Goal: Information Seeking & Learning: Check status

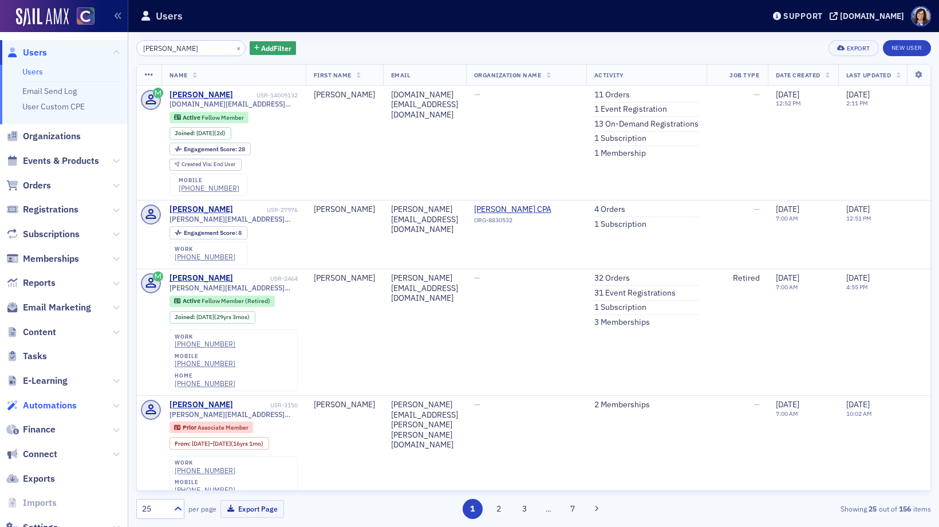
click at [50, 409] on span "Automations" at bounding box center [50, 405] width 54 height 13
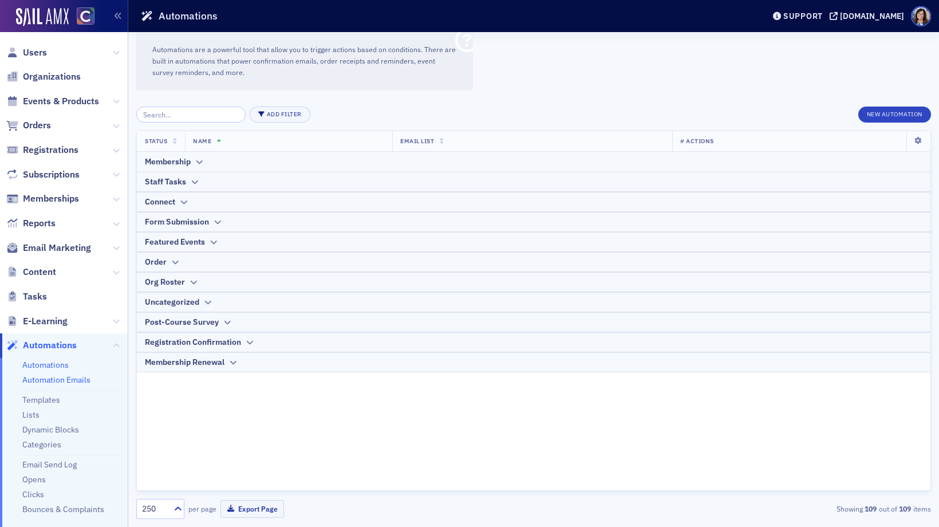
click at [59, 379] on link "Automation Emails" at bounding box center [56, 379] width 68 height 10
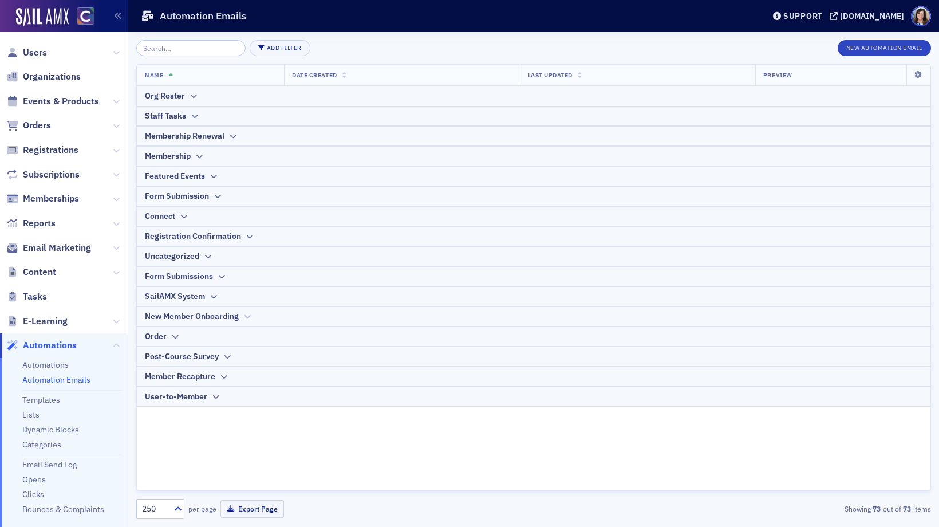
click at [250, 317] on icon at bounding box center [247, 316] width 9 height 7
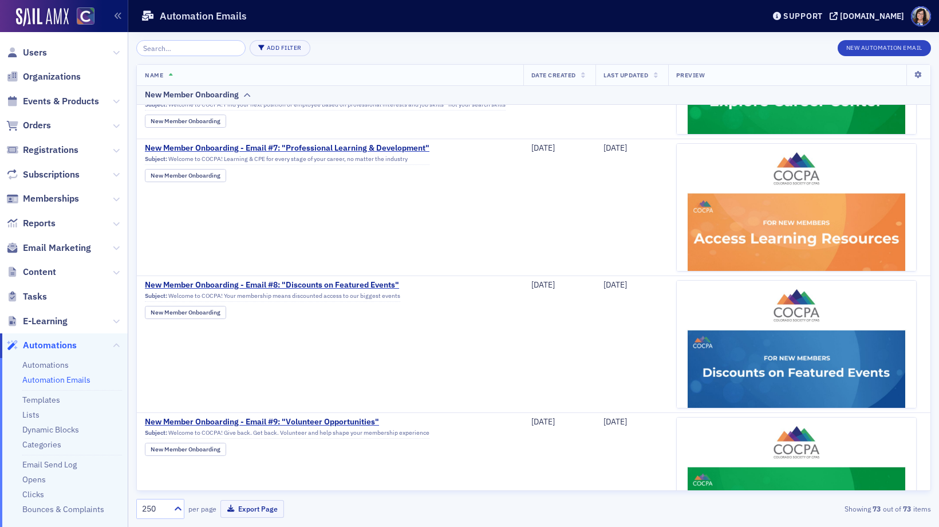
scroll to position [2015, 0]
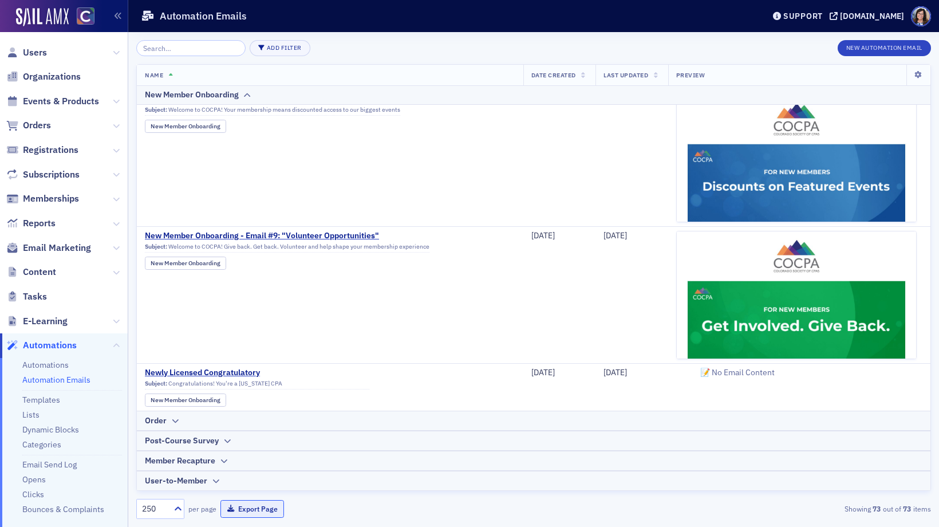
click at [264, 508] on button "Export Page" at bounding box center [252, 509] width 64 height 18
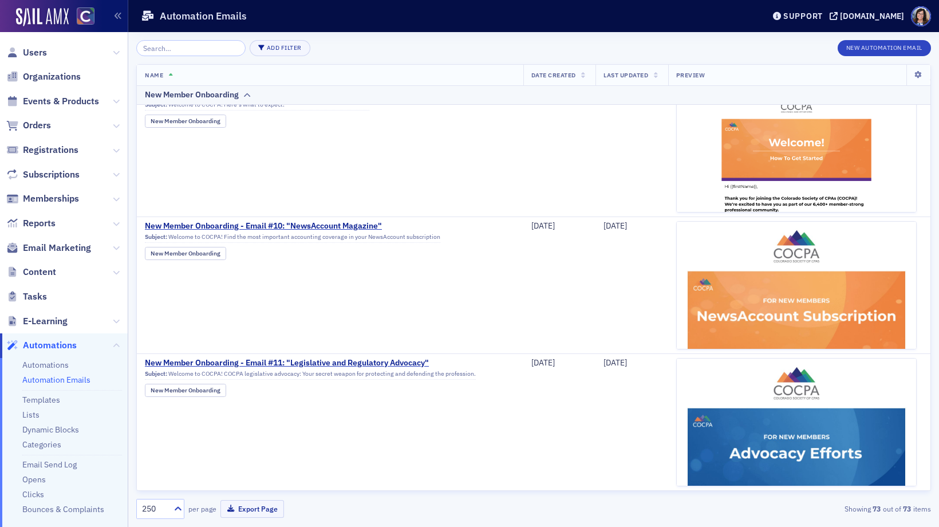
scroll to position [0, 0]
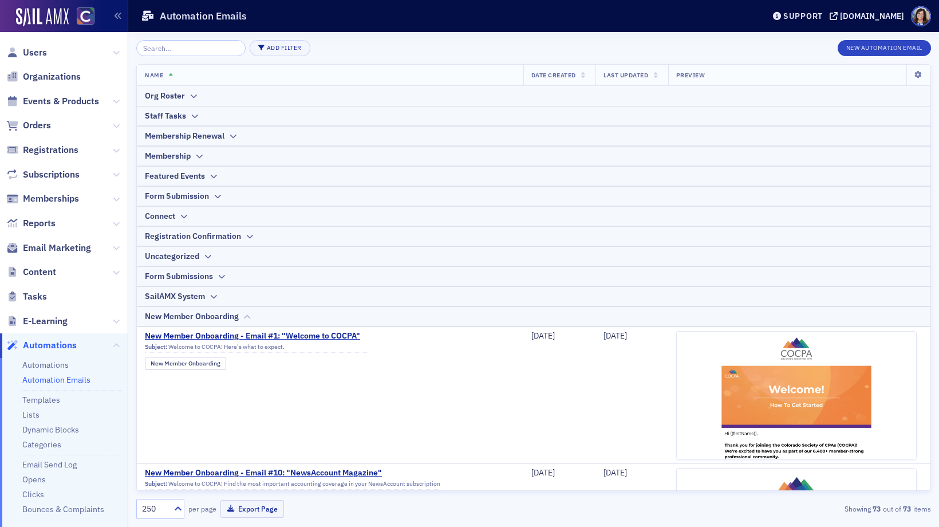
click at [247, 315] on icon at bounding box center [247, 316] width 9 height 7
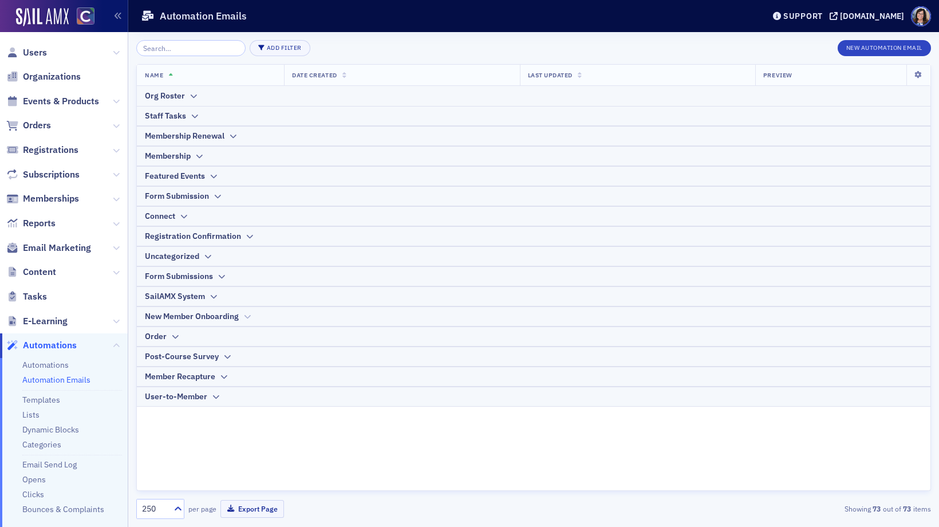
click at [247, 315] on icon at bounding box center [247, 316] width 9 height 7
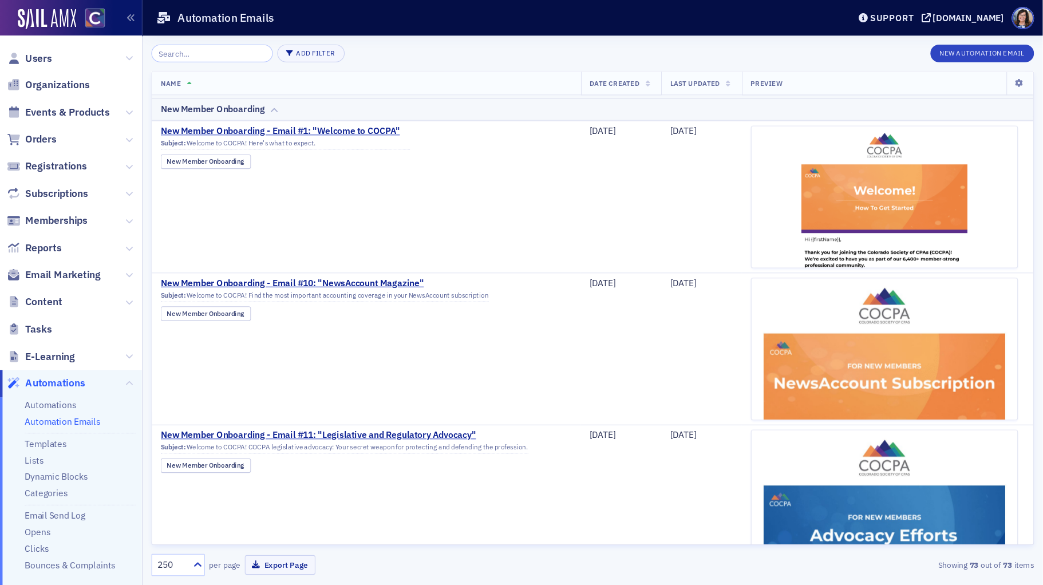
scroll to position [233, 0]
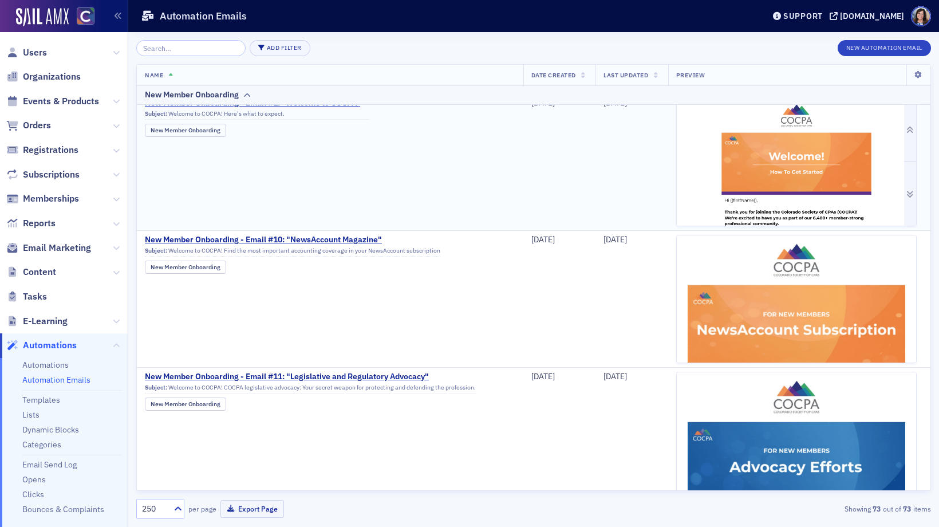
click at [816, 160] on img at bounding box center [795, 264] width 239 height 333
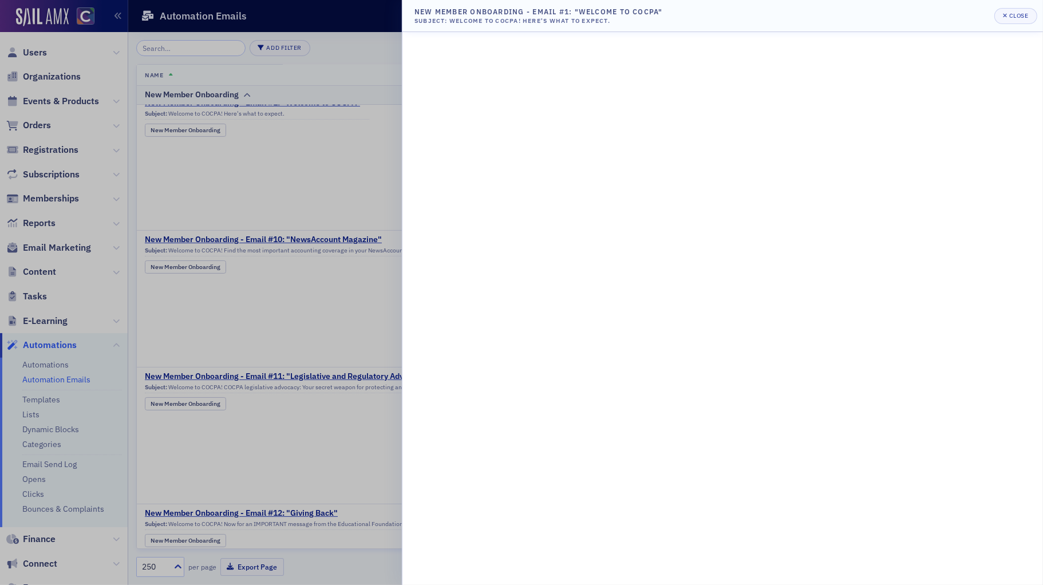
click at [336, 175] on div at bounding box center [521, 292] width 1043 height 585
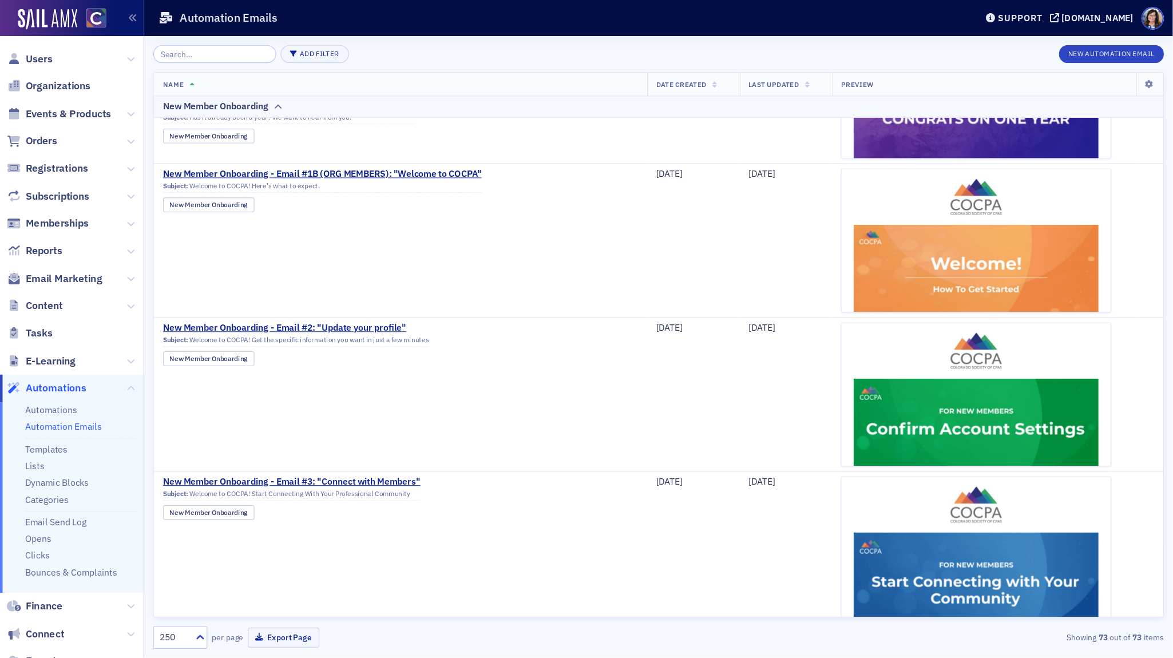
scroll to position [1003, 0]
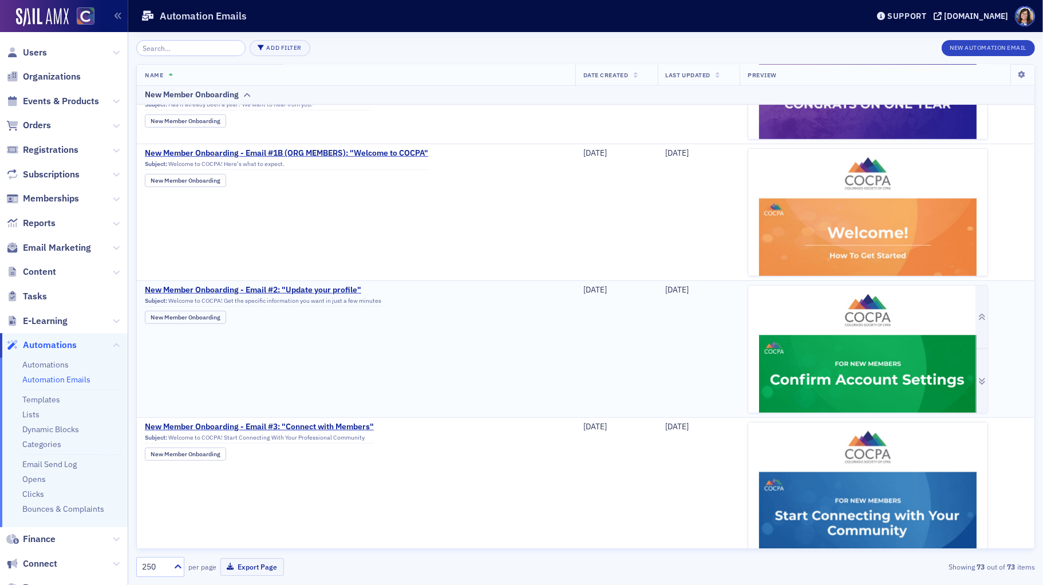
click at [804, 361] on img at bounding box center [867, 551] width 239 height 530
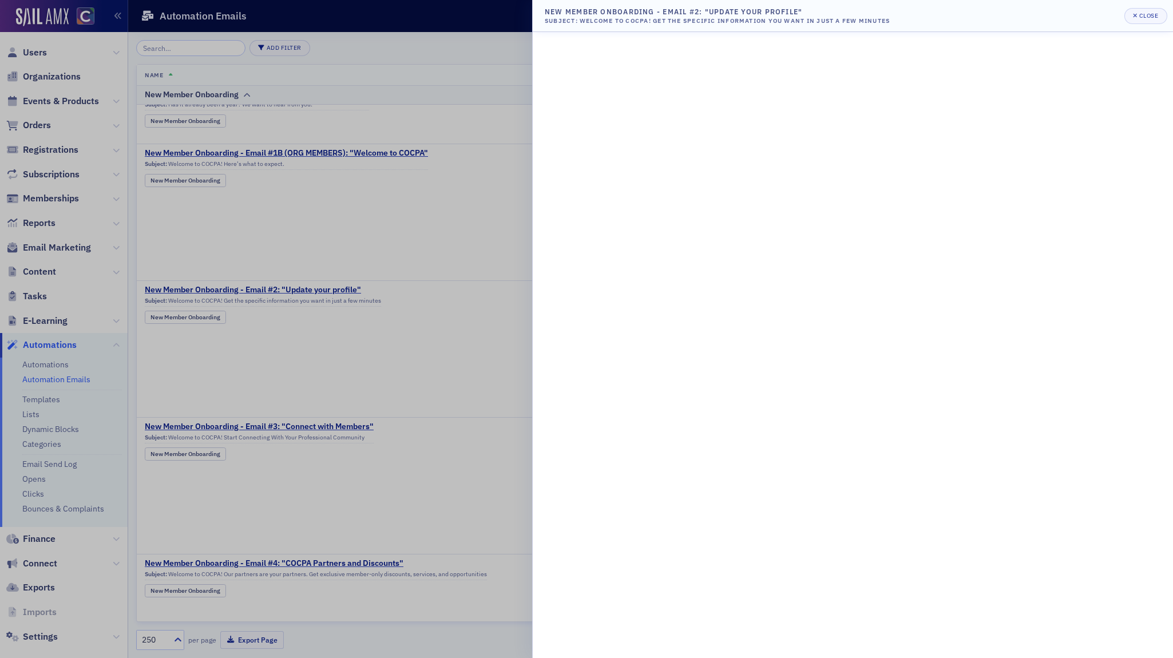
click at [400, 243] on div at bounding box center [586, 329] width 1173 height 658
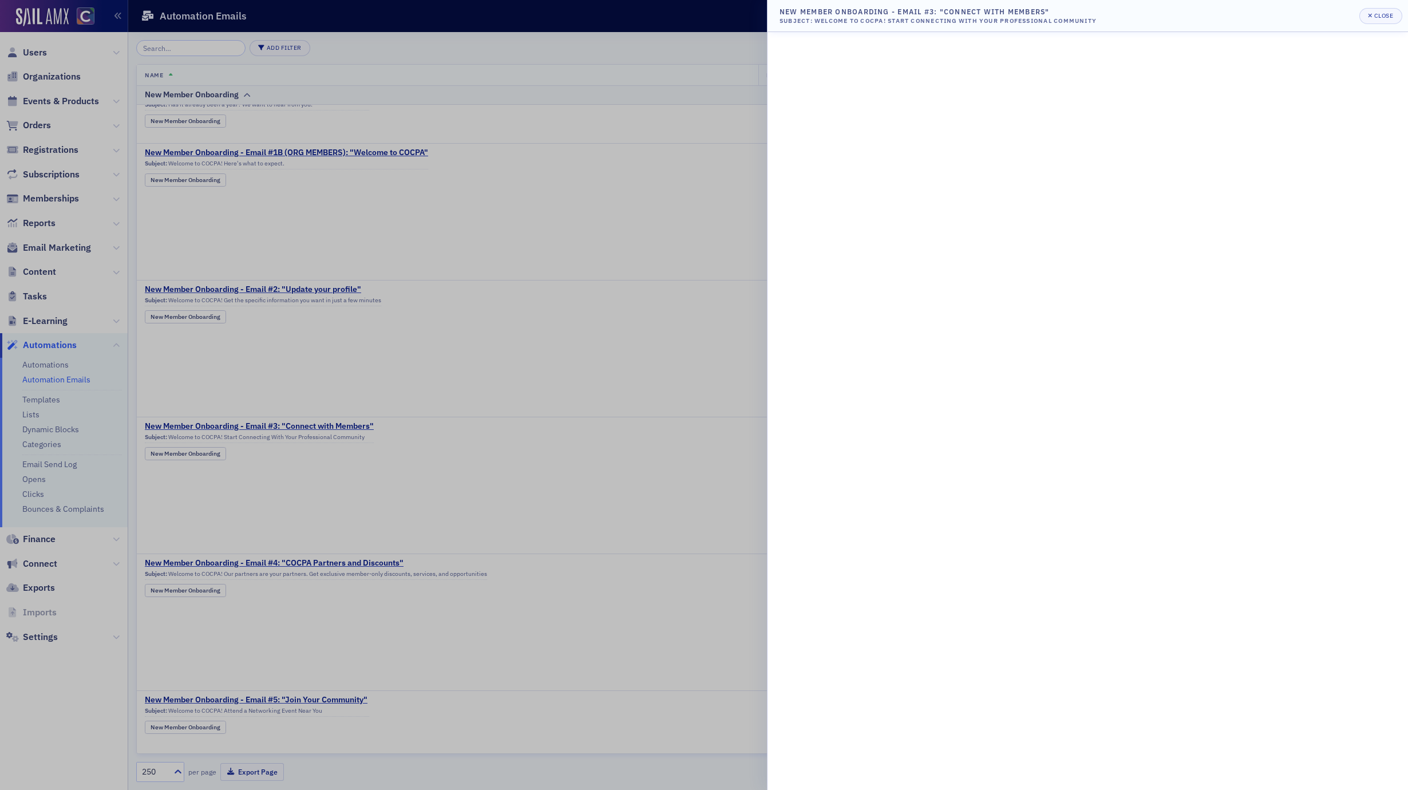
scroll to position [1004, 0]
click at [602, 361] on div at bounding box center [704, 395] width 1408 height 790
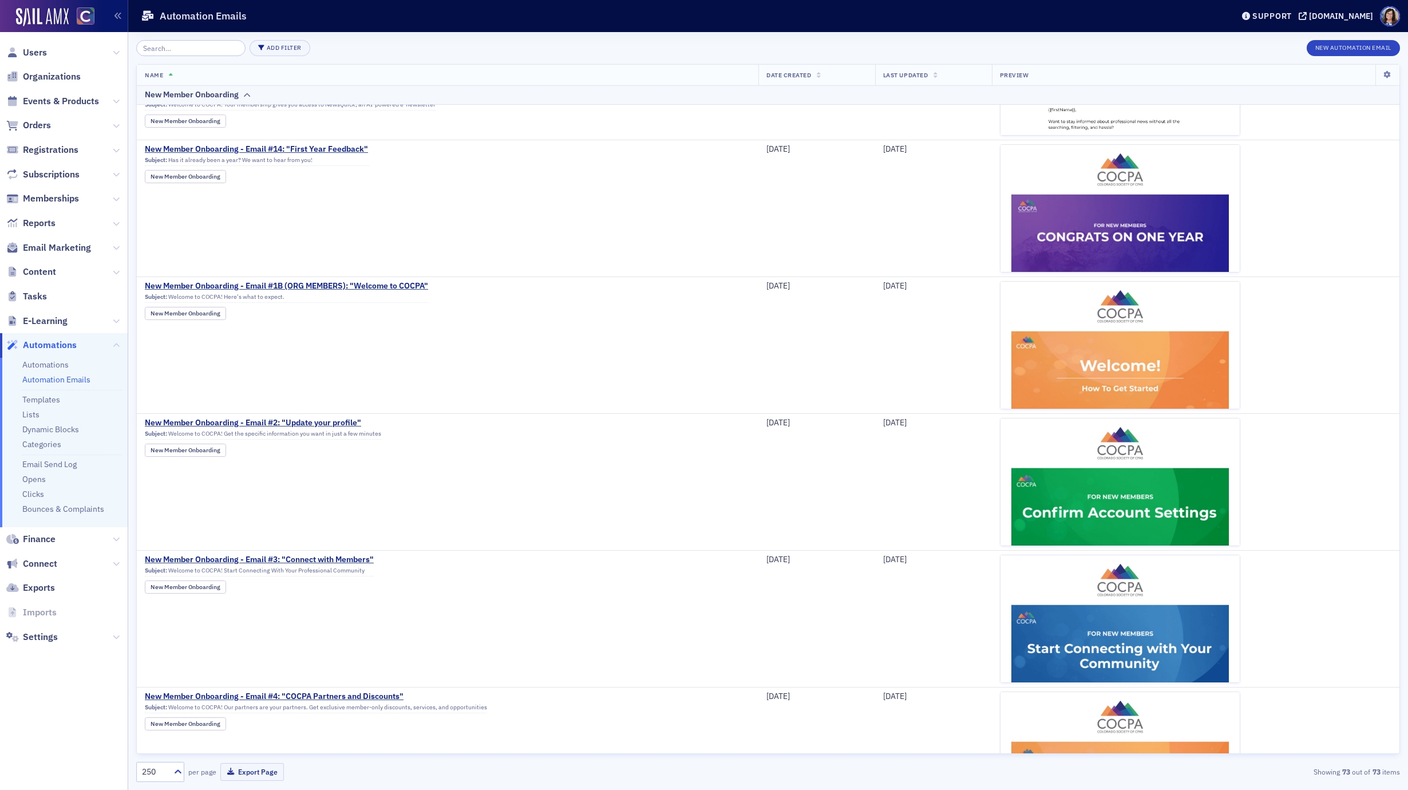
scroll to position [871, 0]
click at [938, 327] on img at bounding box center [1119, 553] width 239 height 544
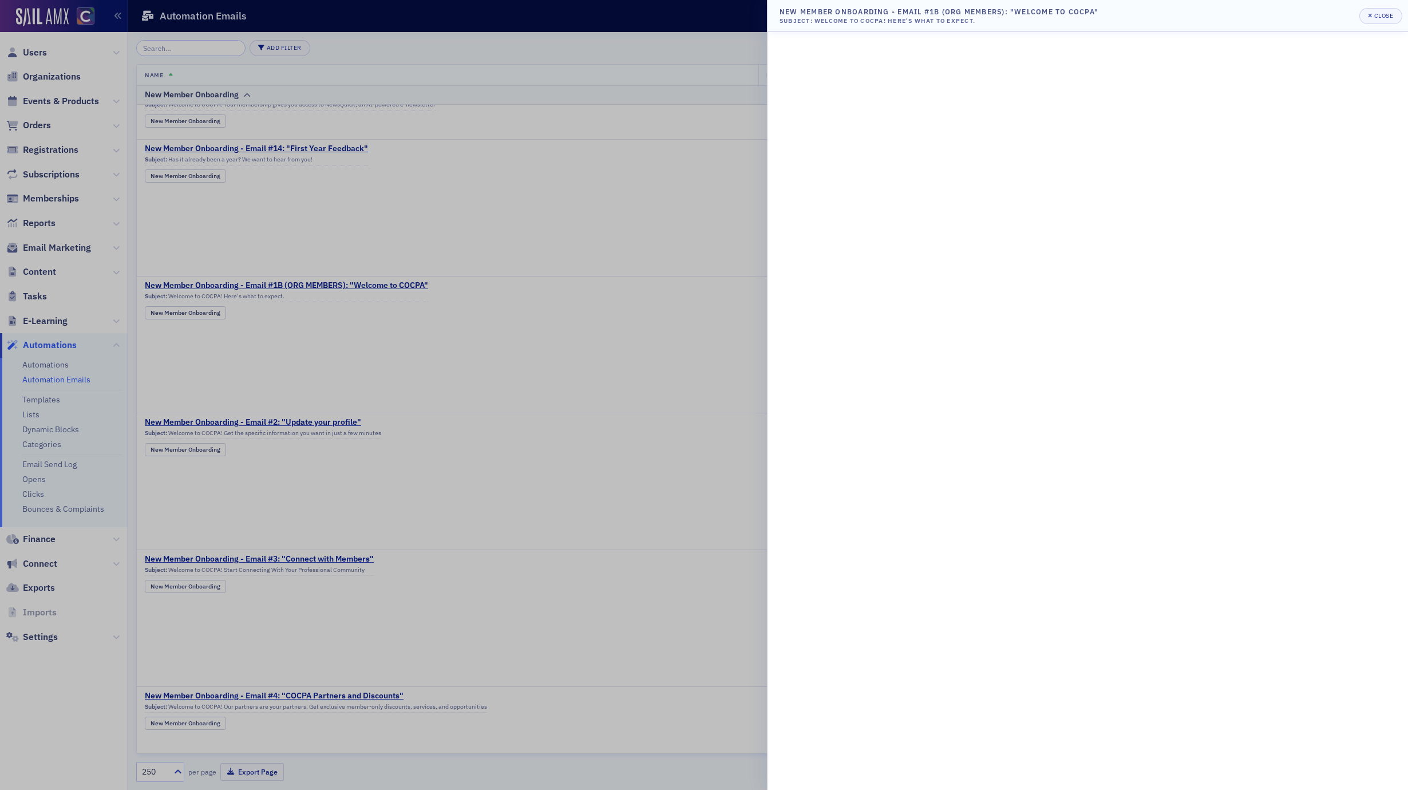
click at [704, 436] on div at bounding box center [704, 395] width 1408 height 790
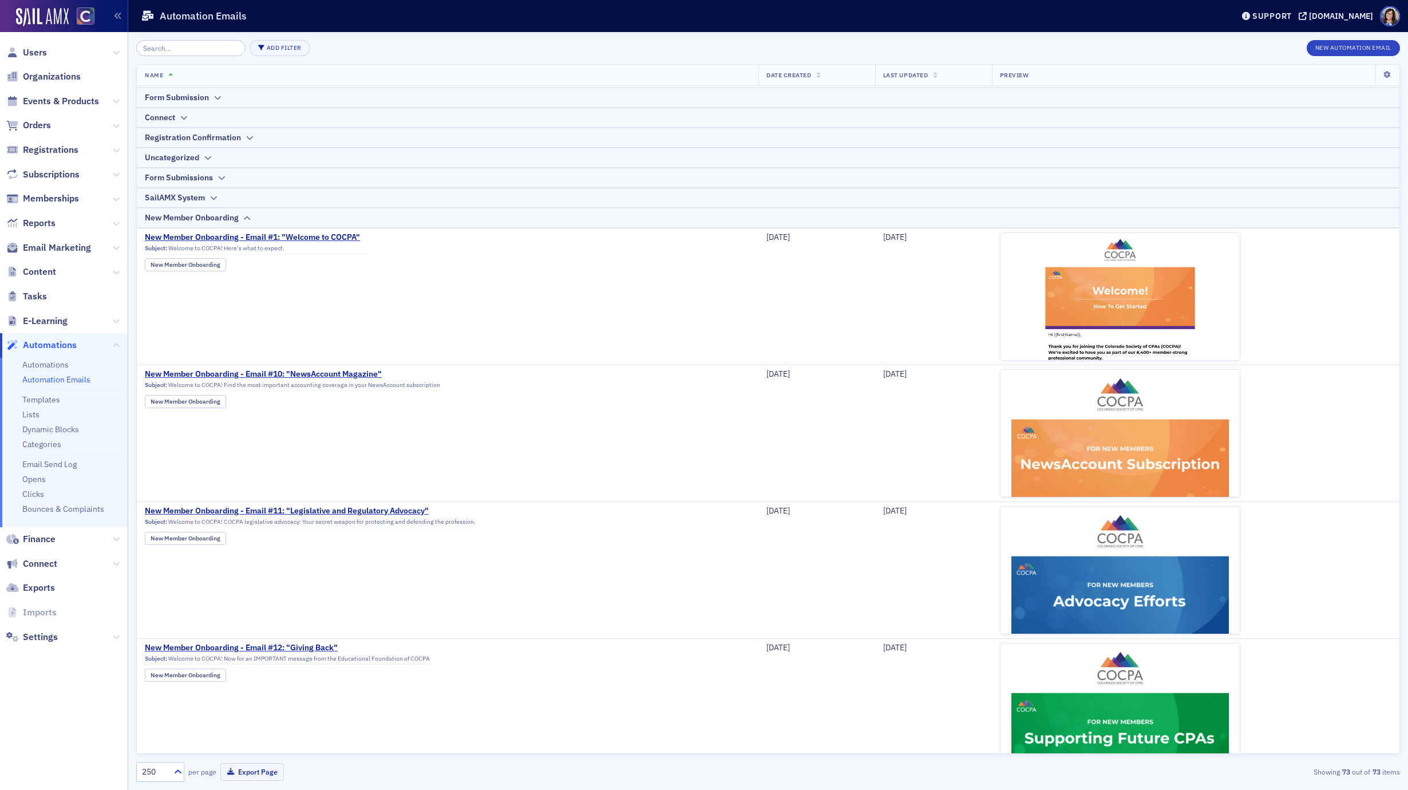
scroll to position [94, 0]
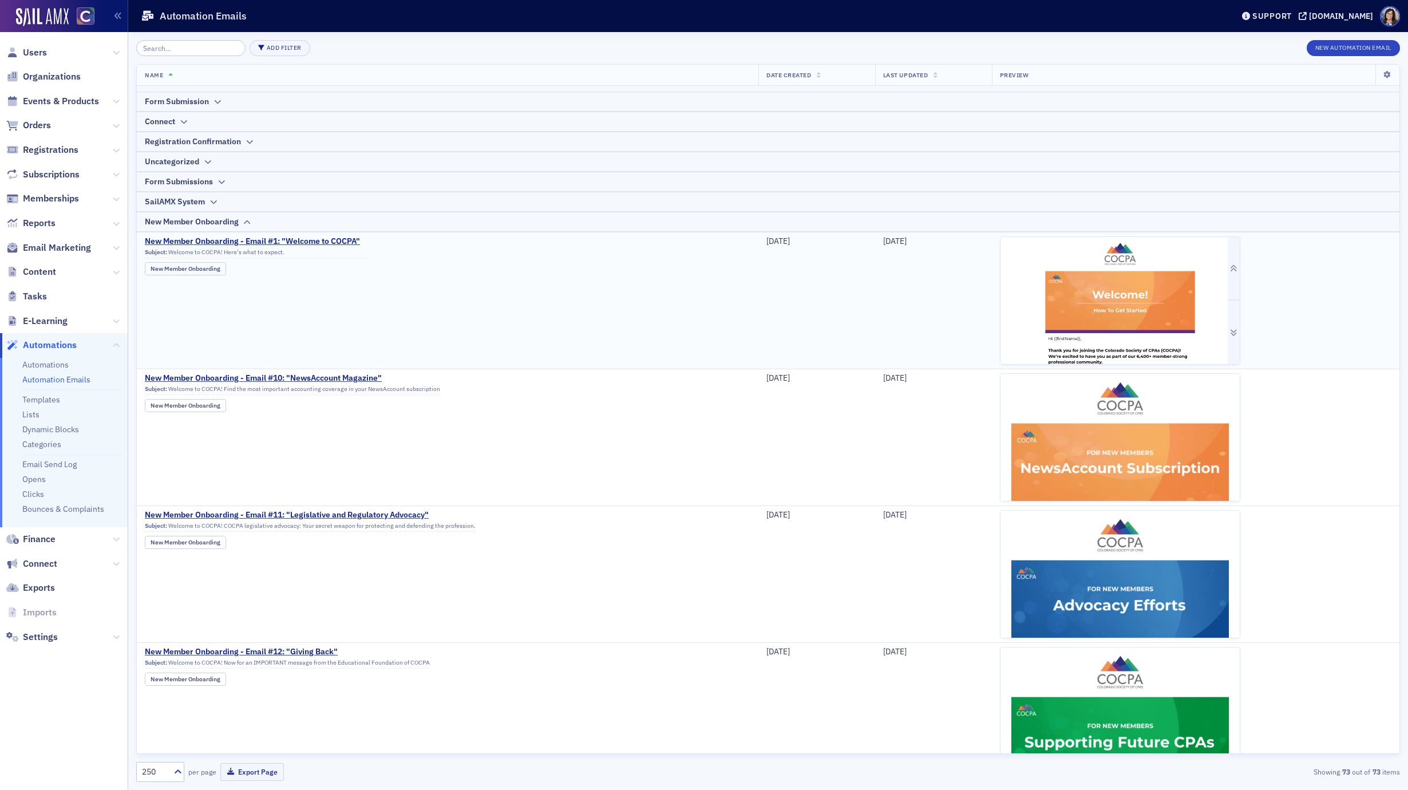
click at [938, 311] on img at bounding box center [1119, 403] width 239 height 333
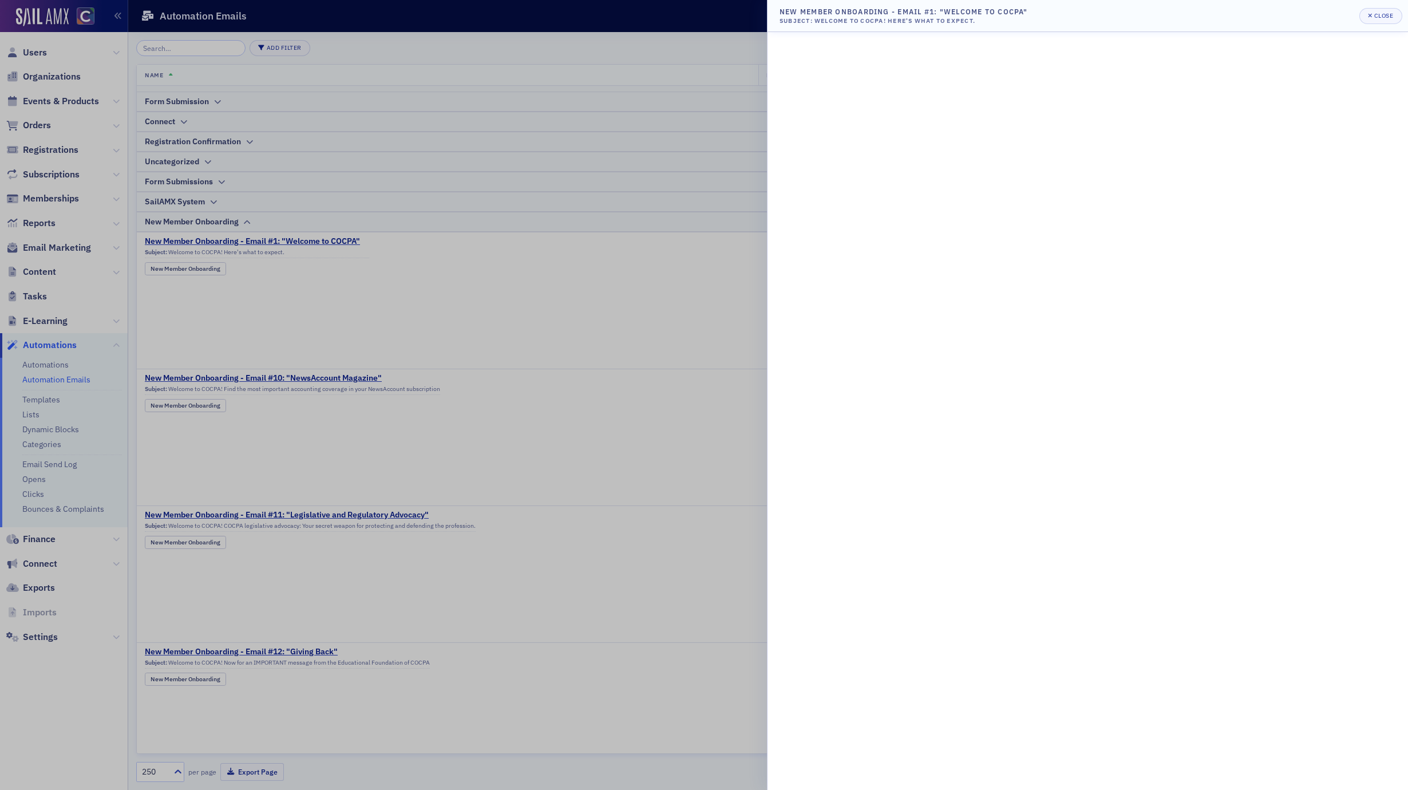
click at [555, 304] on div at bounding box center [704, 395] width 1408 height 790
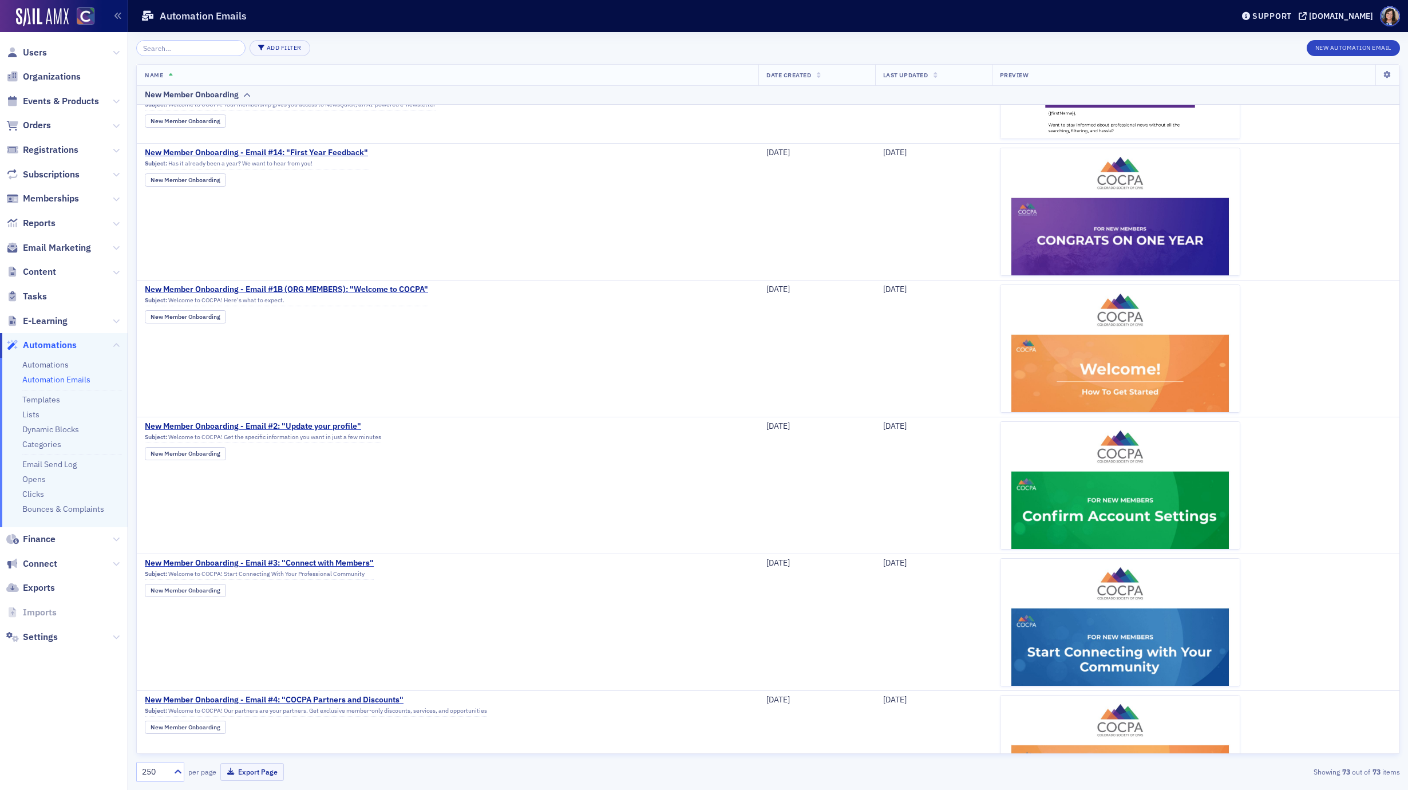
scroll to position [886, 0]
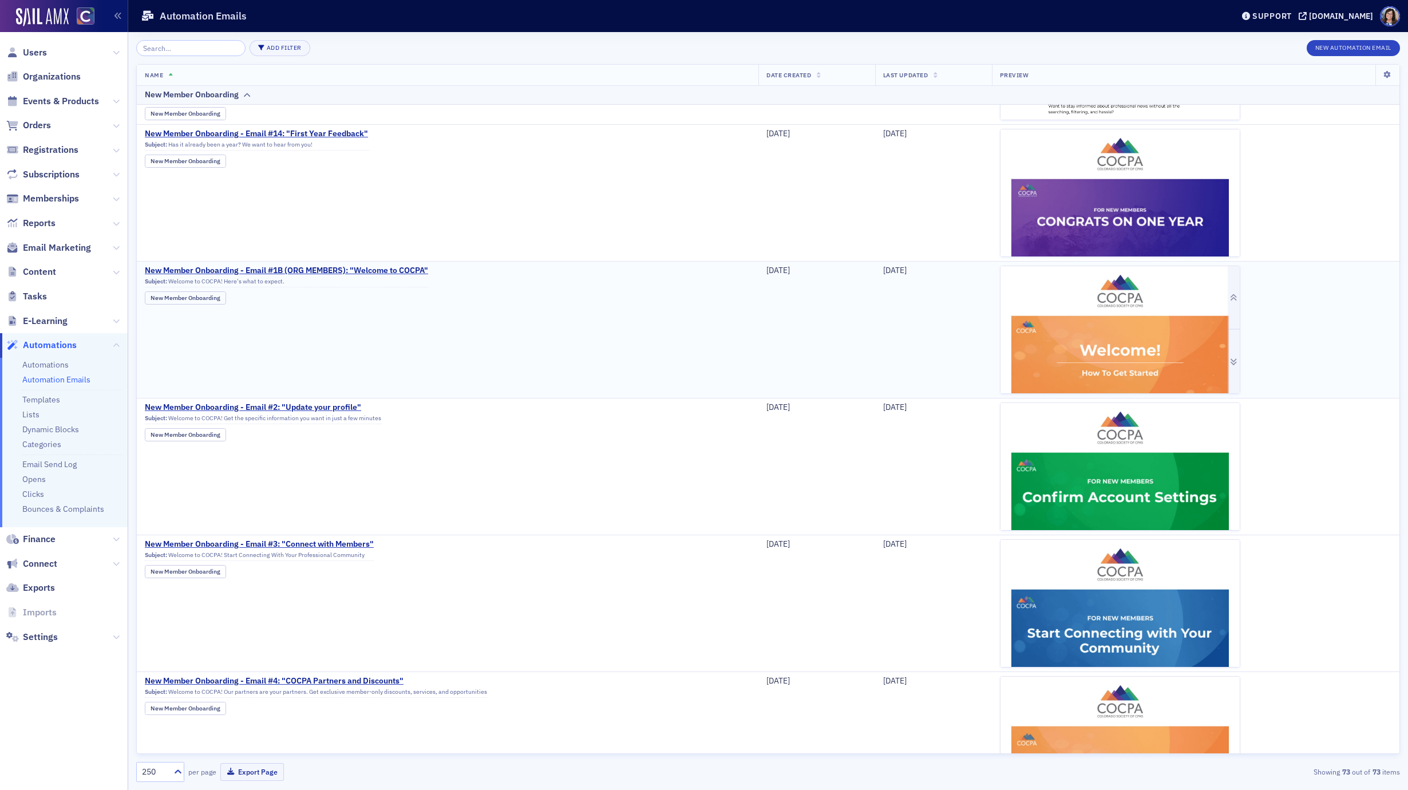
click at [938, 333] on img at bounding box center [1119, 538] width 239 height 544
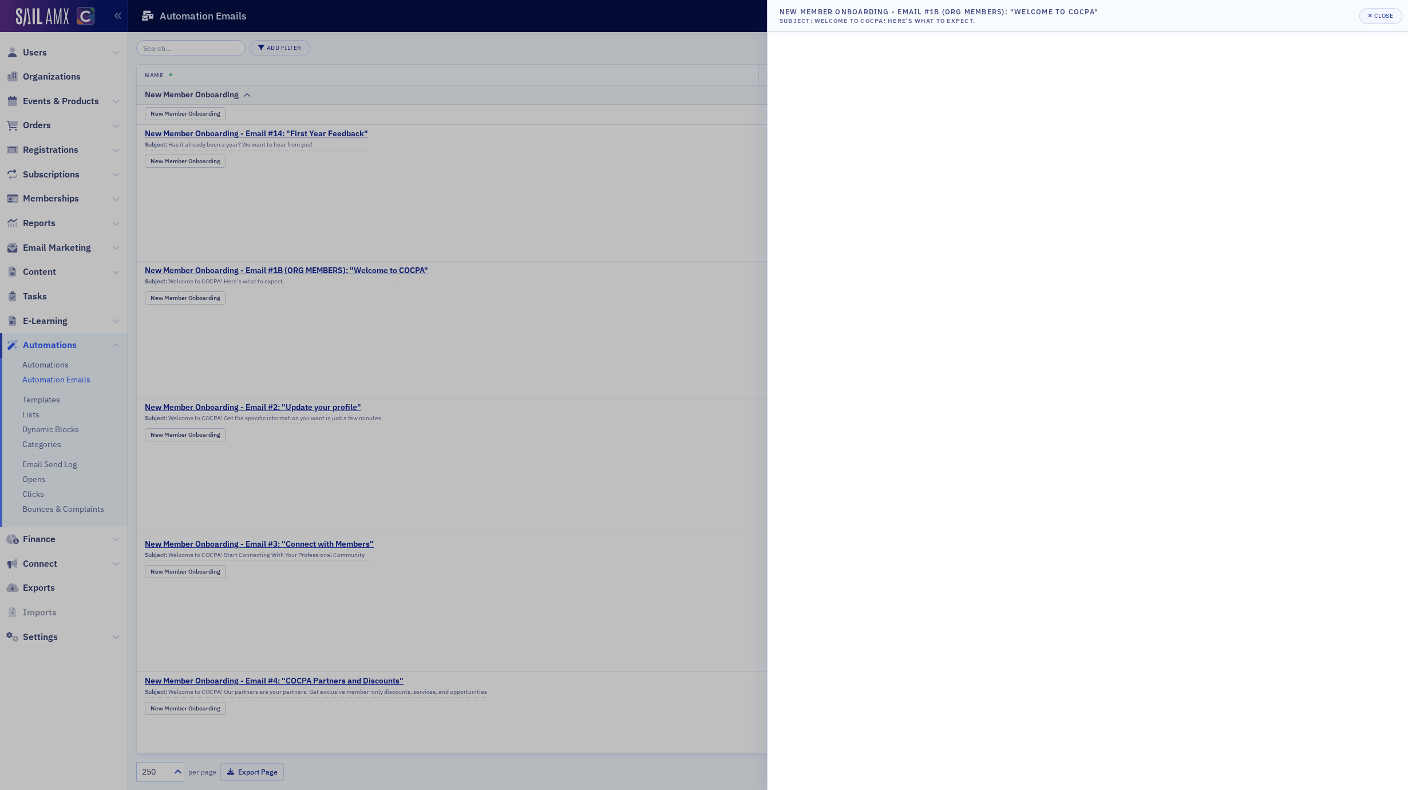
click at [675, 220] on div at bounding box center [704, 395] width 1408 height 790
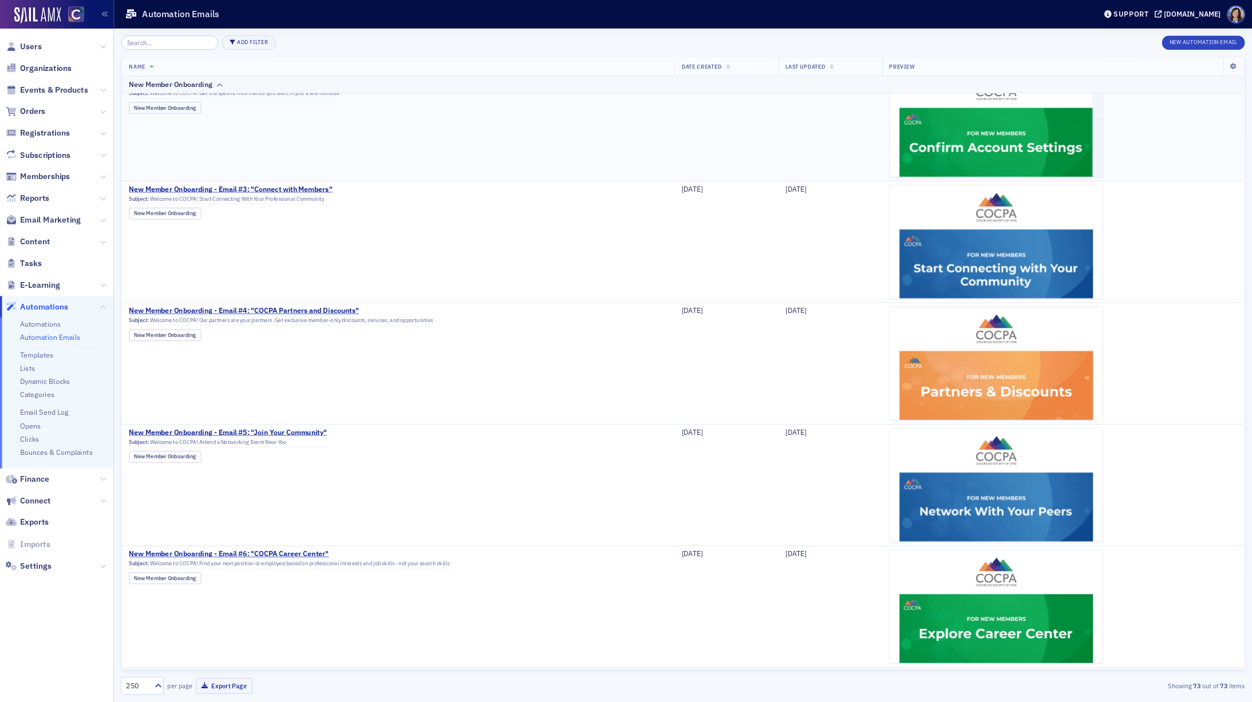
scroll to position [1219, 0]
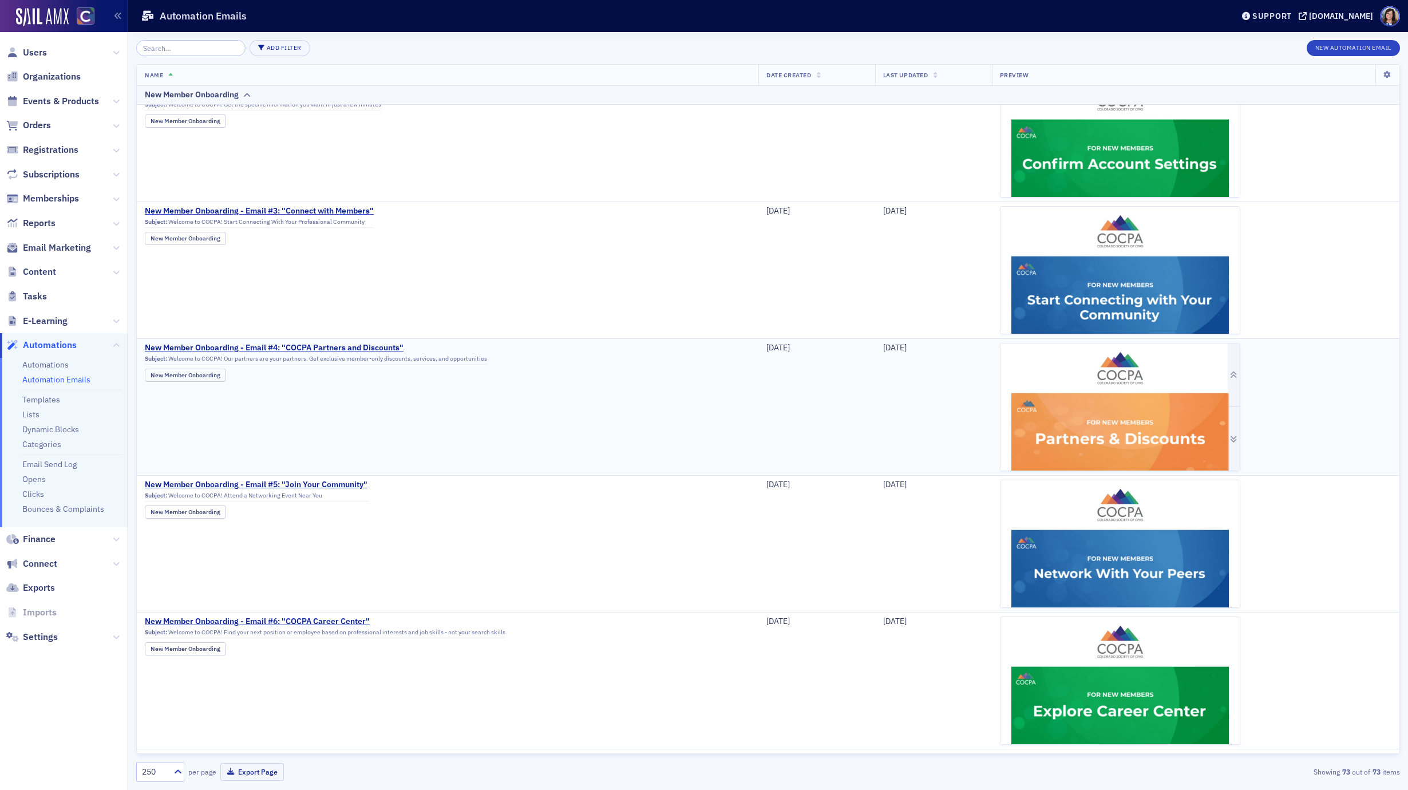
click at [938, 427] on img at bounding box center [1119, 622] width 239 height 558
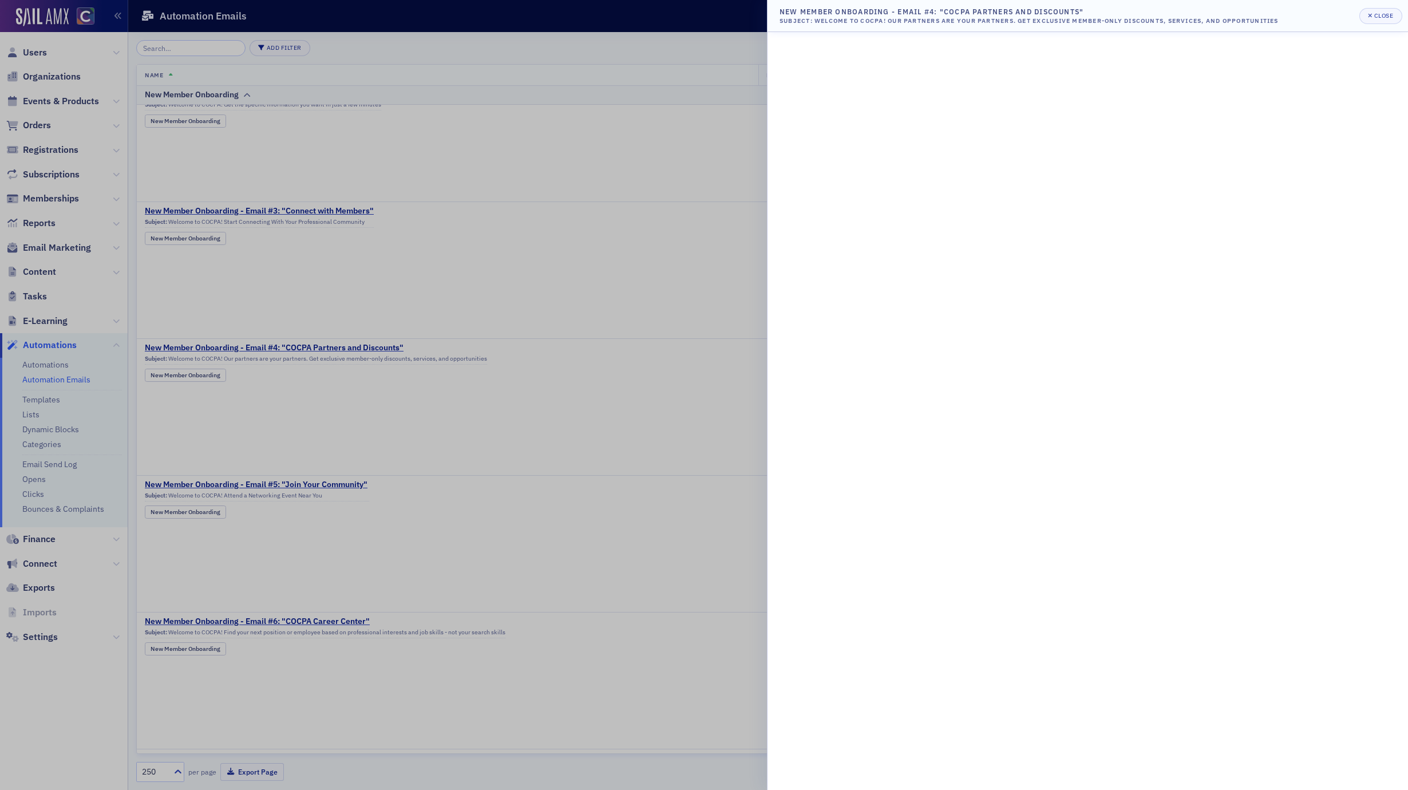
click at [672, 254] on div at bounding box center [704, 395] width 1408 height 790
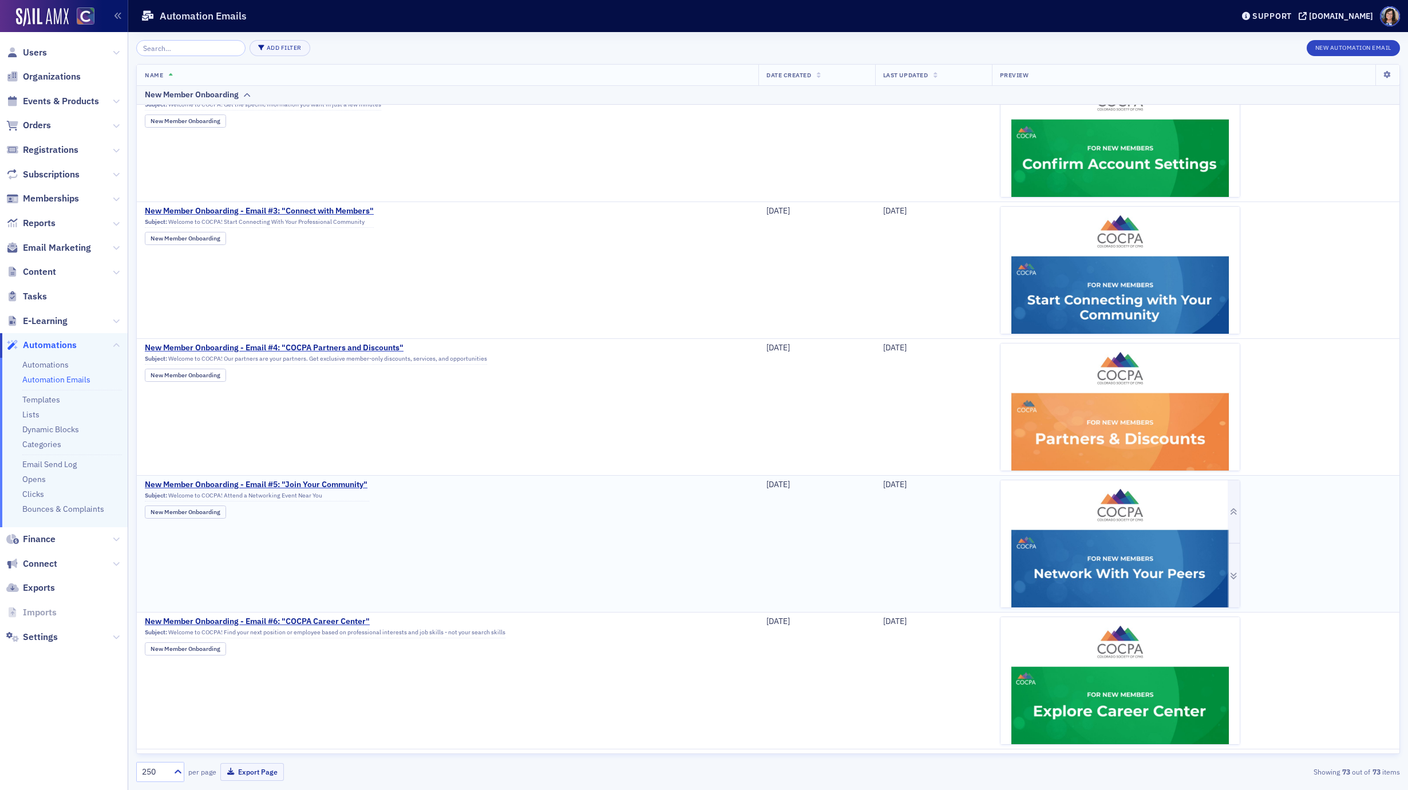
click at [938, 526] on img at bounding box center [1119, 741] width 239 height 522
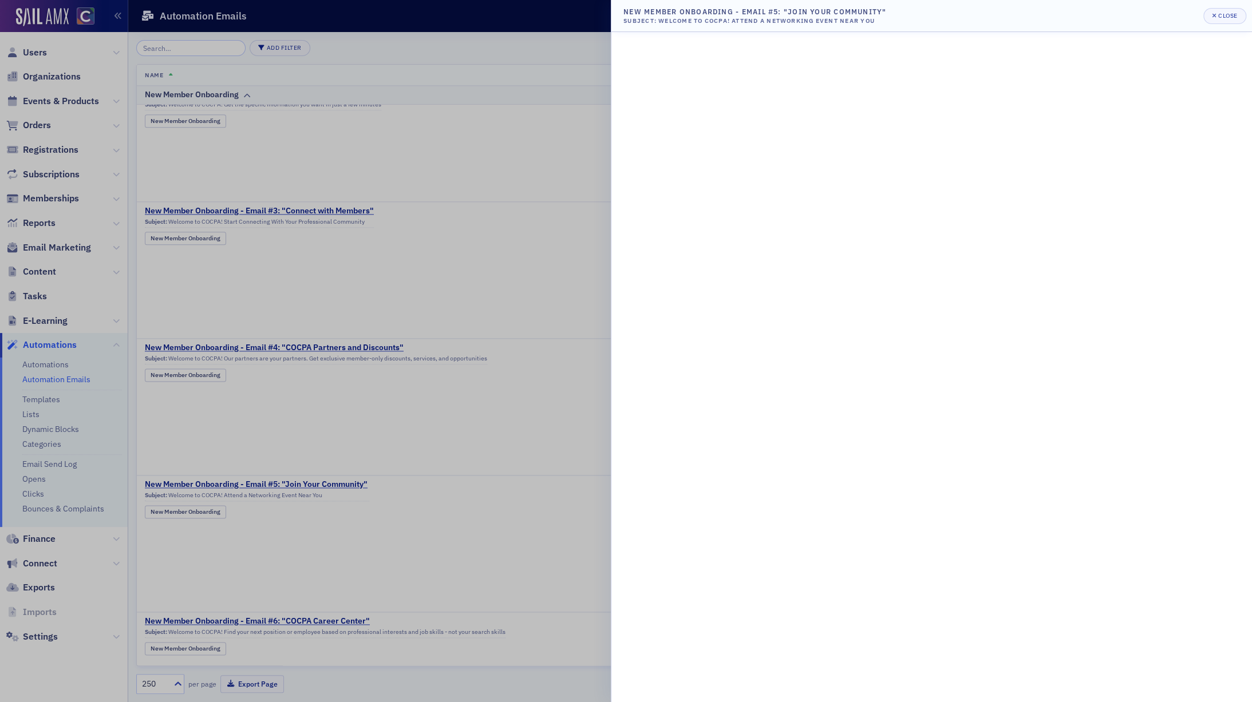
click at [505, 336] on div at bounding box center [626, 351] width 1252 height 702
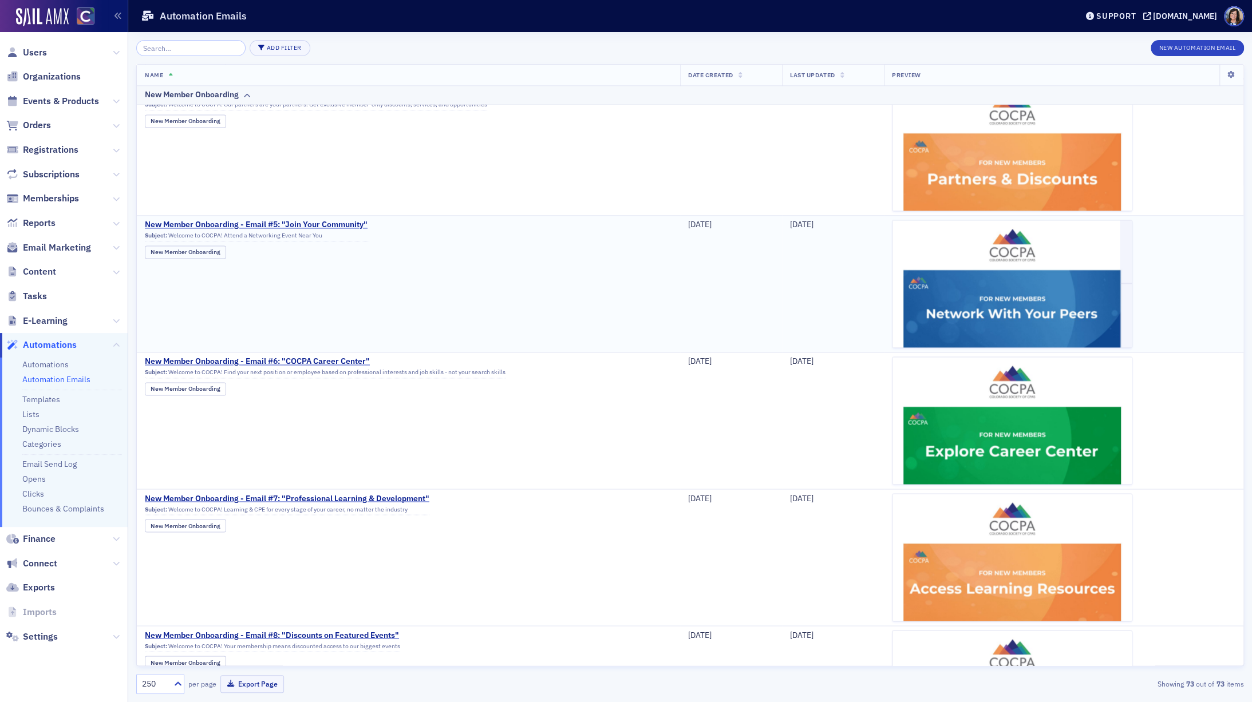
scroll to position [1487, 0]
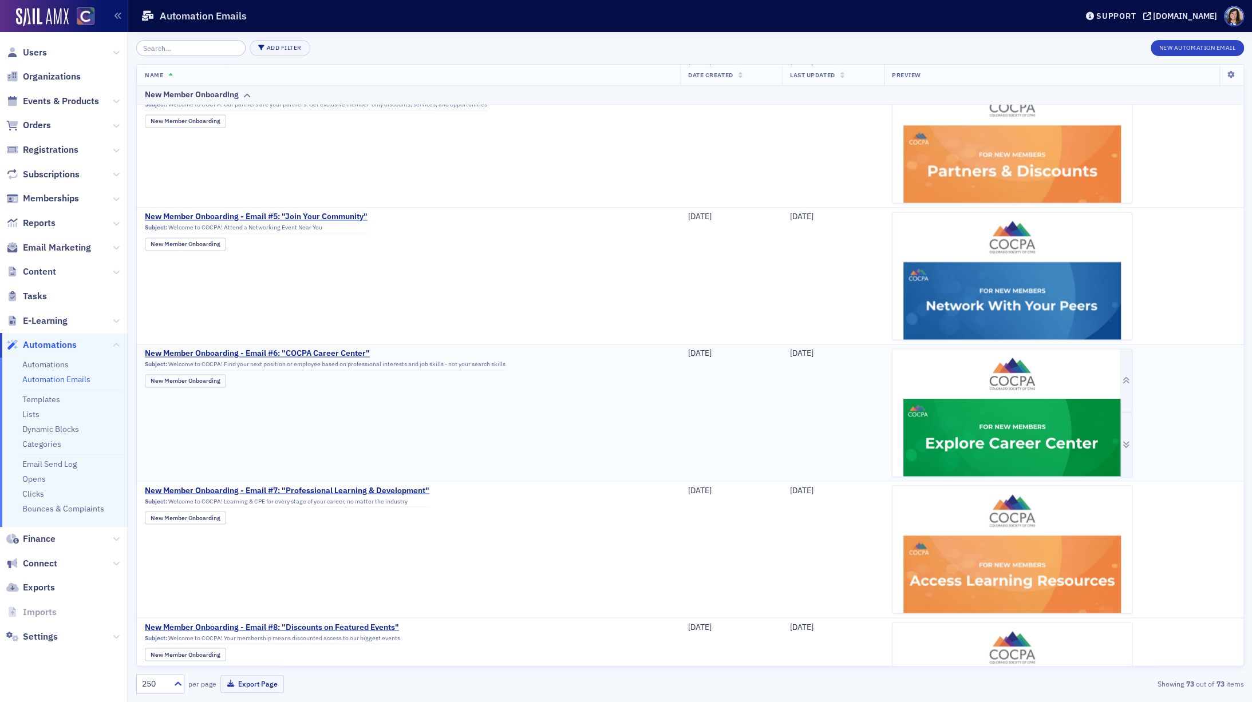
click at [938, 380] on img at bounding box center [1011, 610] width 239 height 522
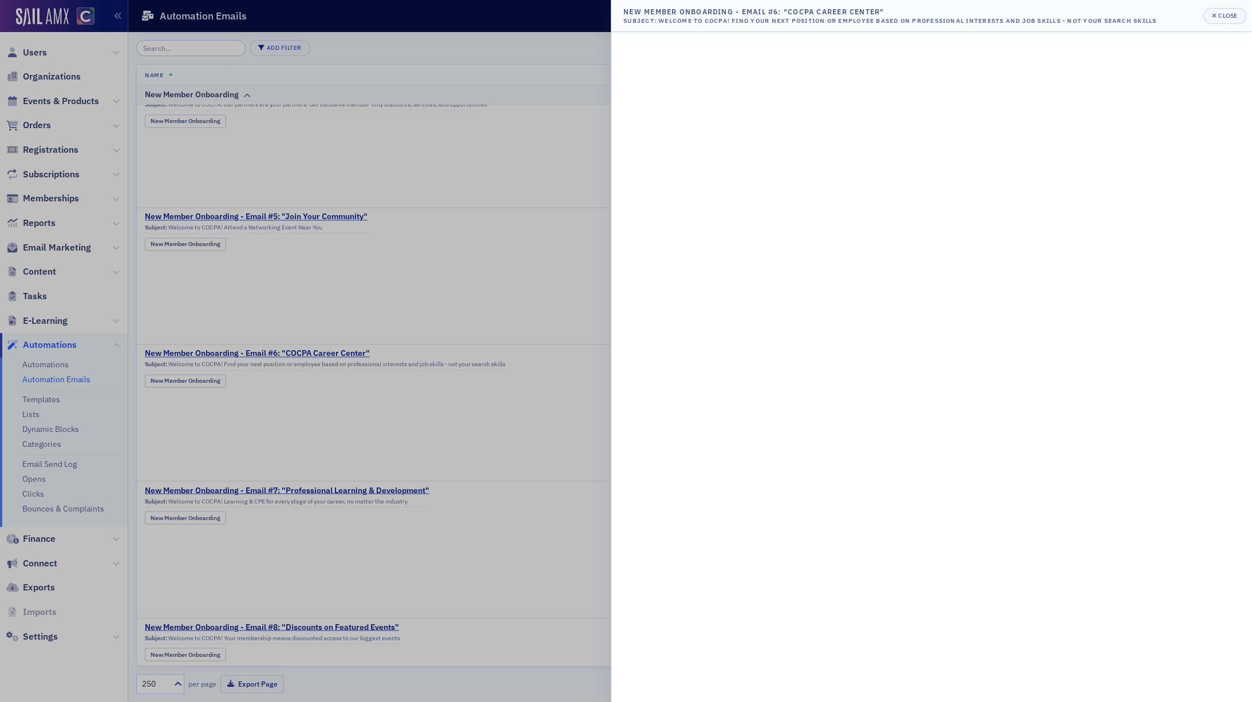
click at [441, 458] on div at bounding box center [626, 351] width 1252 height 702
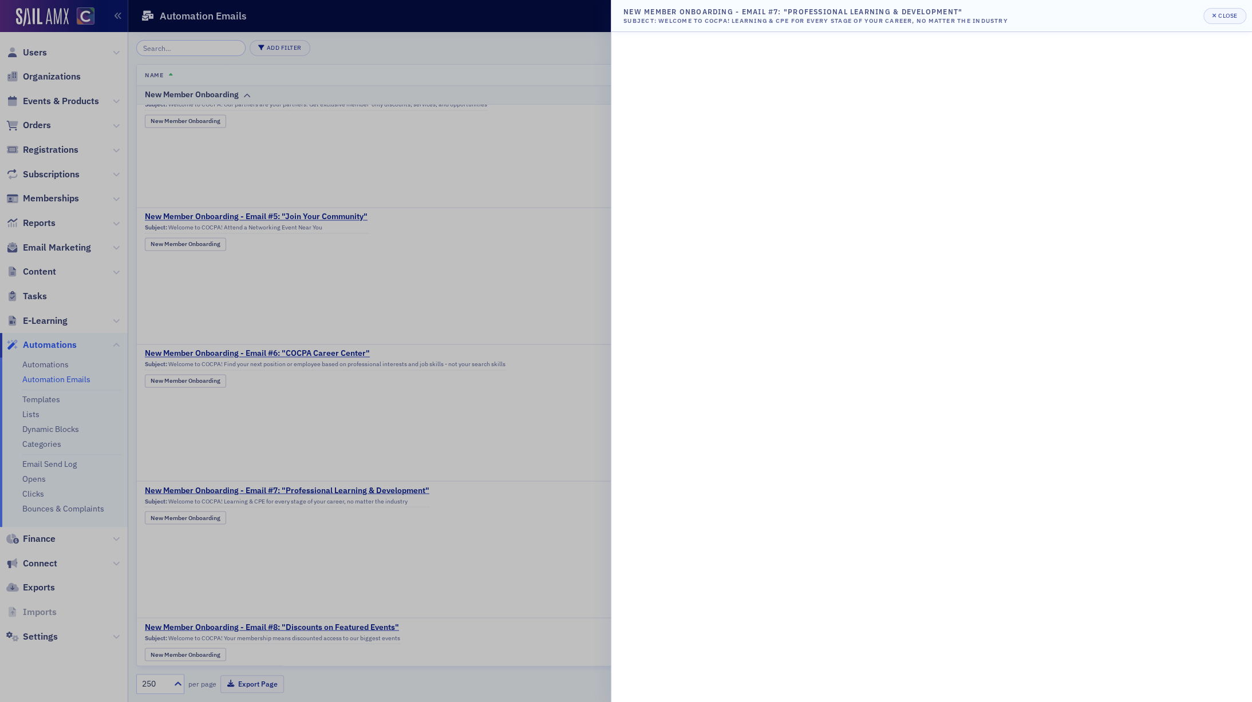
click at [519, 322] on div at bounding box center [626, 351] width 1252 height 702
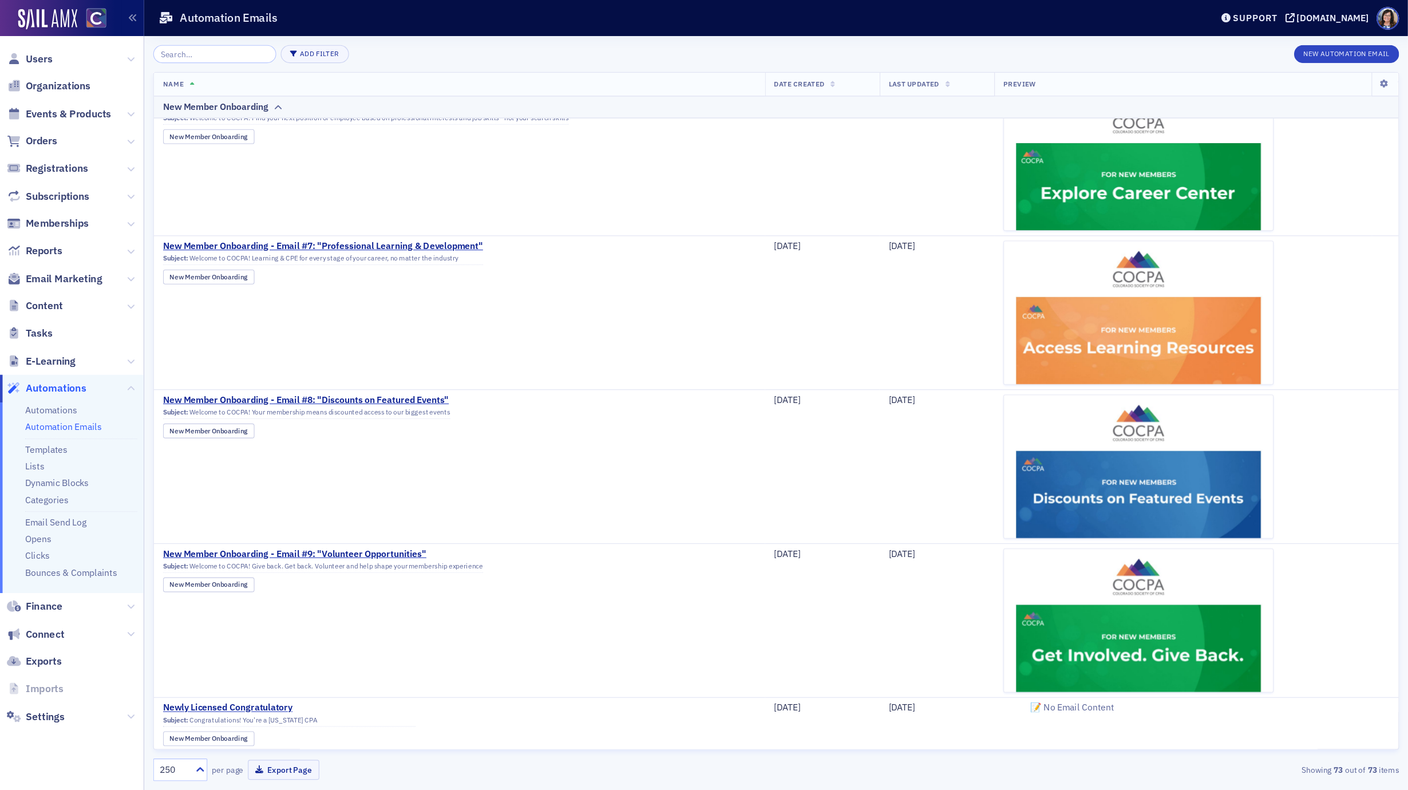
scroll to position [1778, 0]
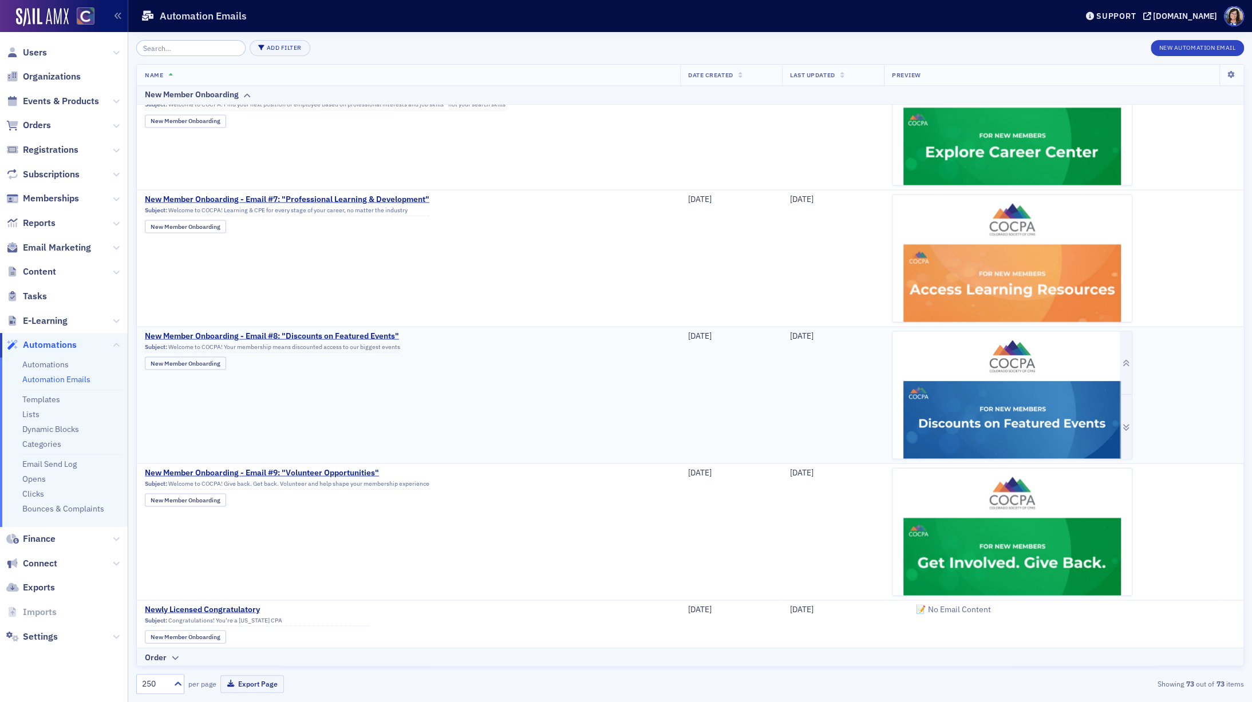
click at [938, 381] on img at bounding box center [1011, 613] width 239 height 564
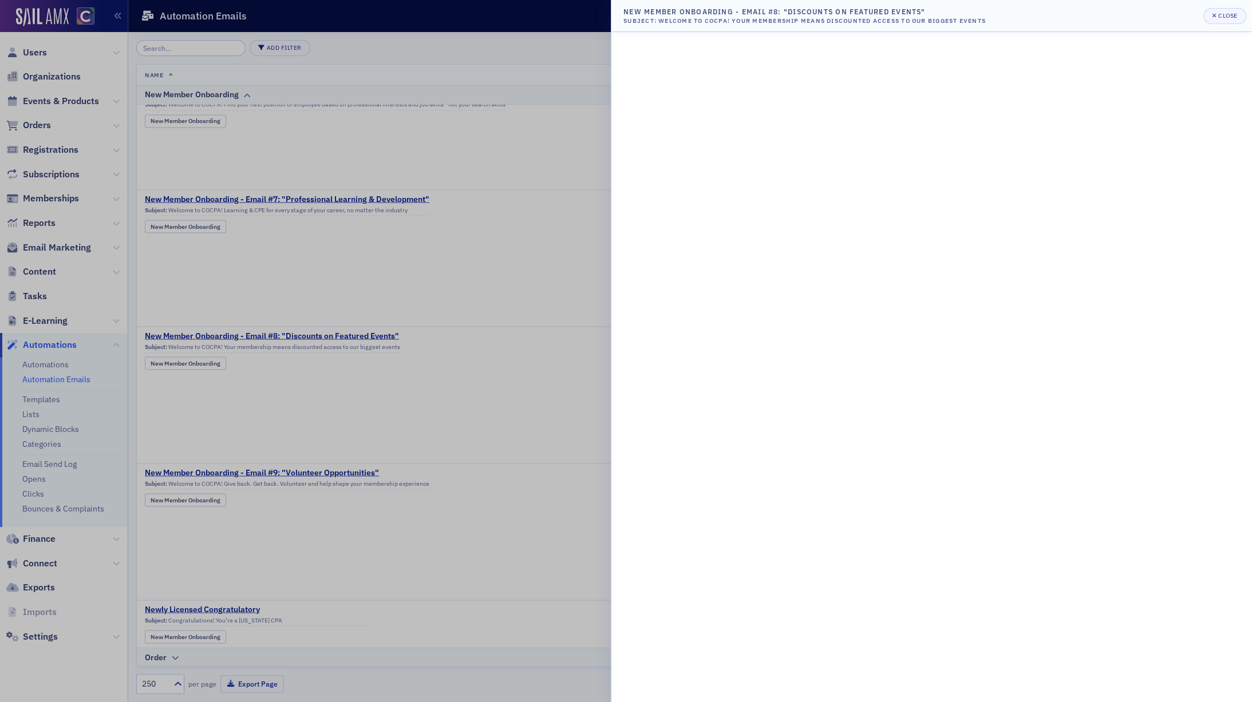
click at [478, 375] on div at bounding box center [626, 351] width 1252 height 702
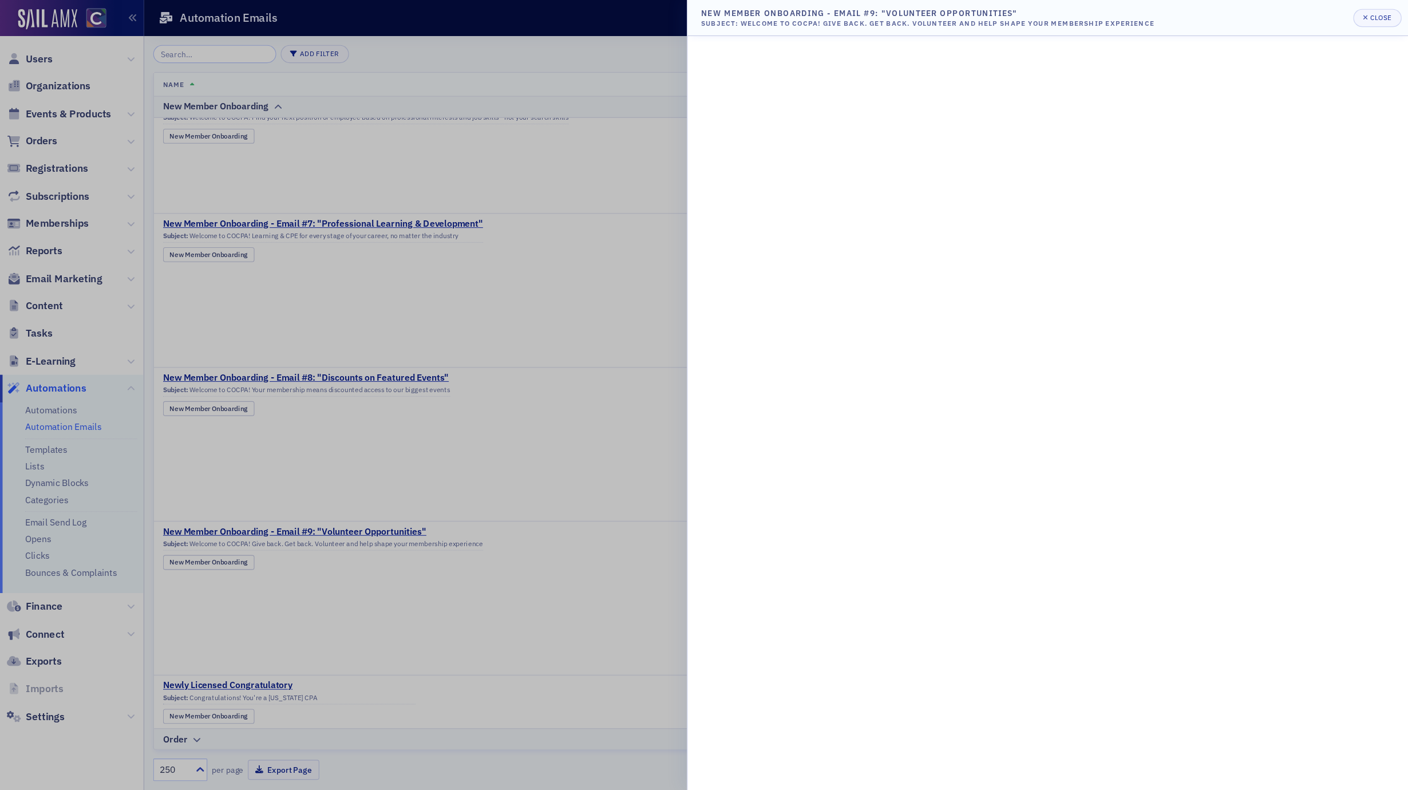
scroll to position [1748, 0]
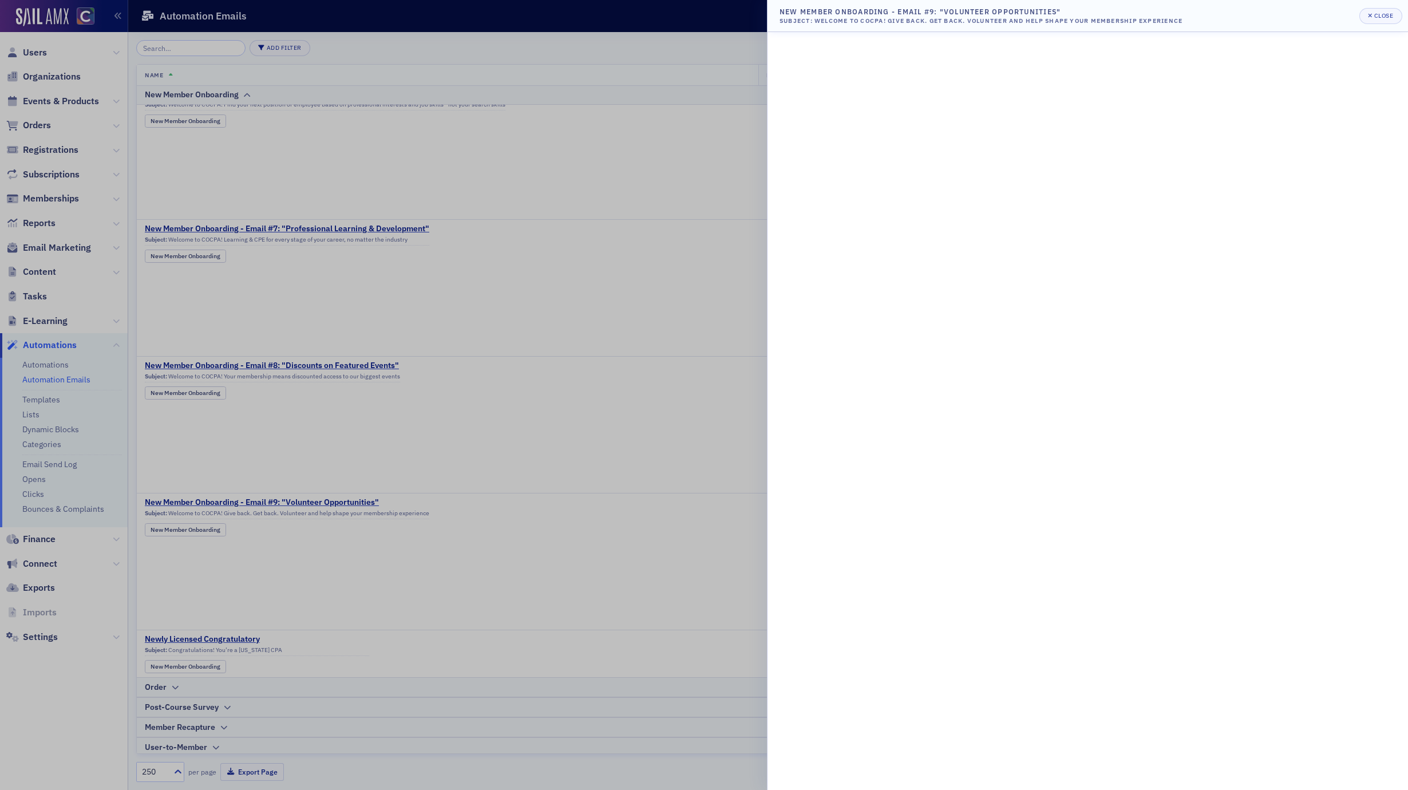
click at [652, 283] on div at bounding box center [704, 395] width 1408 height 790
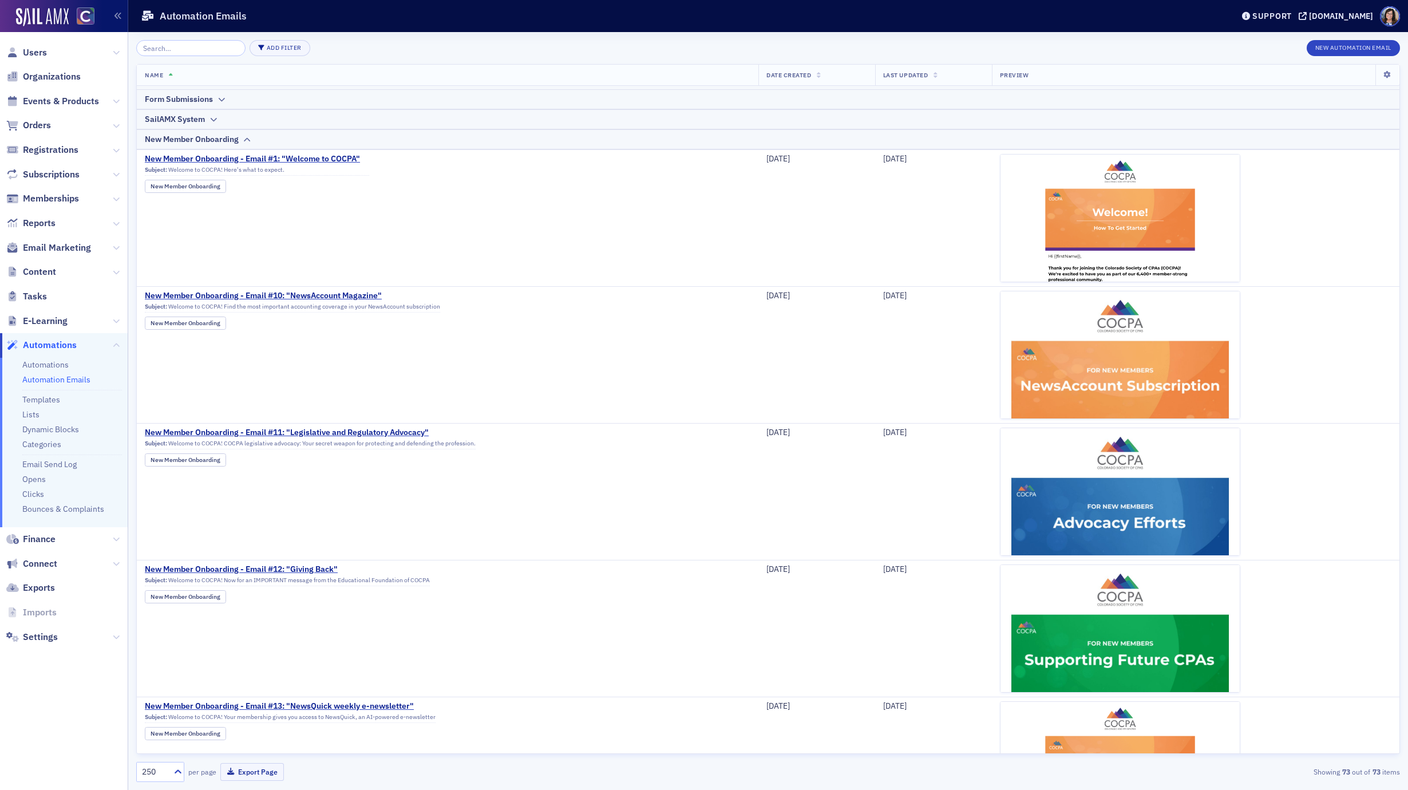
scroll to position [0, 0]
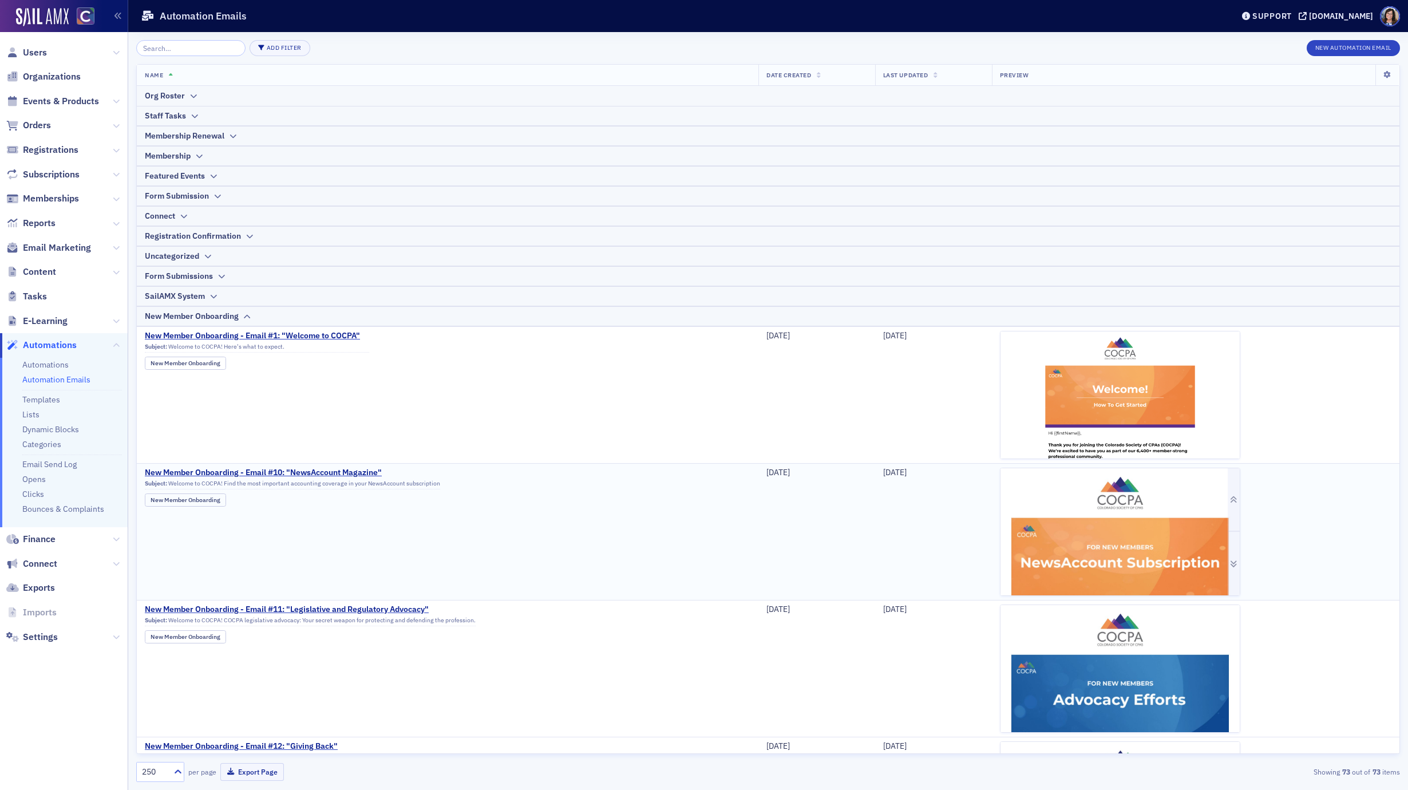
click at [938, 526] on img at bounding box center [1119, 766] width 239 height 597
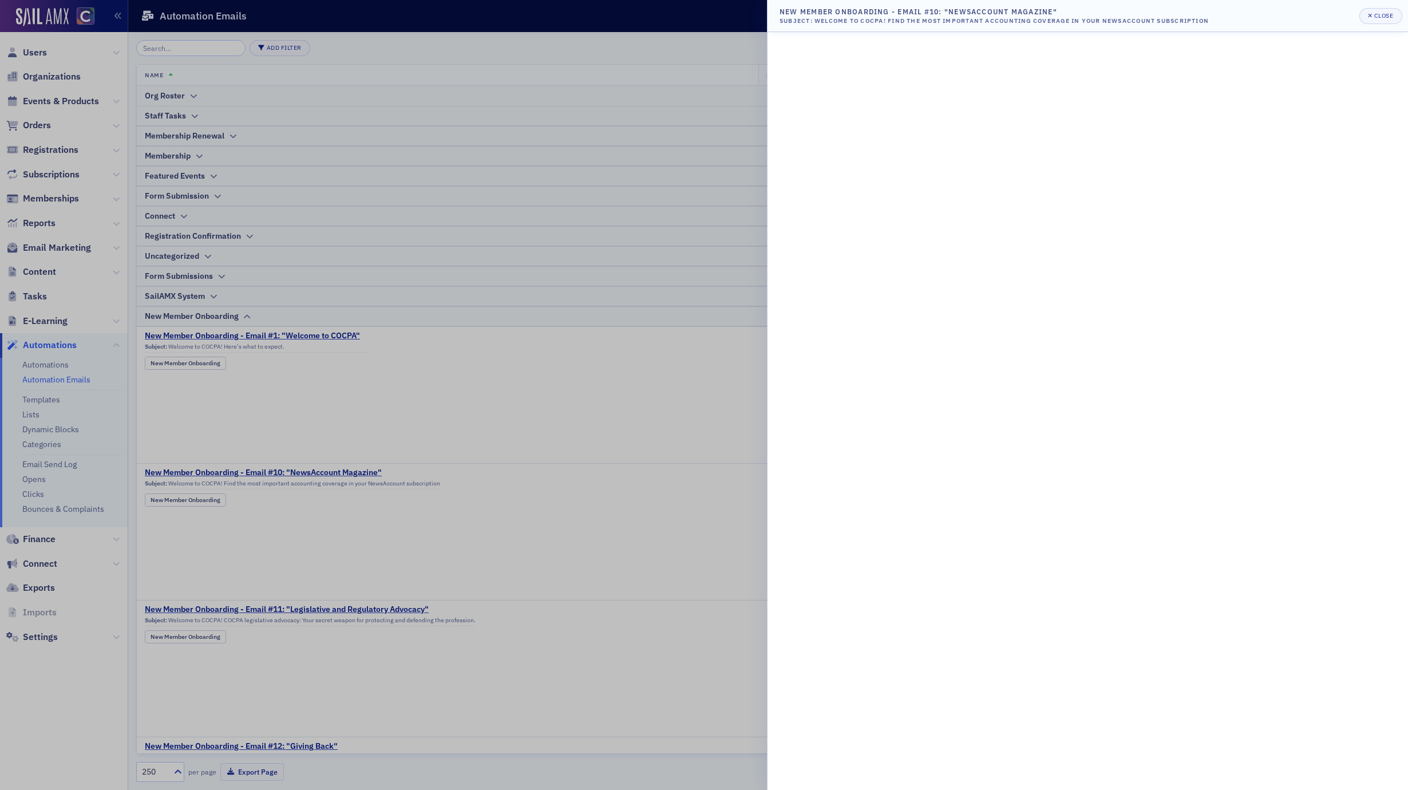
click at [690, 274] on div at bounding box center [704, 395] width 1408 height 790
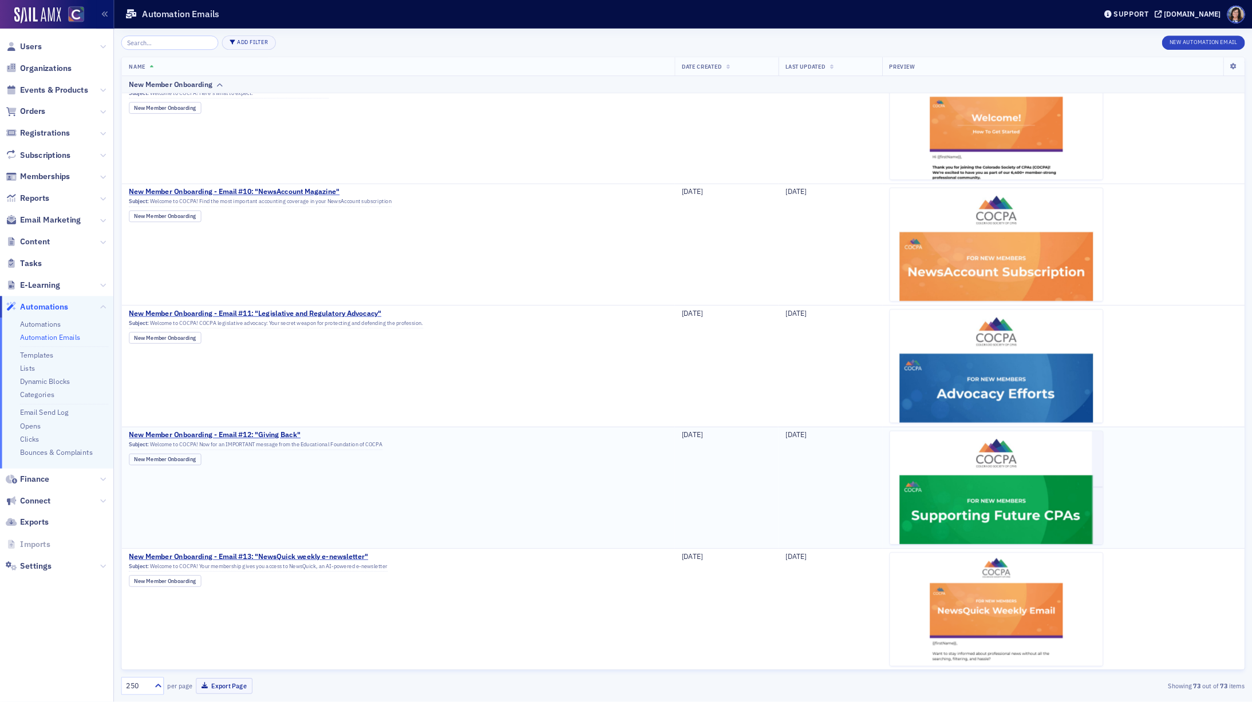
scroll to position [258, 0]
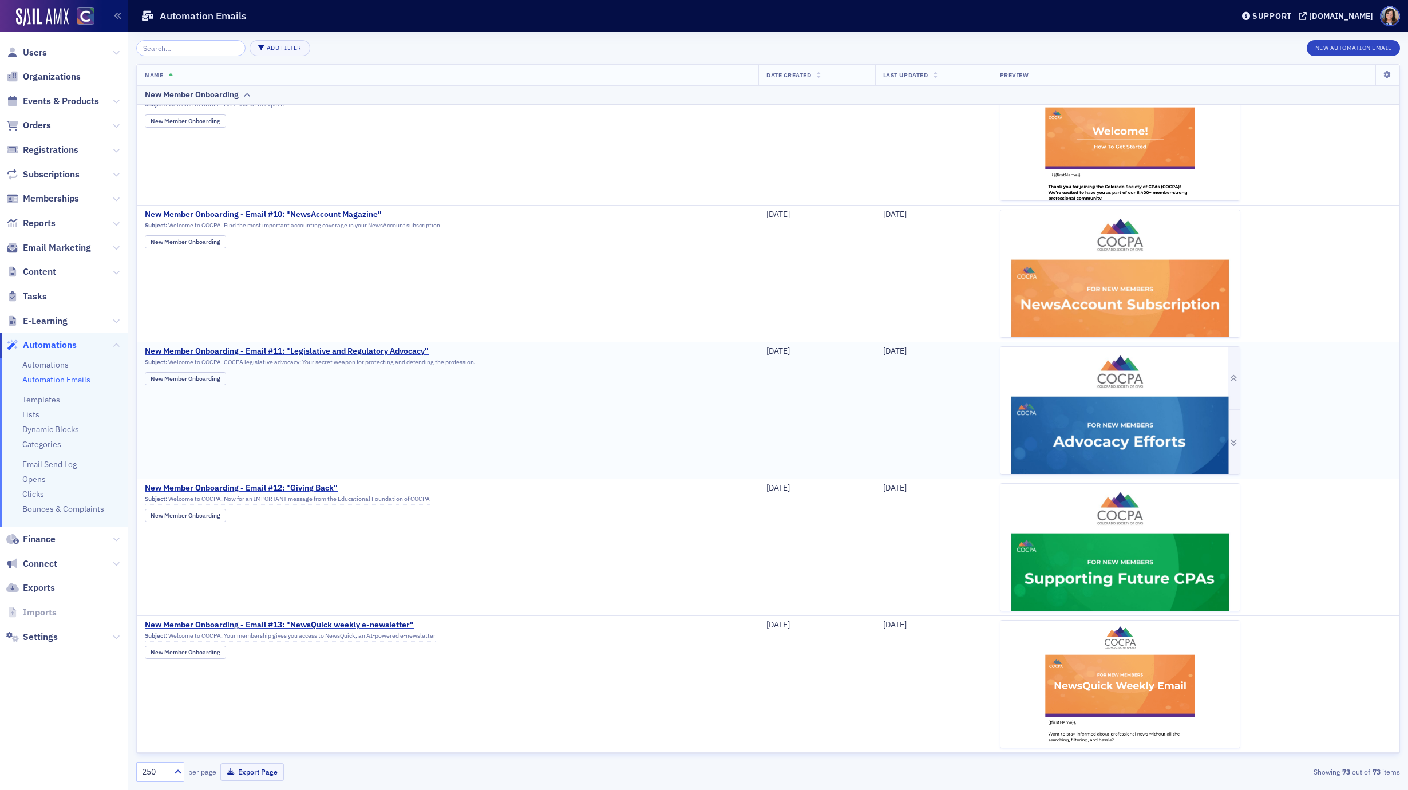
click at [938, 385] on img at bounding box center [1119, 608] width 239 height 523
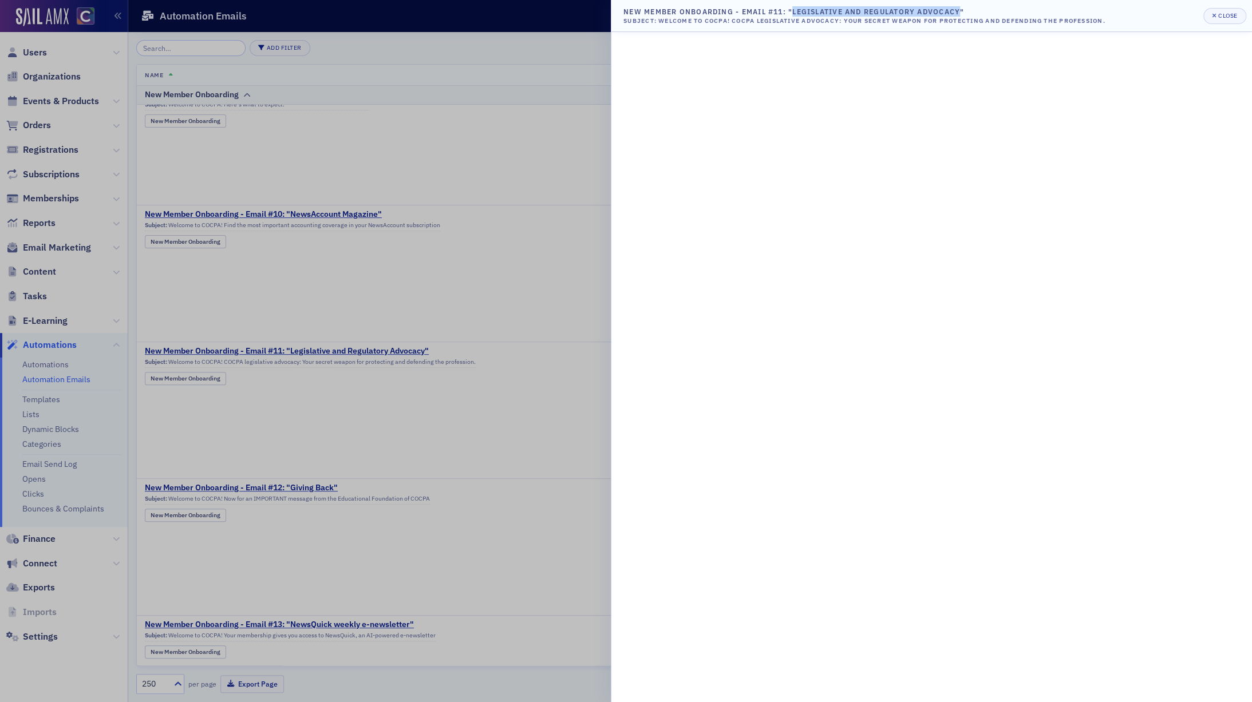
drag, startPoint x: 793, startPoint y: 15, endPoint x: 960, endPoint y: 15, distance: 167.1
click at [938, 15] on div "New Member Onboarding - Email #11: "Legislative and Regulatory Advocacy"" at bounding box center [864, 11] width 482 height 10
copy div "Legislative and Regulatory Advocacy"
click at [505, 252] on div at bounding box center [626, 351] width 1252 height 702
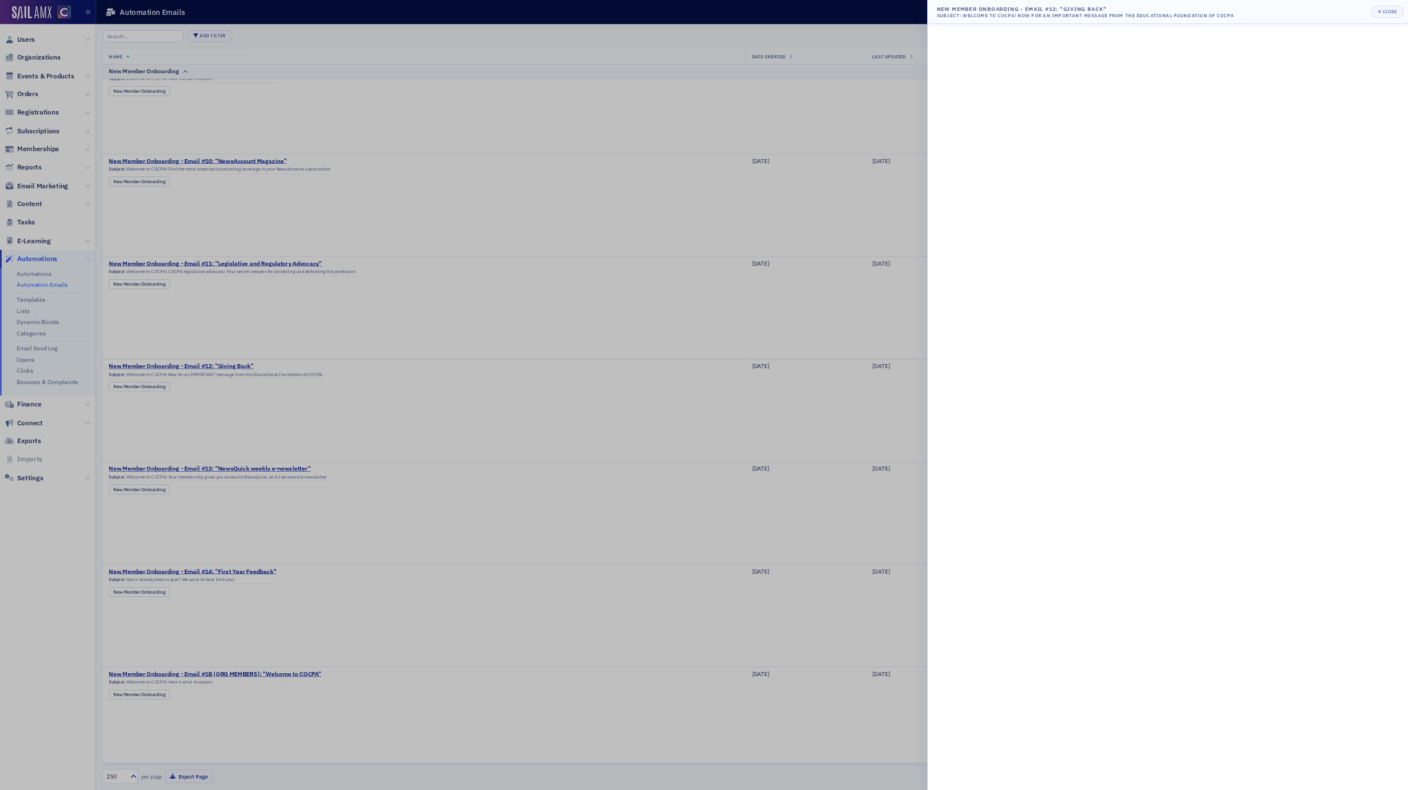
scroll to position [259, 0]
click at [938, 312] on div at bounding box center [938, 526] width 1877 height 1053
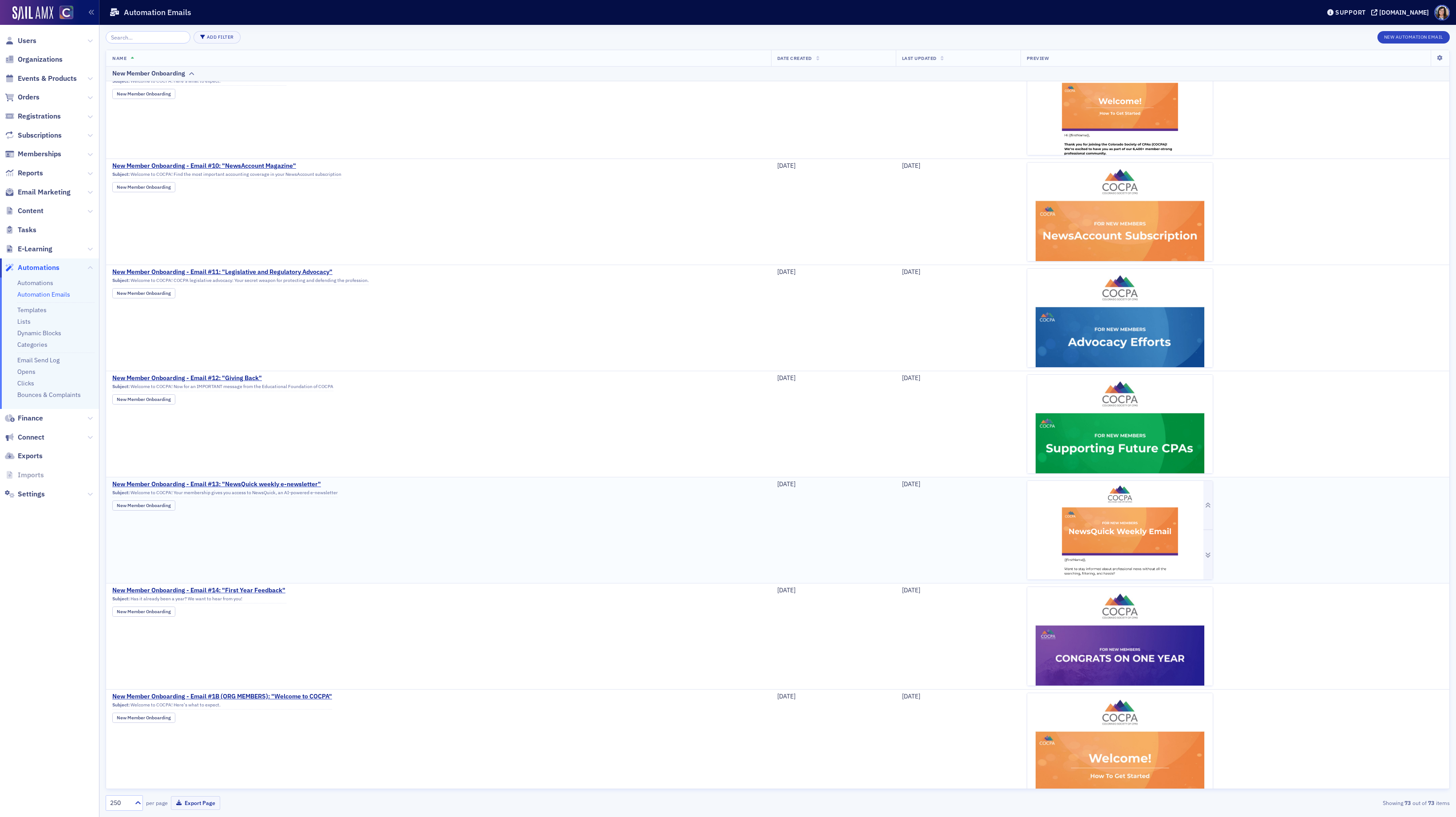
click at [728, 408] on img at bounding box center [1119, 599] width 185 height 236
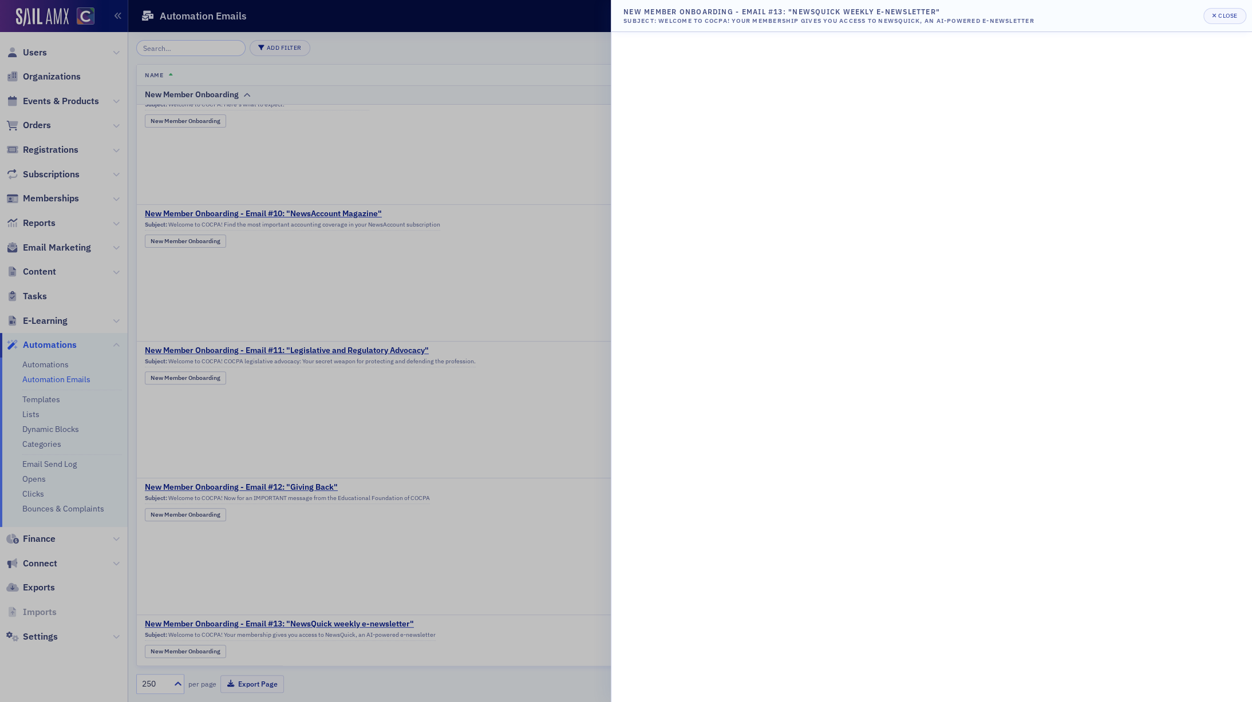
click at [486, 423] on div at bounding box center [626, 351] width 1252 height 702
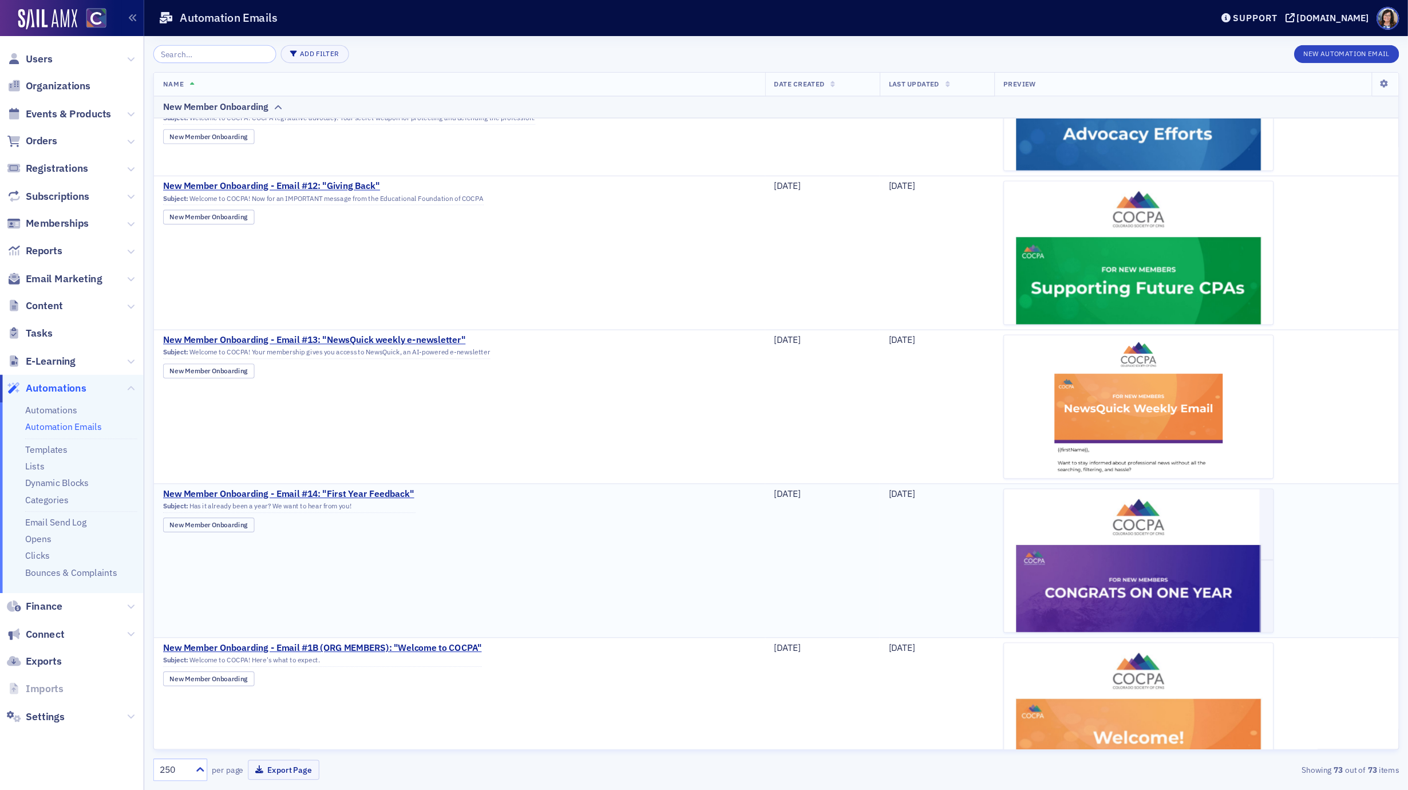
scroll to position [585, 0]
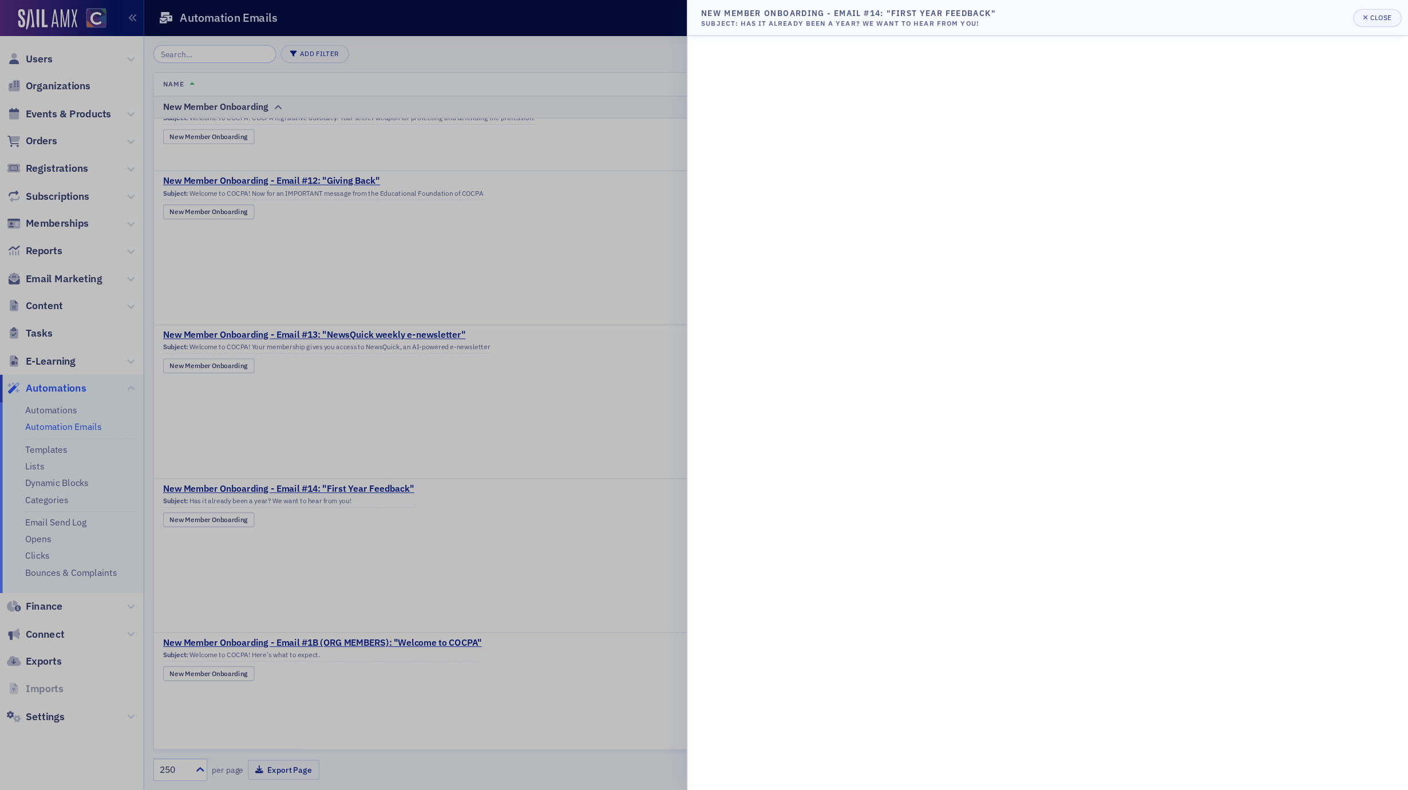
scroll to position [585, 0]
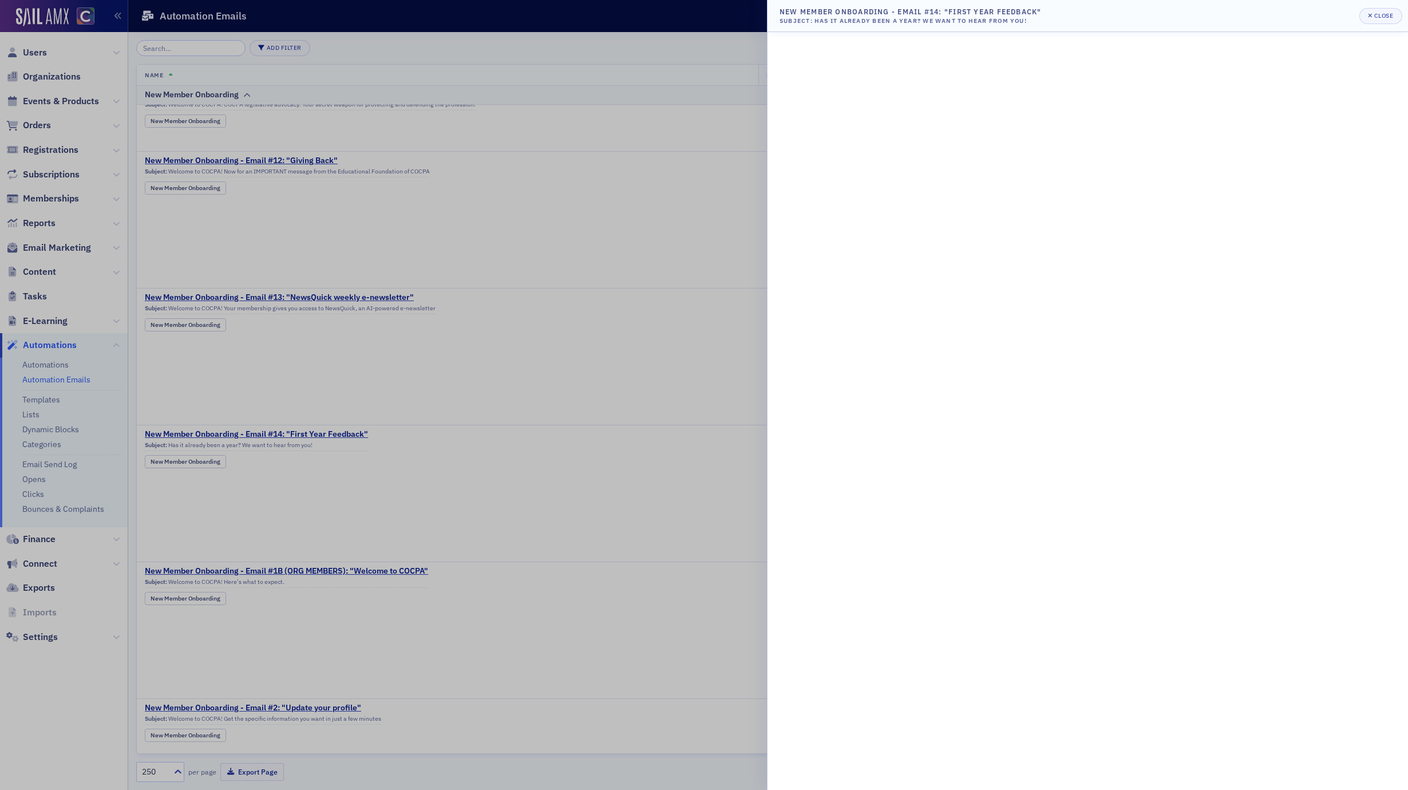
click at [663, 308] on div at bounding box center [704, 395] width 1408 height 790
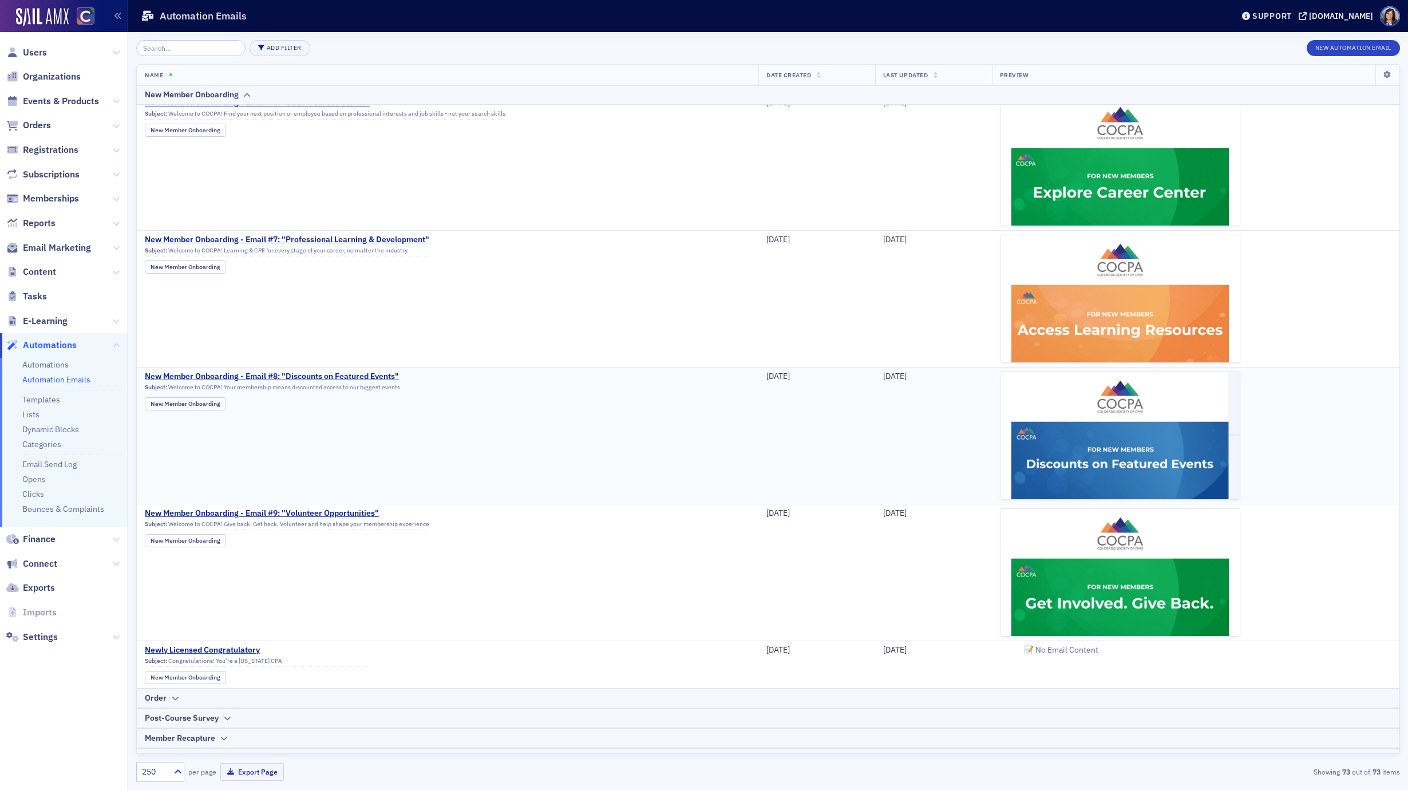
scroll to position [1743, 0]
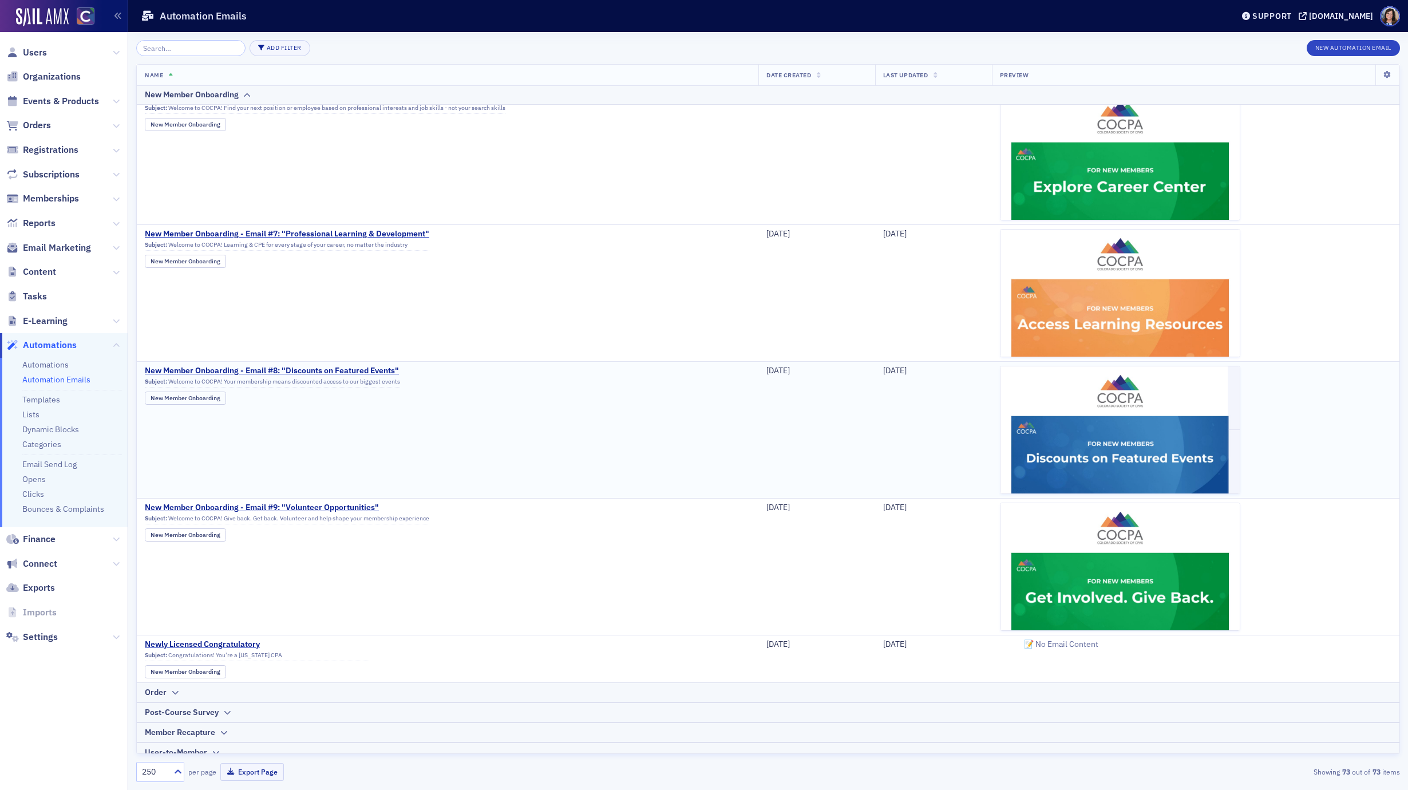
click at [315, 361] on td "New Member Onboarding - Email #8: "Discounts on Featured Events" Subject: Welco…" at bounding box center [448, 429] width 622 height 137
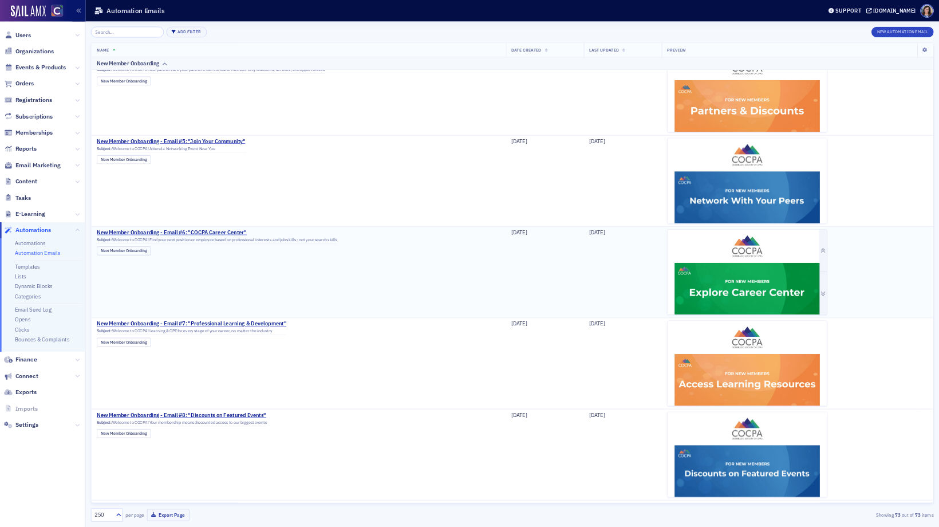
scroll to position [1489, 0]
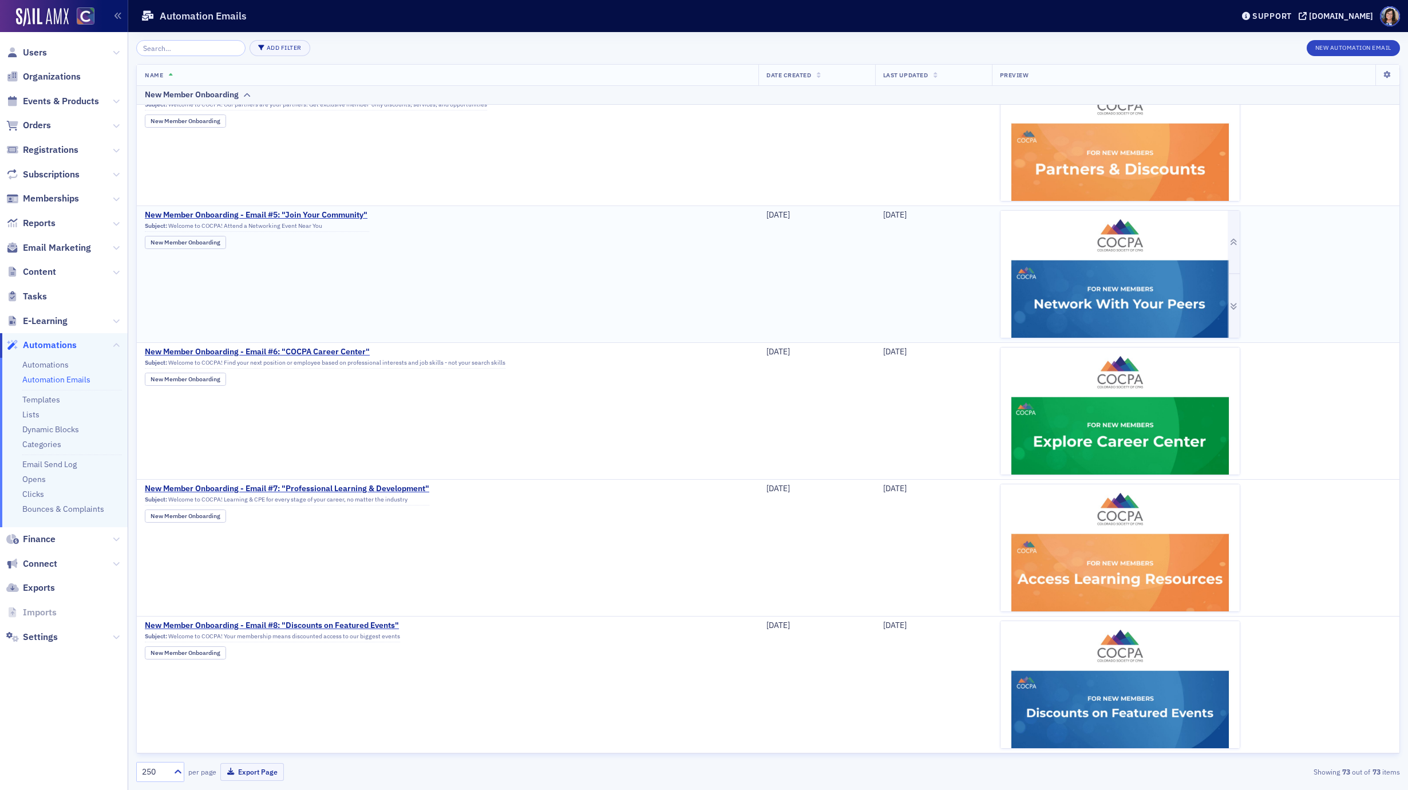
click at [938, 288] on img at bounding box center [1119, 472] width 239 height 522
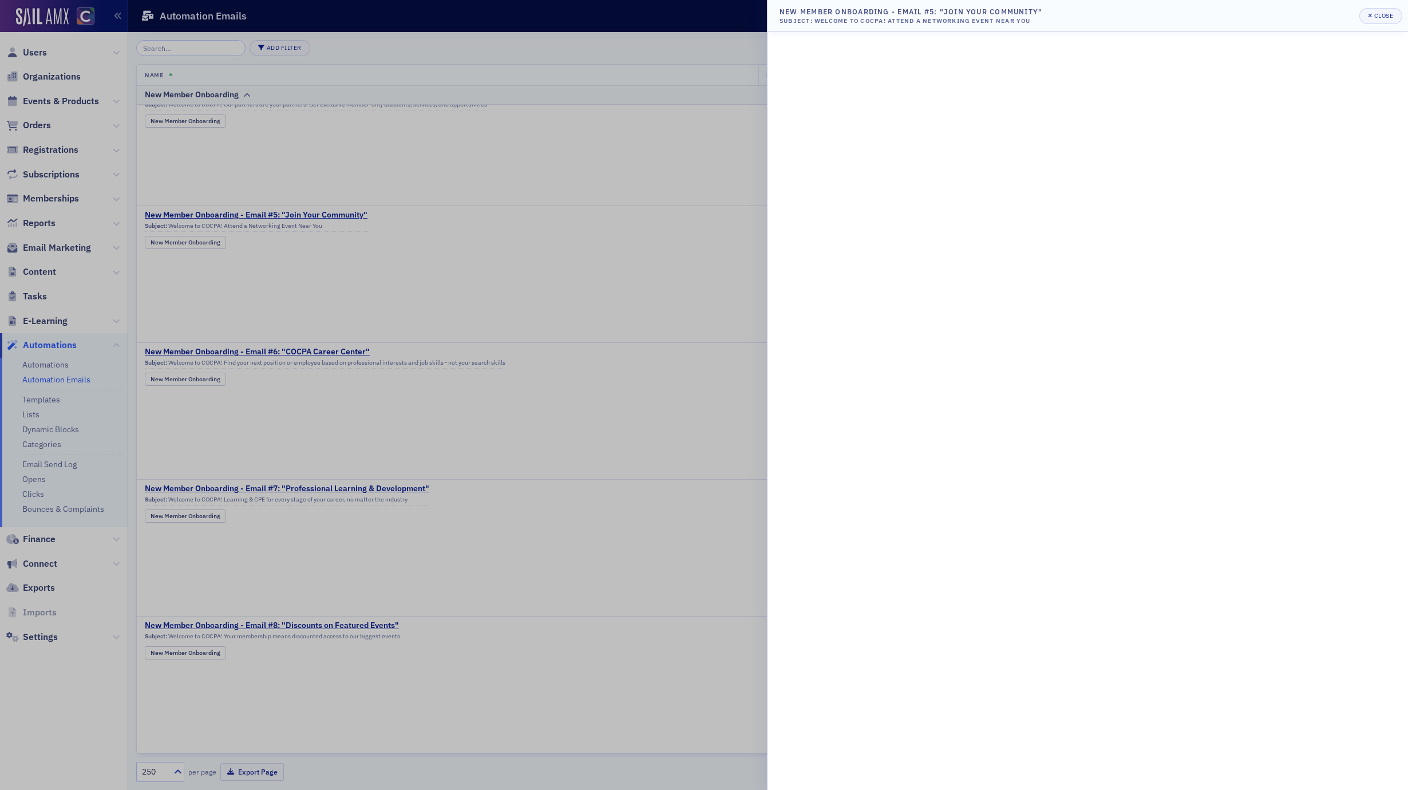
click at [721, 296] on div at bounding box center [704, 395] width 1408 height 790
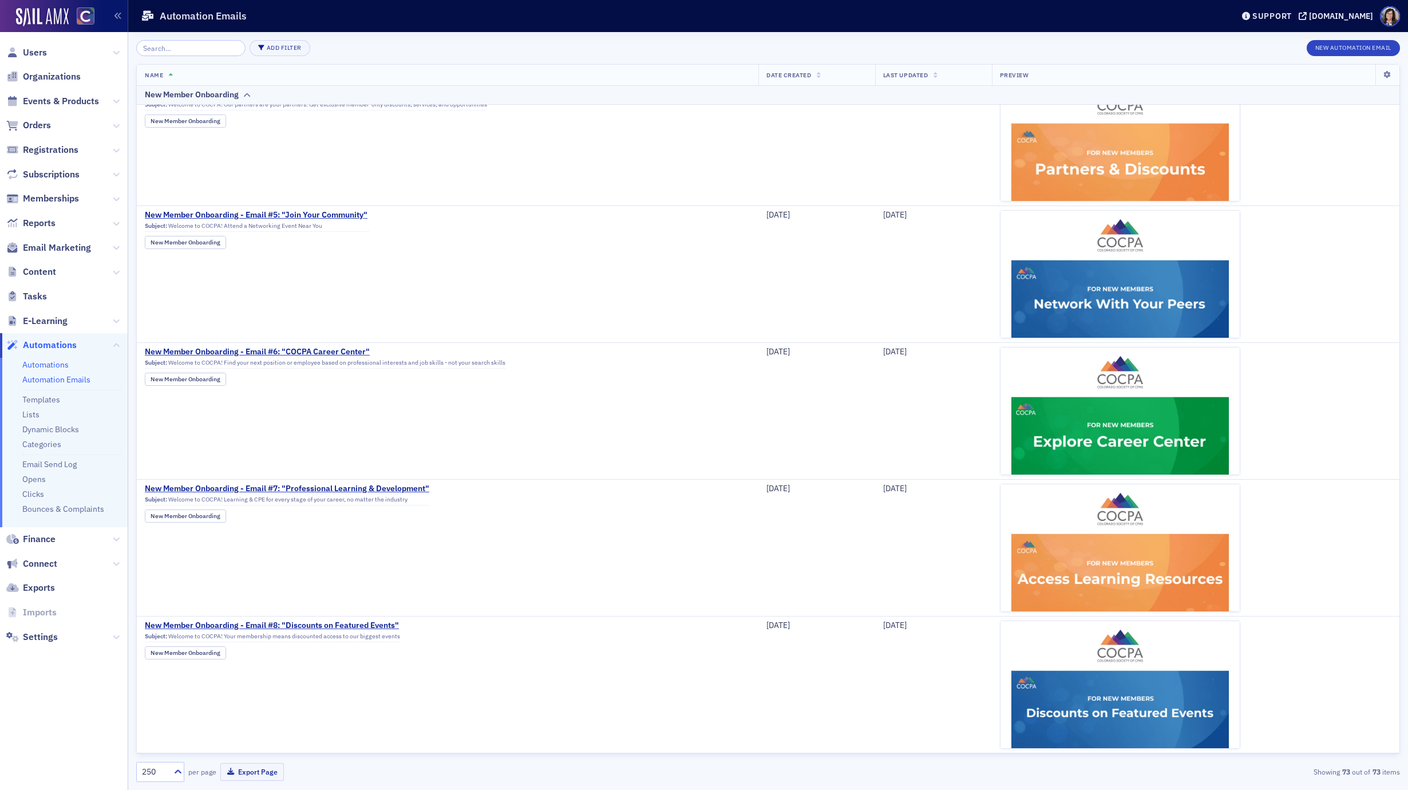
click at [64, 362] on link "Automations" at bounding box center [45, 364] width 46 height 10
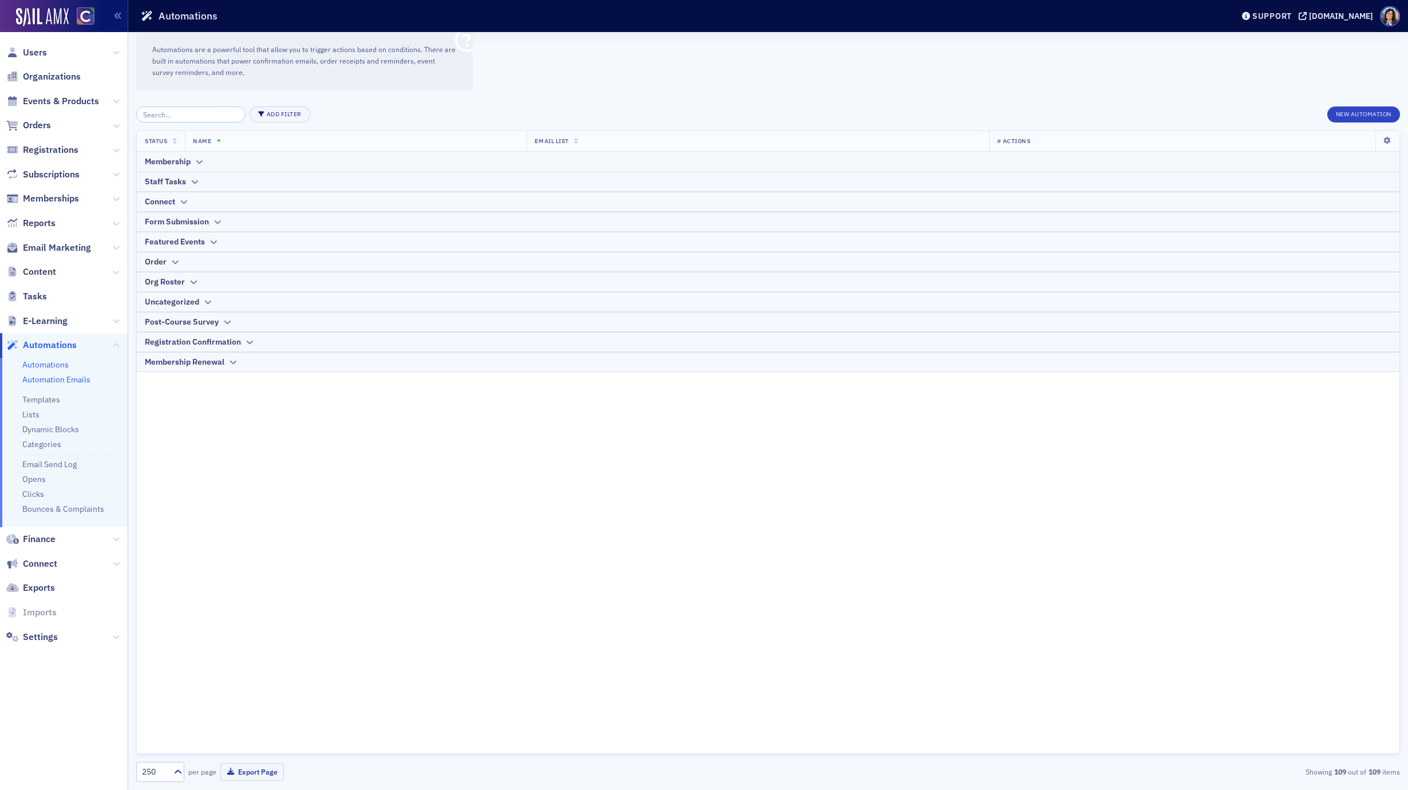
click at [74, 381] on link "Automation Emails" at bounding box center [56, 379] width 68 height 10
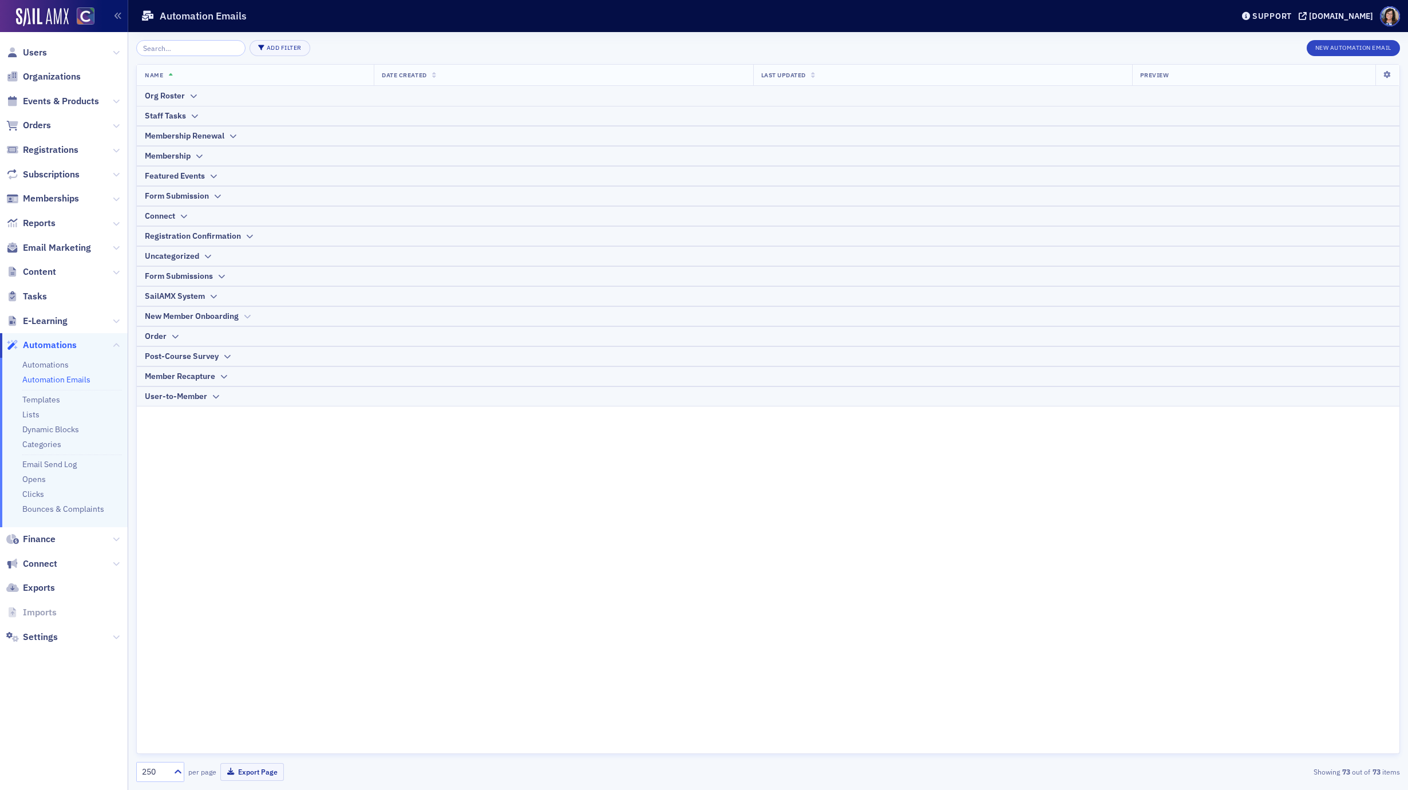
click at [248, 318] on icon at bounding box center [247, 316] width 9 height 7
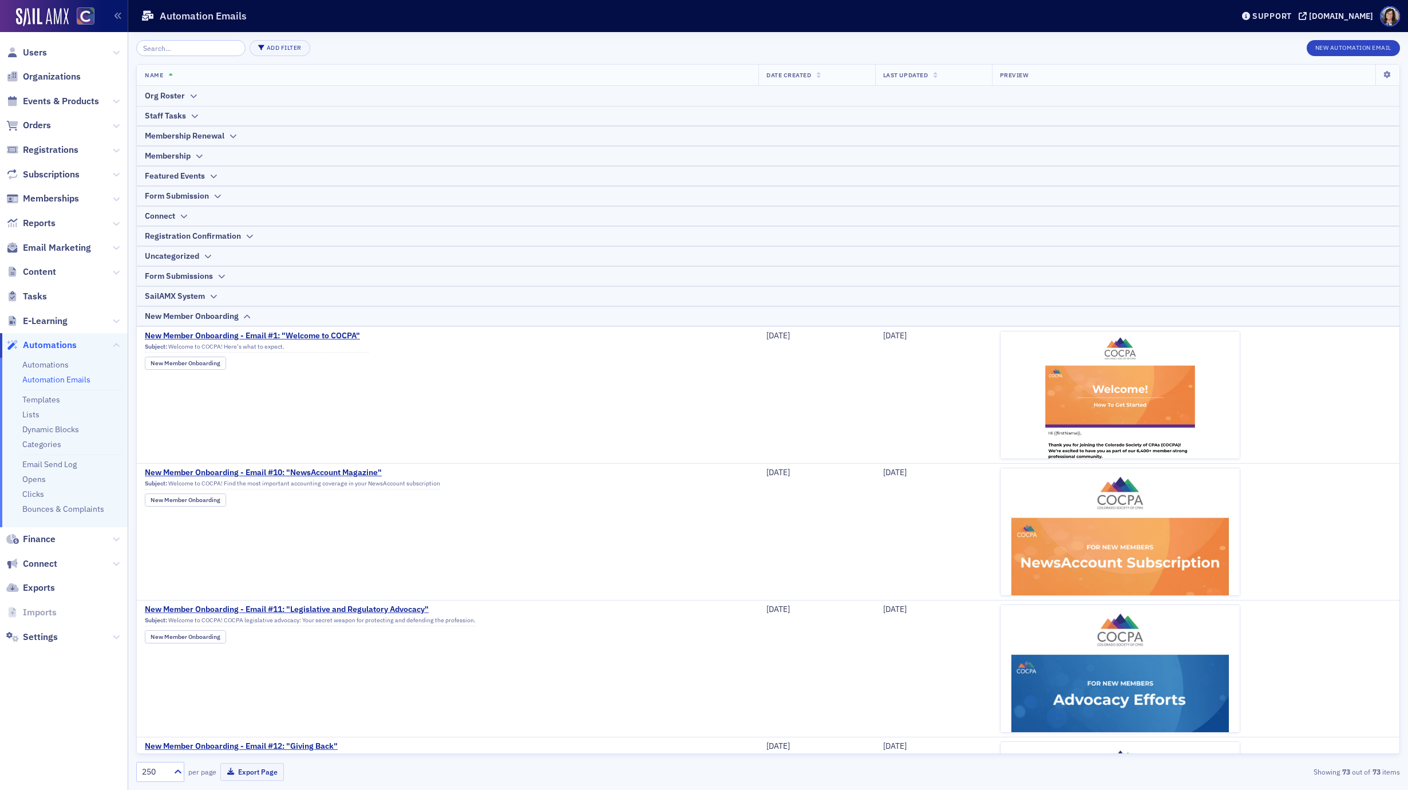
click at [169, 73] on icon at bounding box center [171, 76] width 5 height 6
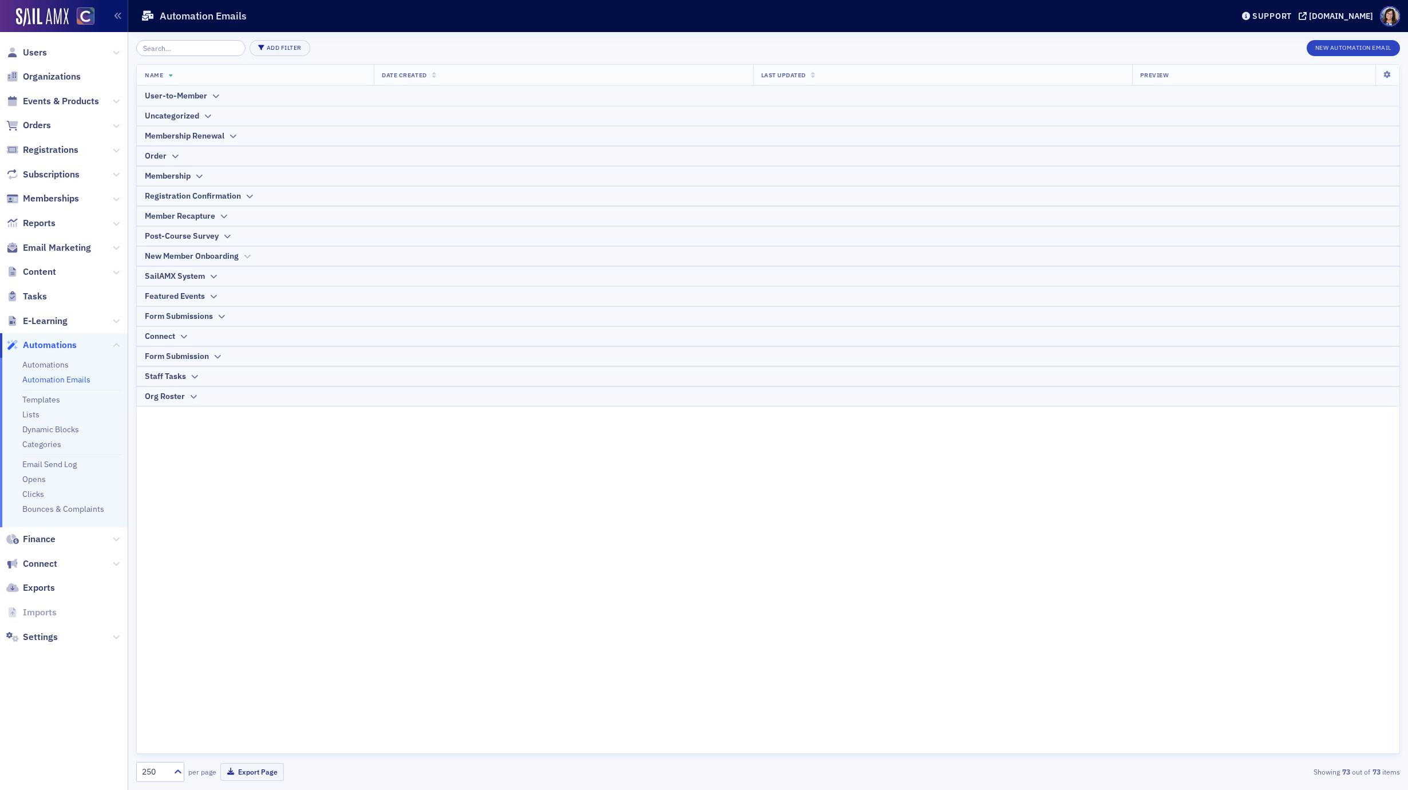
click at [243, 258] on icon at bounding box center [247, 256] width 9 height 7
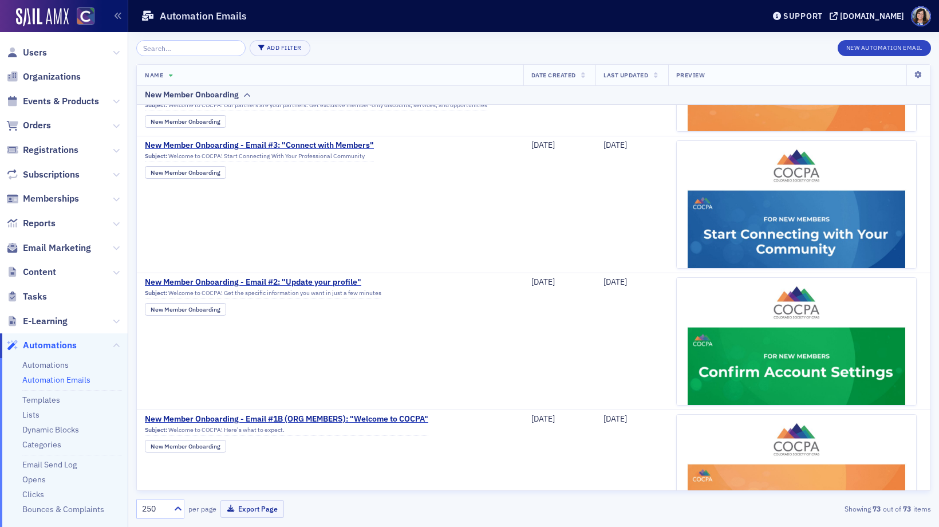
scroll to position [1014, 0]
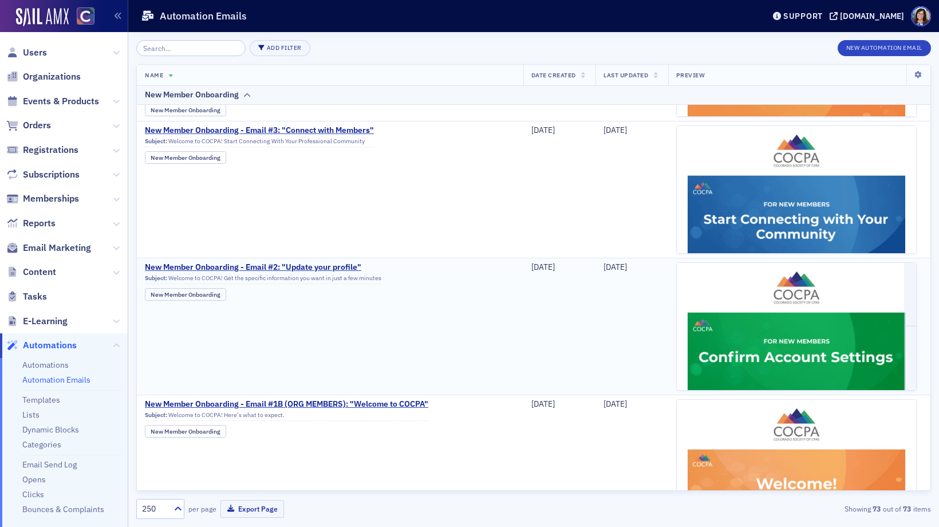
click at [276, 338] on td "New Member Onboarding - Email #2: "Update your profile" Subject: Welcome to COC…" at bounding box center [330, 326] width 386 height 137
click at [717, 319] on img at bounding box center [795, 528] width 239 height 530
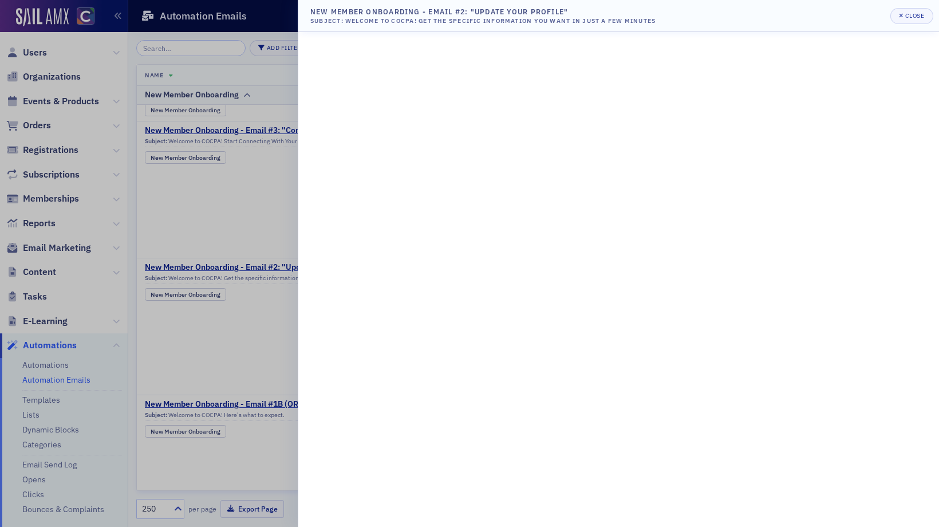
click at [241, 325] on div at bounding box center [469, 263] width 939 height 527
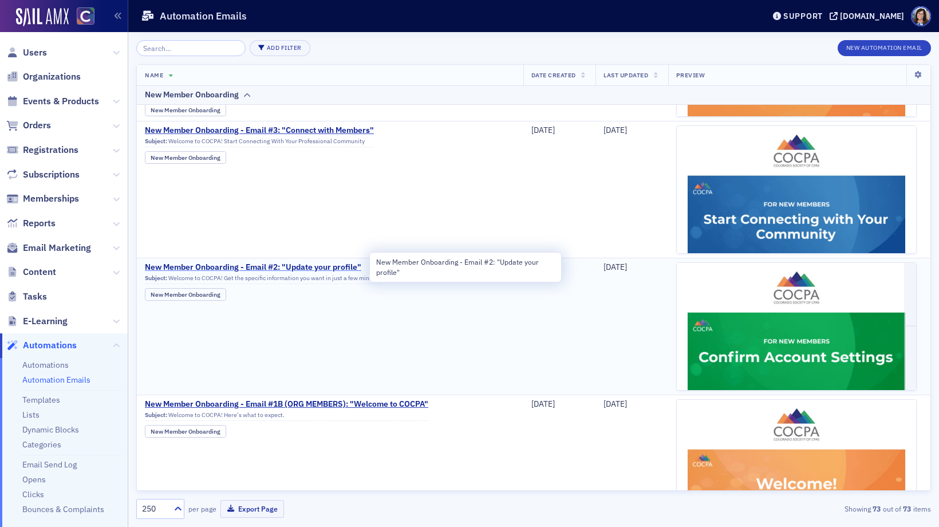
click at [292, 268] on span "New Member Onboarding - Email #2: "Update your profile"" at bounding box center [257, 267] width 224 height 10
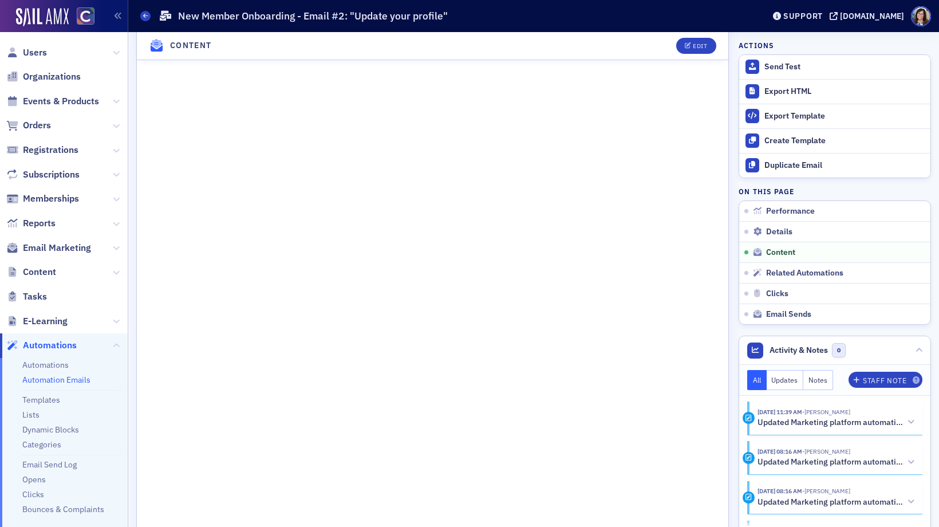
scroll to position [665, 0]
click at [779, 233] on span "Details" at bounding box center [779, 232] width 26 height 10
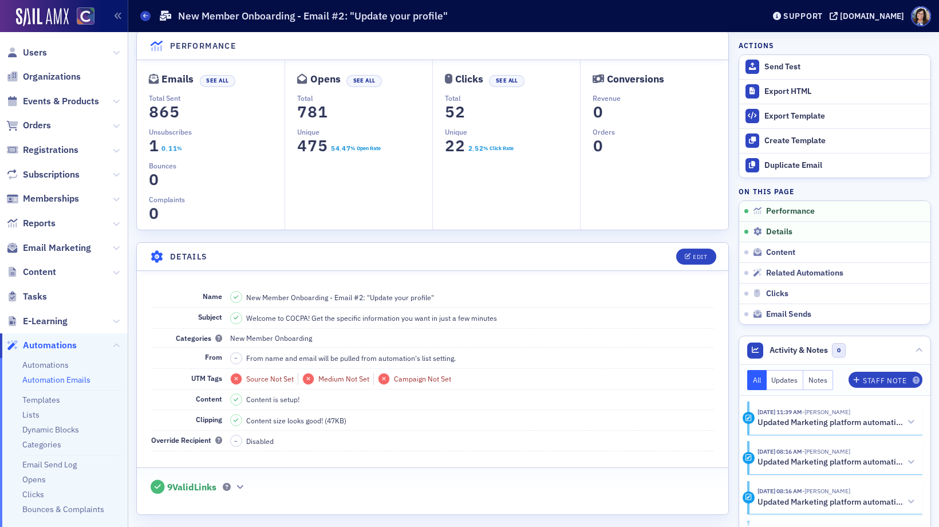
scroll to position [0, 0]
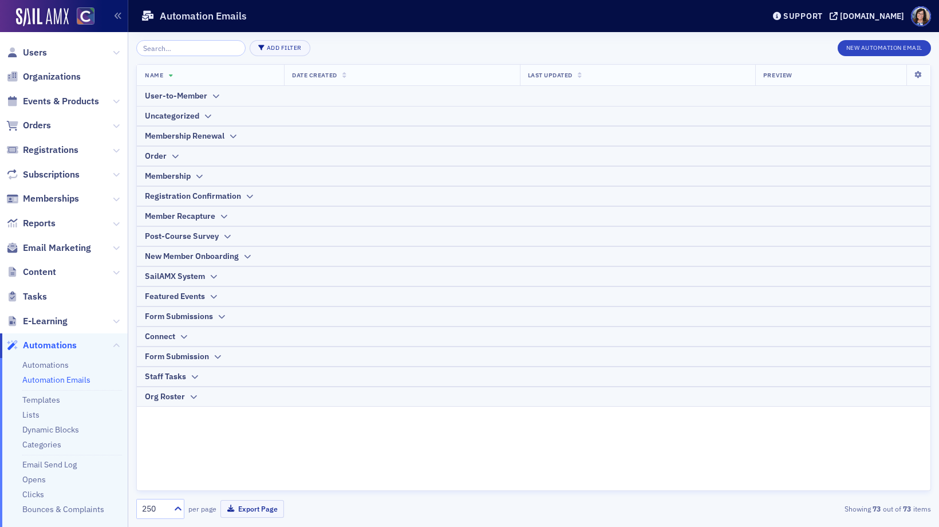
click at [68, 381] on link "Automation Emails" at bounding box center [56, 379] width 68 height 10
click at [241, 255] on div "New Member Onboarding" at bounding box center [533, 256] width 777 height 12
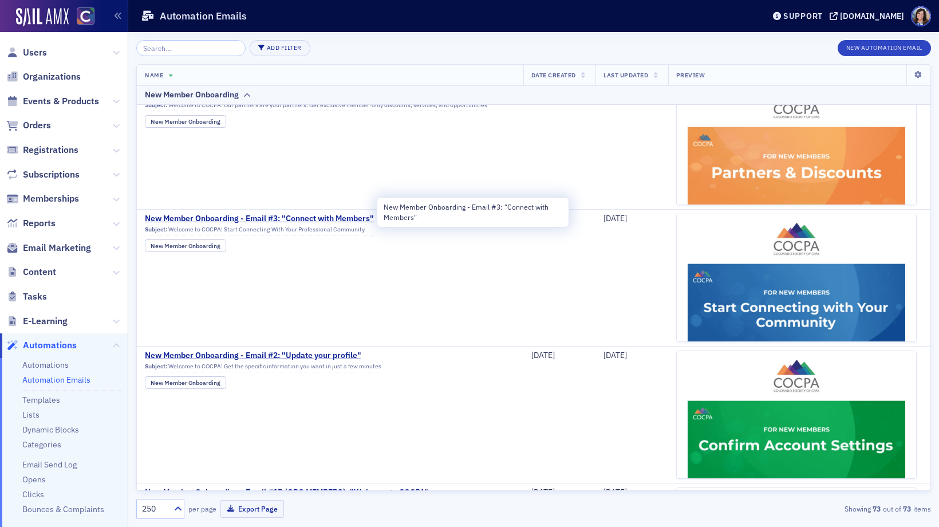
scroll to position [933, 0]
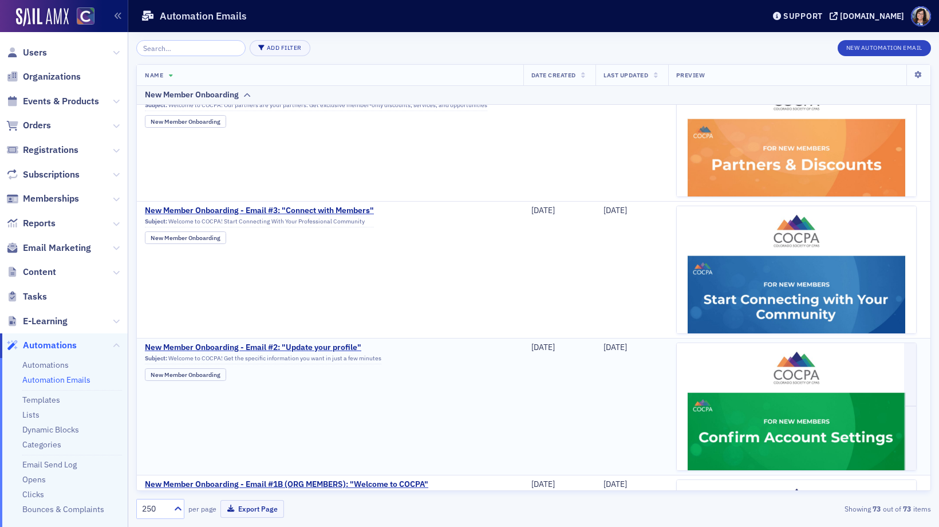
click at [366, 417] on td "New Member Onboarding - Email #2: "Update your profile" Subject: Welcome to COC…" at bounding box center [330, 406] width 386 height 137
click at [422, 394] on td "New Member Onboarding - Email #2: "Update your profile" Subject: Welcome to COC…" at bounding box center [330, 406] width 386 height 137
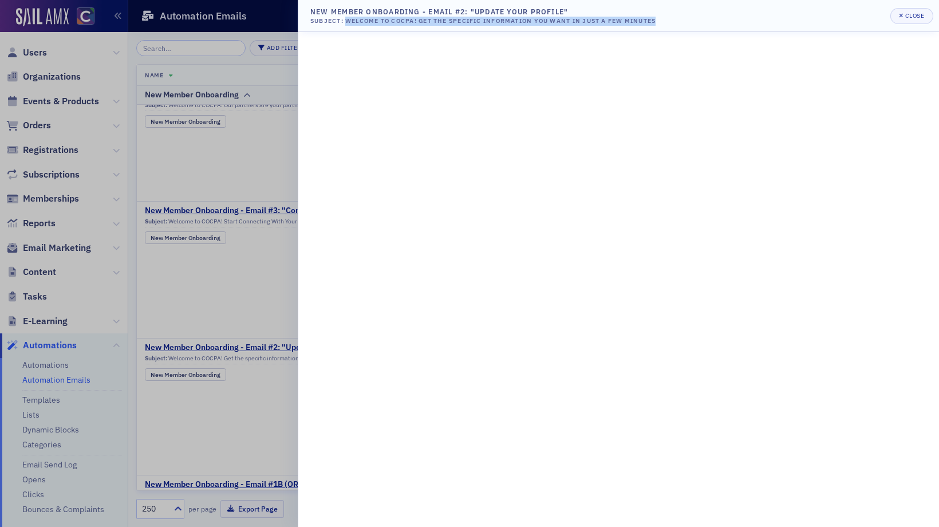
drag, startPoint x: 348, startPoint y: 20, endPoint x: 670, endPoint y: 23, distance: 322.2
click at [670, 23] on header "New Member Onboarding - Email #2: "Update your profile" Subject: Welcome to COC…" at bounding box center [618, 16] width 640 height 32
copy div "Welcome to COCPA! Get the specific information you want in just a few minutes"
click at [209, 331] on div at bounding box center [469, 263] width 939 height 527
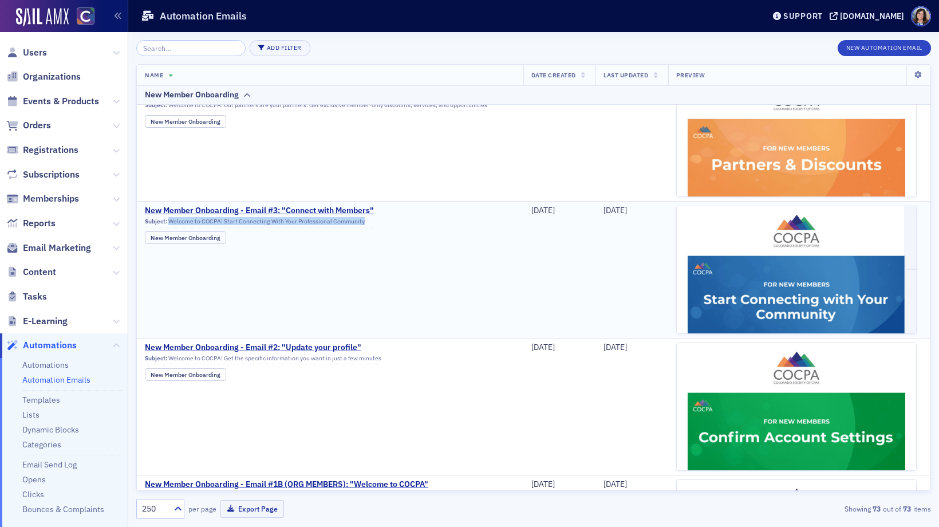
drag, startPoint x: 169, startPoint y: 223, endPoint x: 366, endPoint y: 227, distance: 196.9
click at [366, 227] on div "Subject: Welcome to COCPA! Start Connecting With Your Professional Community" at bounding box center [259, 222] width 229 height 10
click at [774, 255] on img at bounding box center [795, 500] width 239 height 589
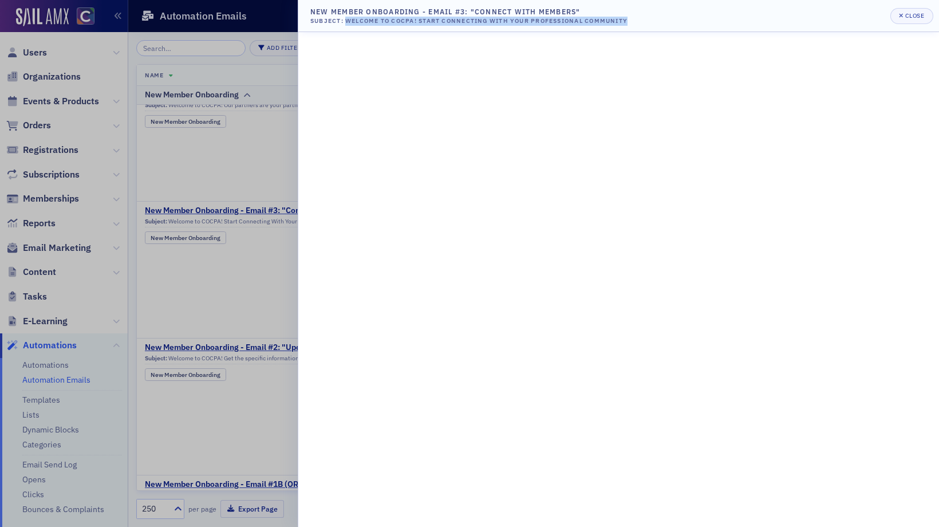
drag, startPoint x: 347, startPoint y: 22, endPoint x: 630, endPoint y: 22, distance: 283.3
click at [627, 22] on div "Subject: Welcome to COCPA! Start Connecting With Your Professional Community" at bounding box center [468, 21] width 317 height 9
copy div "Welcome to COCPA! Start Connecting With Your Professional Community"
click at [252, 300] on div at bounding box center [469, 263] width 939 height 527
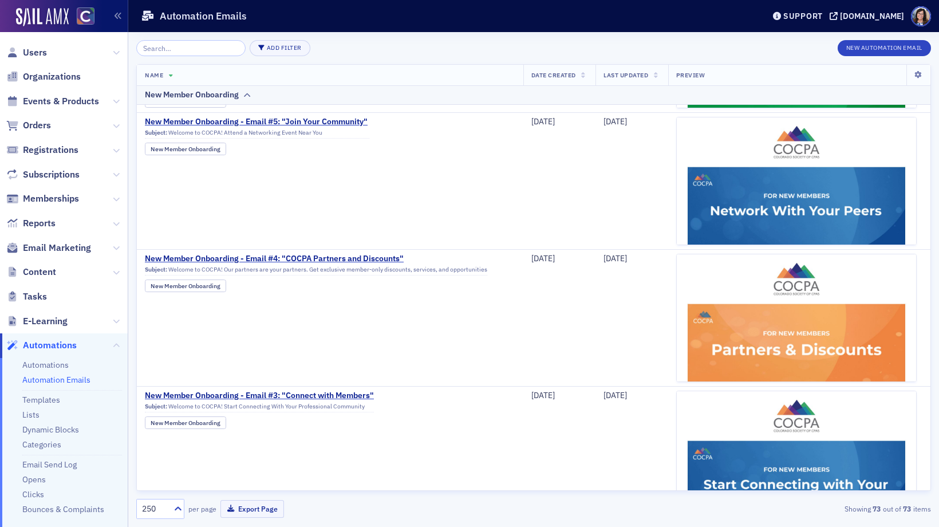
scroll to position [734, 0]
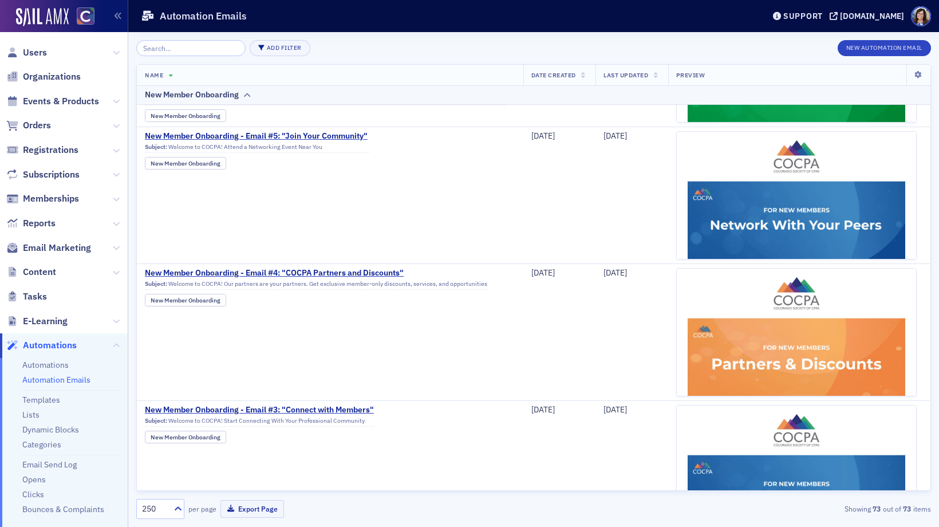
click at [252, 300] on div "New Member Onboarding" at bounding box center [316, 300] width 342 height 13
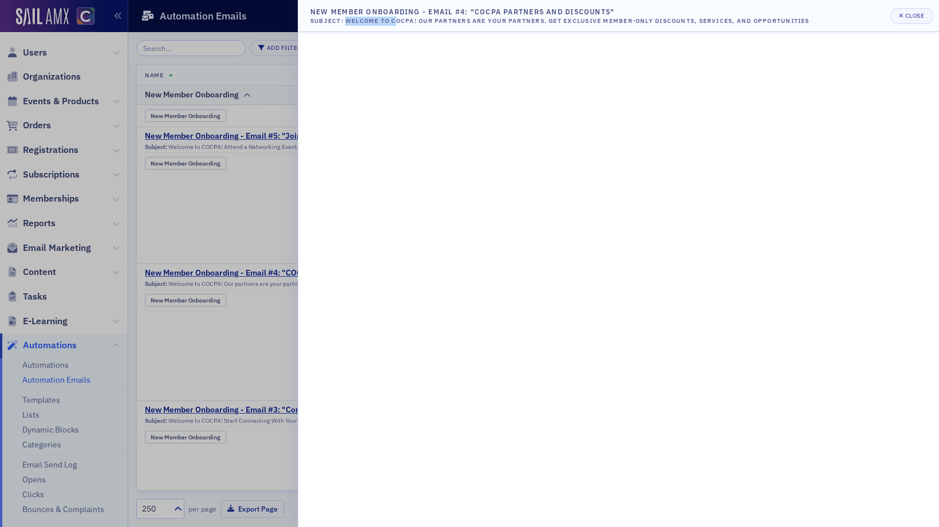
drag, startPoint x: 346, startPoint y: 21, endPoint x: 398, endPoint y: 23, distance: 52.7
click at [398, 23] on div "Subject: Welcome to COCPA! Our partners are your partners. Get exclusive member…" at bounding box center [559, 21] width 499 height 9
click at [347, 21] on div "Subject: Welcome to COCPA! Our partners are your partners. Get exclusive member…" at bounding box center [559, 21] width 499 height 9
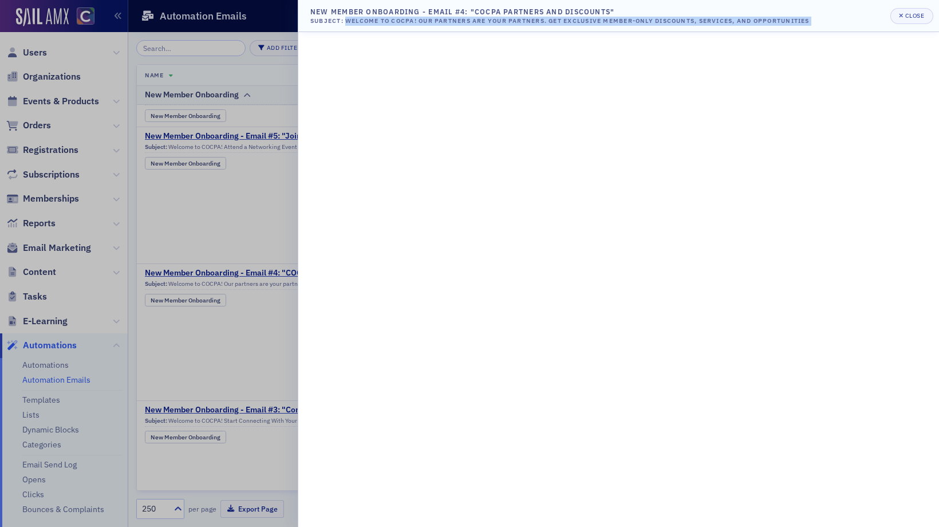
drag, startPoint x: 347, startPoint y: 21, endPoint x: 840, endPoint y: 19, distance: 492.8
click at [840, 19] on header "New Member Onboarding - Email #4: "COCPA Partners and Discounts" Subject: Welco…" at bounding box center [618, 16] width 640 height 32
copy header "Welcome to COCPA! Our partners are your partners. Get exclusive member-only dis…"
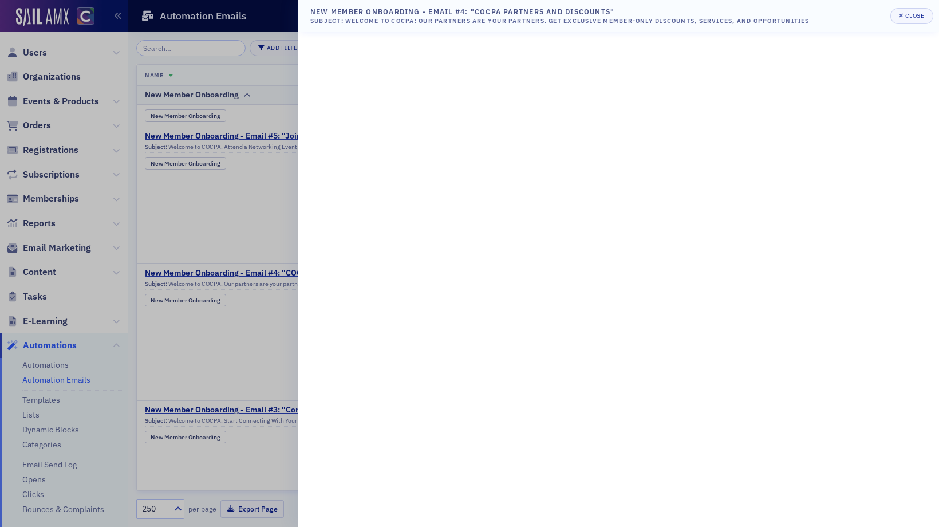
click at [239, 338] on div at bounding box center [469, 263] width 939 height 527
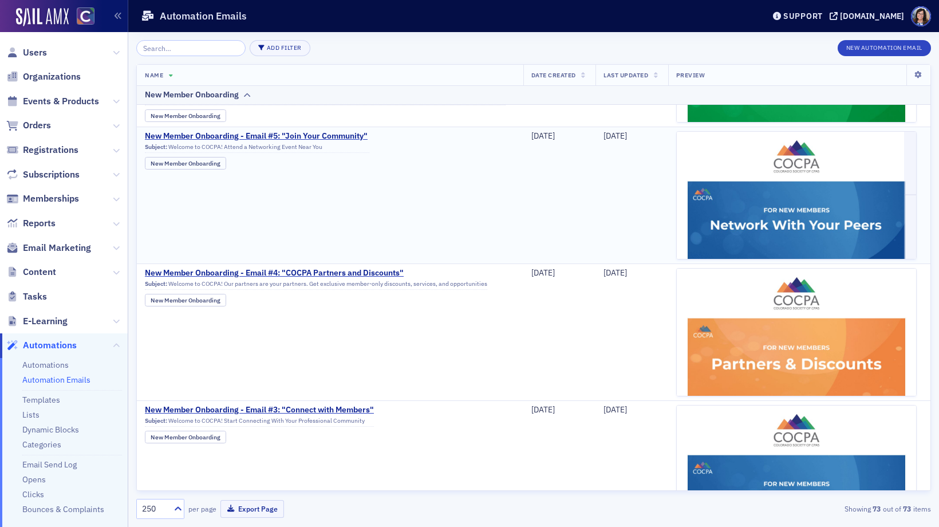
click at [420, 176] on td "New Member Onboarding - Email #5: "Join Your Community" Subject: Welcome to COC…" at bounding box center [330, 194] width 386 height 137
click at [810, 172] on img at bounding box center [795, 393] width 239 height 522
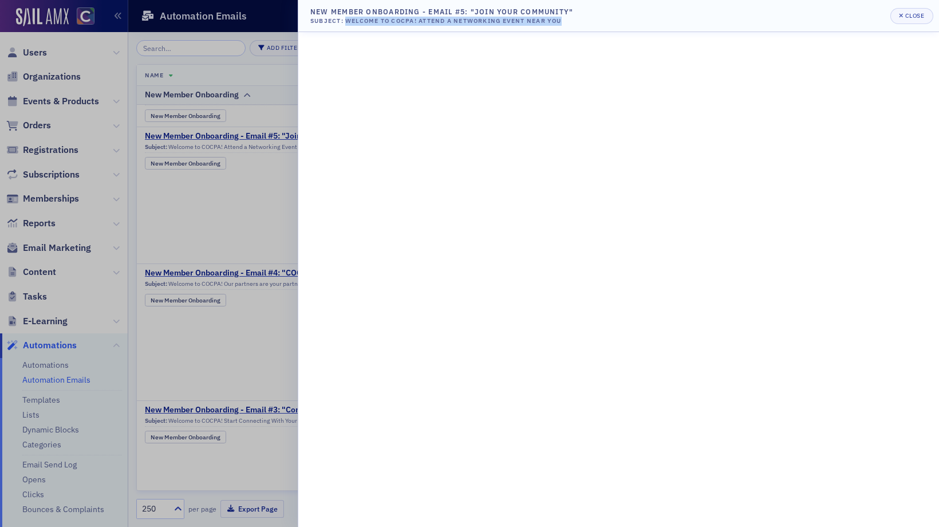
drag, startPoint x: 347, startPoint y: 18, endPoint x: 573, endPoint y: 18, distance: 226.1
click at [573, 18] on header "New Member Onboarding - Email #5: "Join Your Community" Subject: Welcome to COC…" at bounding box center [618, 16] width 640 height 32
copy div "Welcome to COCPA! Attend a Networking Event Near You"
click at [262, 227] on div at bounding box center [469, 263] width 939 height 527
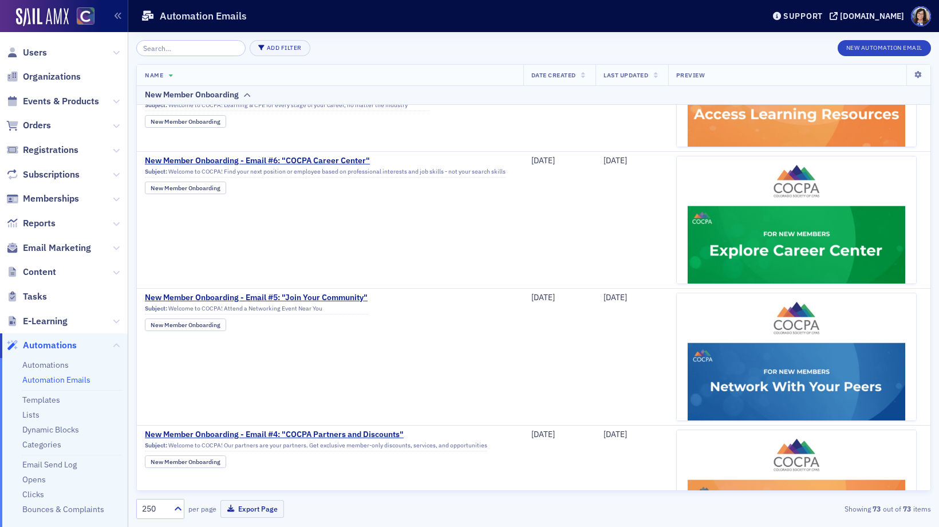
scroll to position [547, 0]
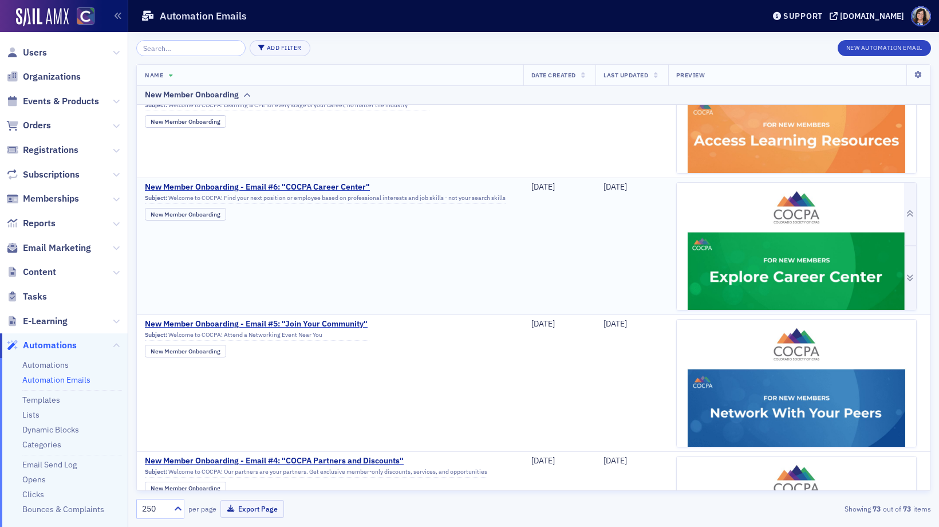
click at [722, 247] on img at bounding box center [795, 444] width 239 height 522
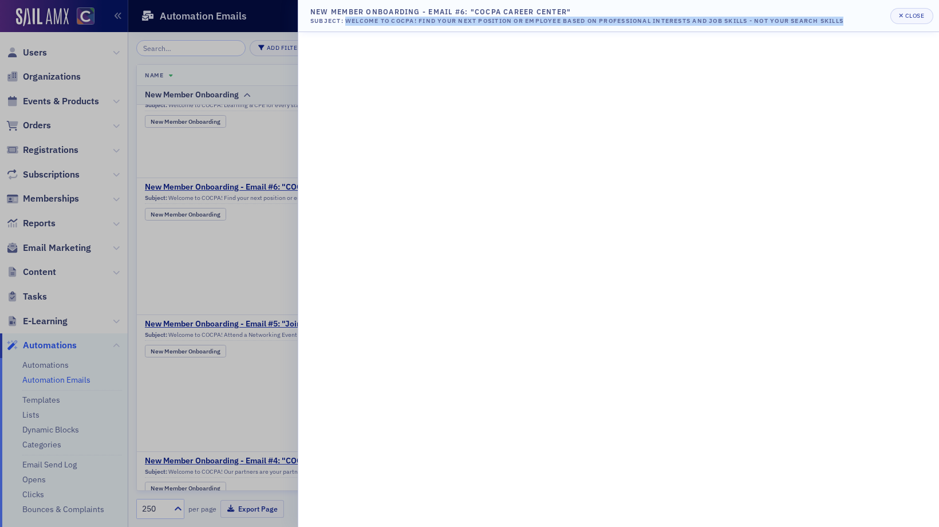
drag, startPoint x: 346, startPoint y: 21, endPoint x: 861, endPoint y: 24, distance: 515.1
click at [861, 24] on header "New Member Onboarding - Email #6: "COCPA Career Center" Subject: Welcome to COC…" at bounding box center [618, 16] width 640 height 32
copy div "Welcome to COCPA! Find your next position or employee based on professional int…"
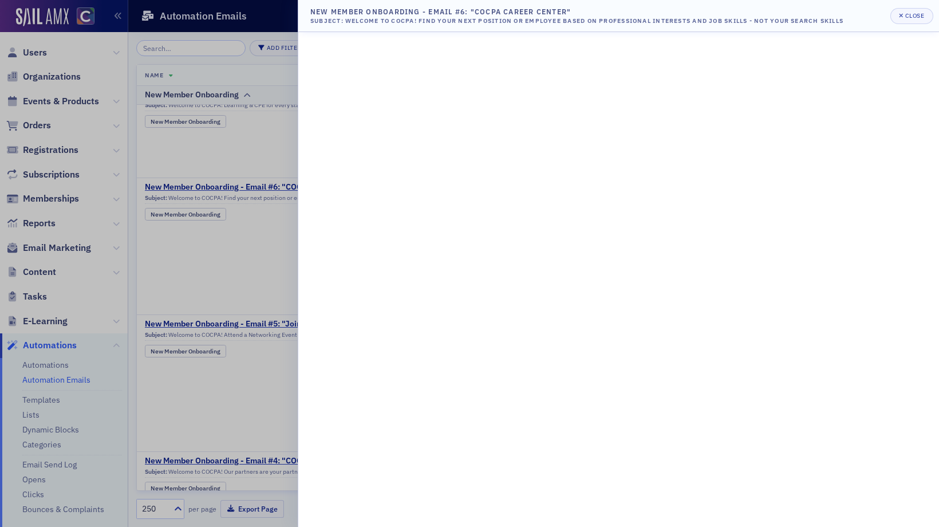
click at [195, 346] on div at bounding box center [469, 263] width 939 height 527
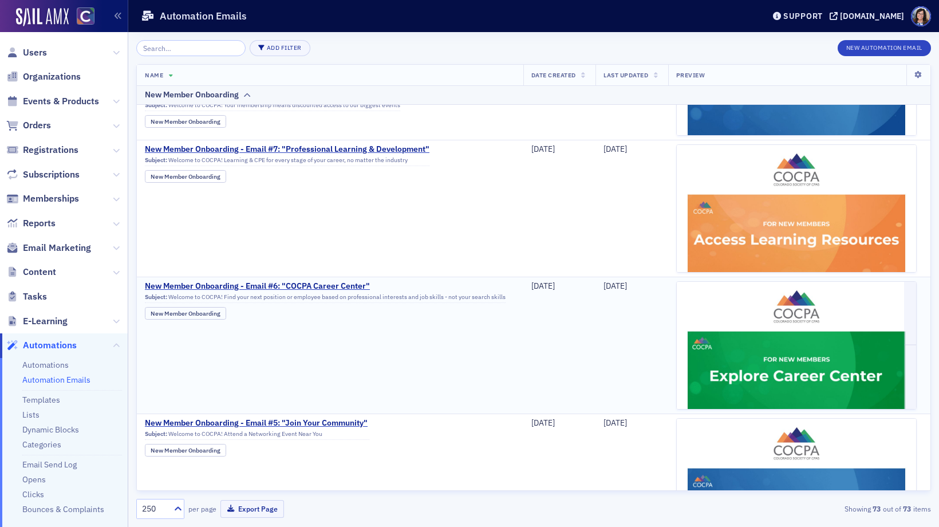
scroll to position [447, 0]
click at [723, 181] on img at bounding box center [795, 410] width 239 height 530
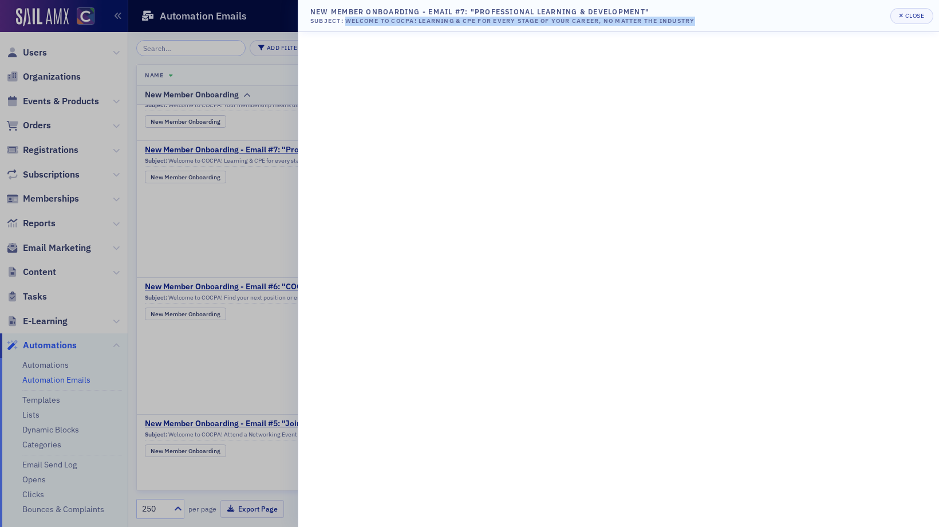
drag, startPoint x: 346, startPoint y: 20, endPoint x: 715, endPoint y: 19, distance: 369.1
click at [715, 19] on header "New Member Onboarding - Email #7: "Professional Learning & Development" Subject…" at bounding box center [618, 16] width 640 height 32
copy div "Welcome to COCPA! Learning & CPE for every stage of your career, no matter the …"
click at [260, 376] on div at bounding box center [469, 263] width 939 height 527
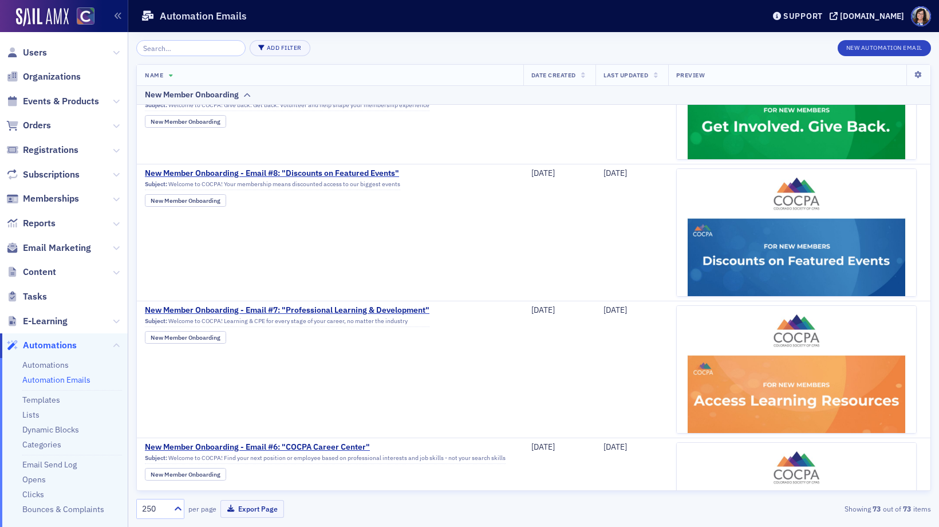
scroll to position [282, 0]
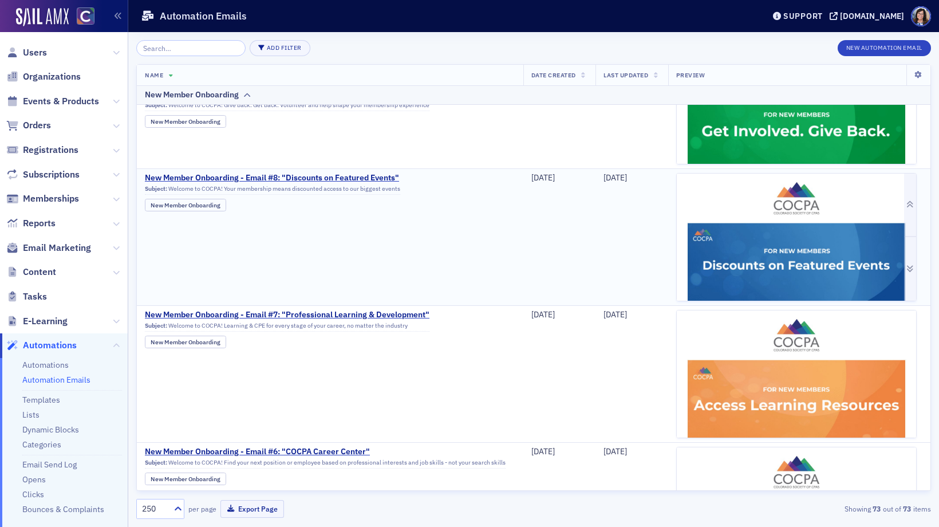
click at [767, 221] on img at bounding box center [795, 455] width 239 height 564
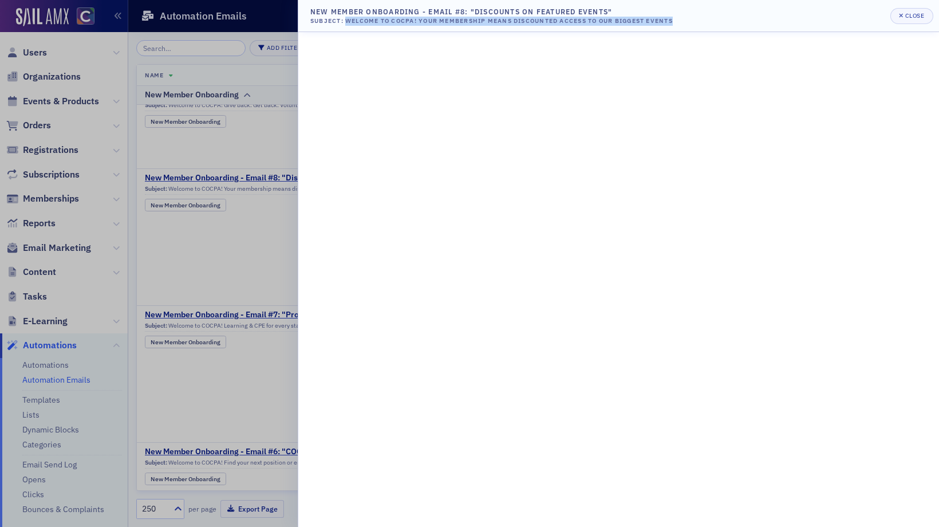
drag, startPoint x: 347, startPoint y: 22, endPoint x: 691, endPoint y: 18, distance: 343.4
click at [691, 18] on header "New Member Onboarding - Email #8: "Discounts on Featured Events" Subject: Welco…" at bounding box center [618, 16] width 640 height 32
copy div "Welcome to COCPA! Your membership means discounted access to our biggest events"
click at [230, 247] on div at bounding box center [469, 263] width 939 height 527
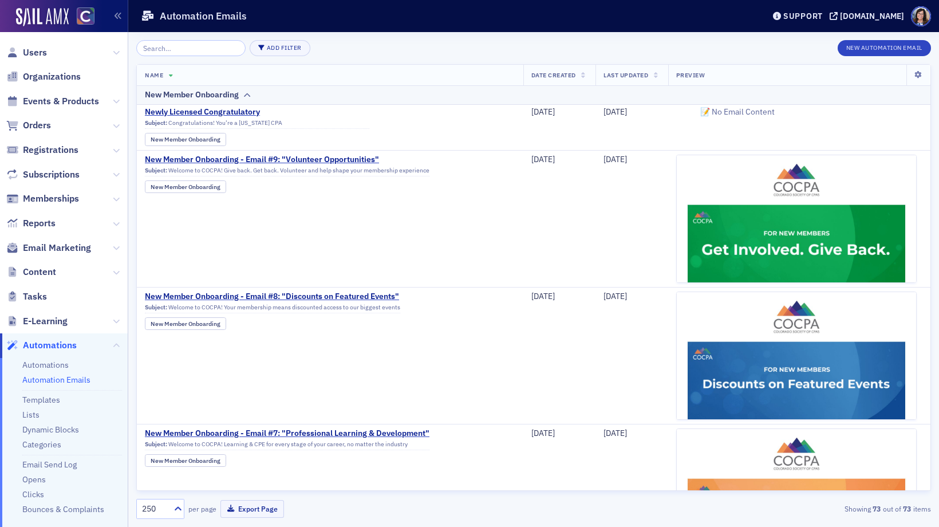
scroll to position [159, 0]
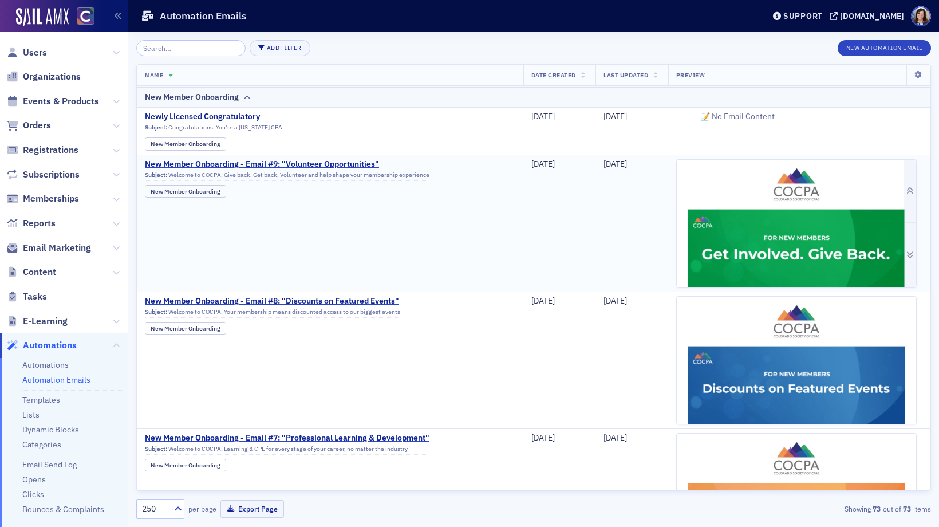
click at [715, 205] on img at bounding box center [795, 451] width 239 height 582
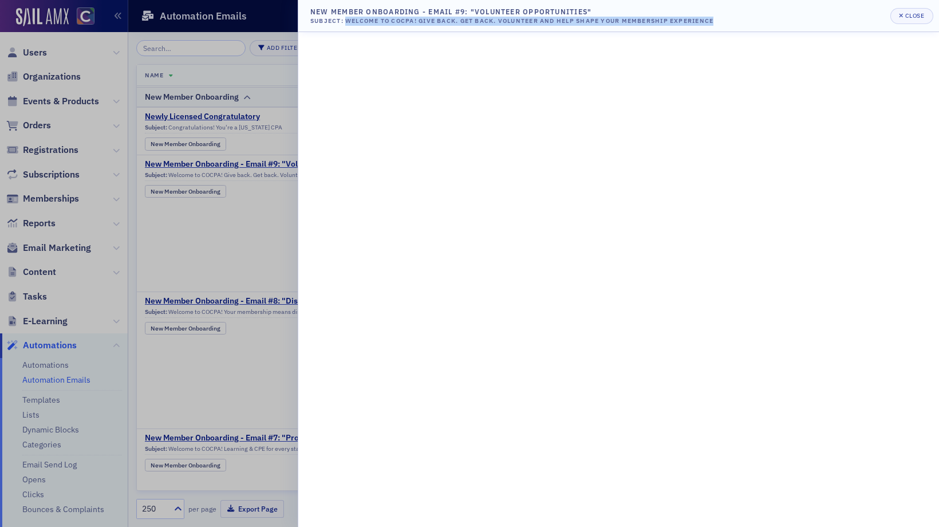
drag, startPoint x: 346, startPoint y: 21, endPoint x: 749, endPoint y: 23, distance: 402.3
click at [749, 23] on header "New Member Onboarding - Email #9: "Volunteer Opportunities" Subject: Welcome to…" at bounding box center [618, 16] width 640 height 32
copy div "Welcome to COCPA! Give back. Get back. Volunteer and help shape your membership…"
click at [271, 236] on div at bounding box center [469, 263] width 939 height 527
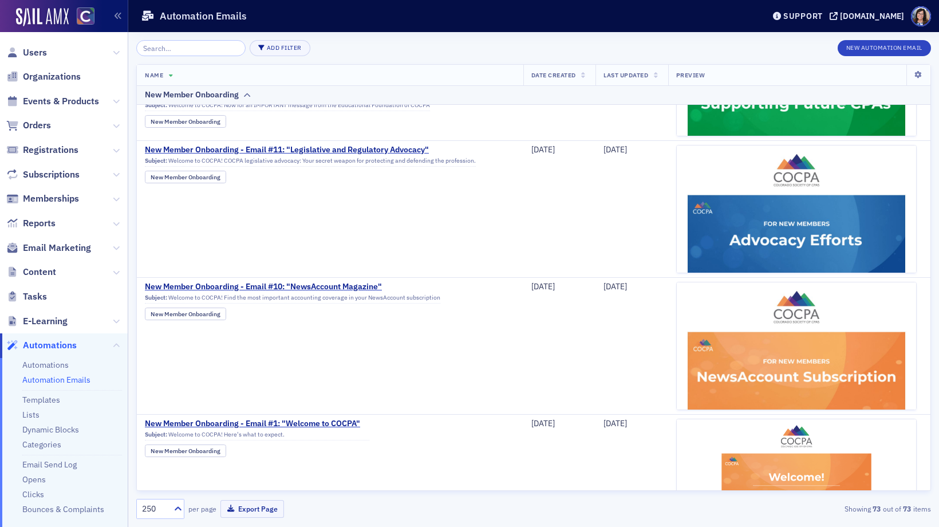
scroll to position [1827, 0]
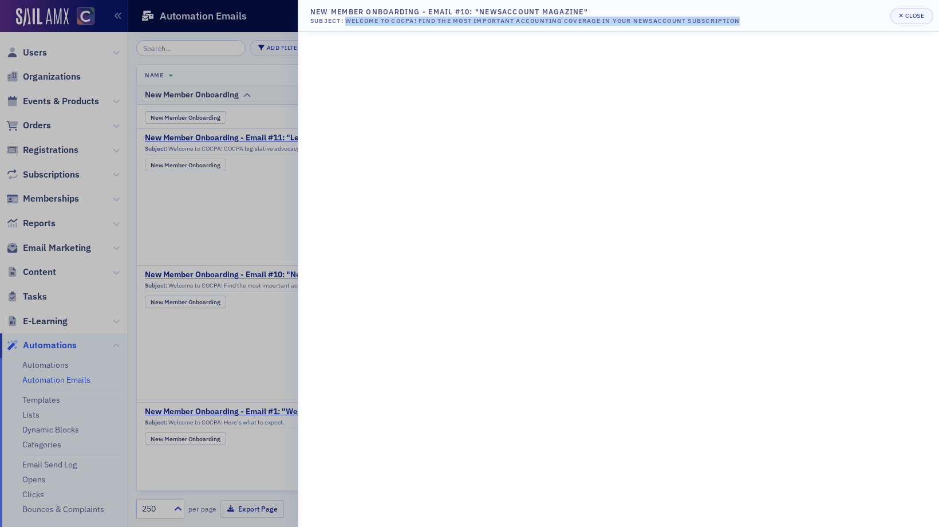
drag, startPoint x: 346, startPoint y: 21, endPoint x: 760, endPoint y: 14, distance: 413.9
click at [760, 14] on header "New Member Onboarding - Email #10: "NewsAccount Magazine" Subject: Welcome to C…" at bounding box center [618, 16] width 640 height 32
copy div "Welcome to COCPA! Find the most important accounting coverage in your NewsAccou…"
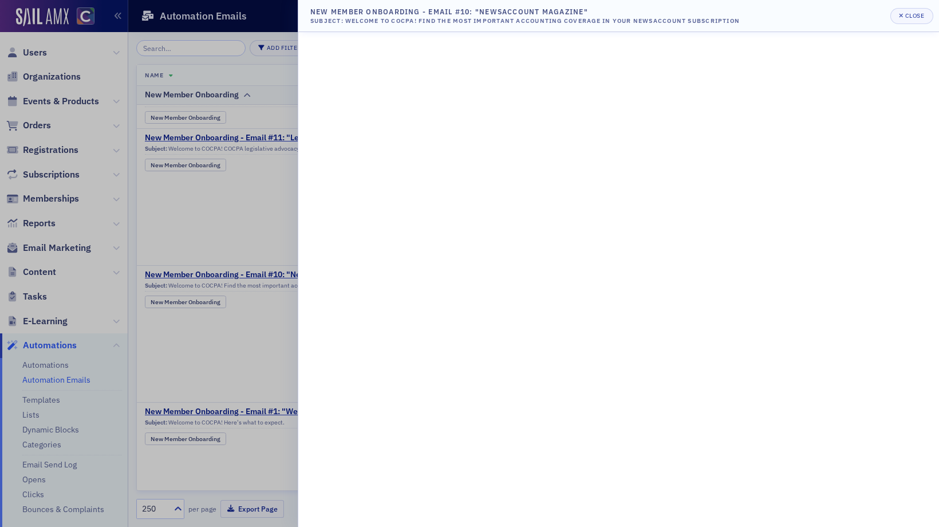
click at [256, 329] on div at bounding box center [469, 263] width 939 height 527
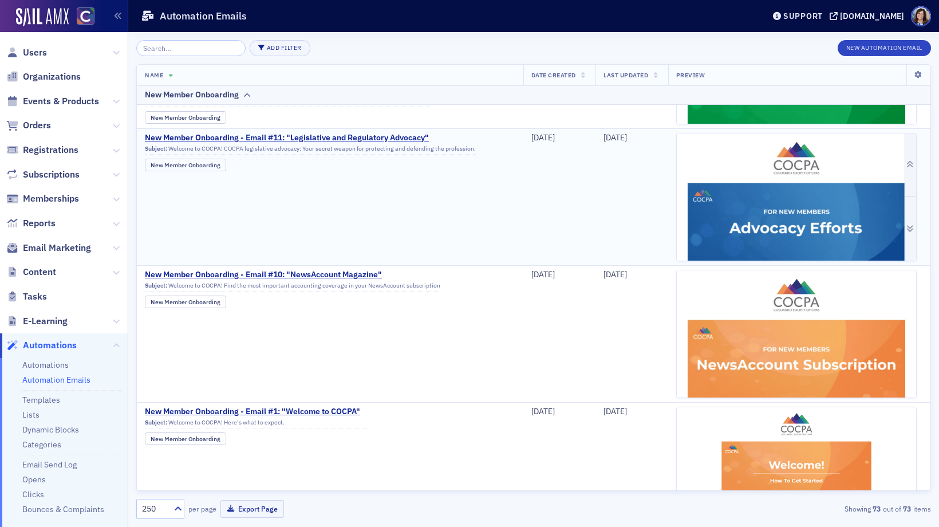
click at [756, 169] on img at bounding box center [795, 394] width 239 height 523
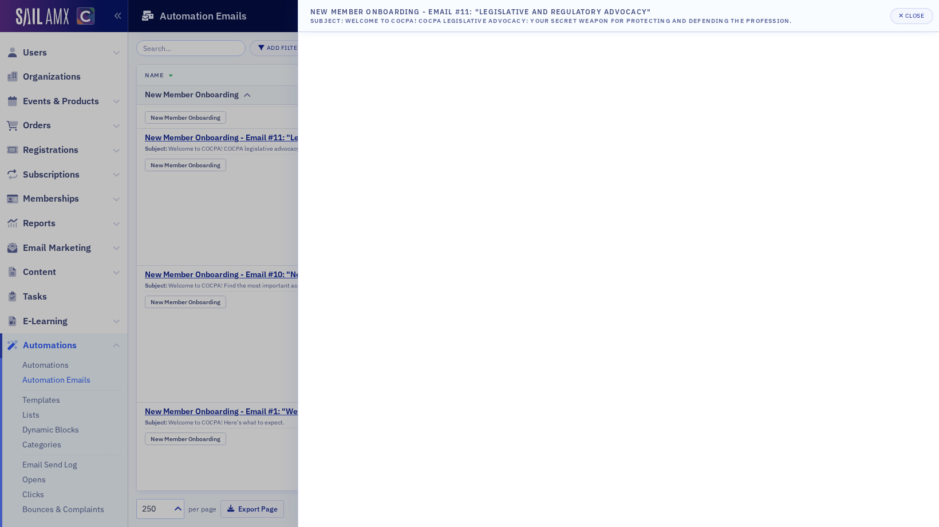
click at [260, 310] on div at bounding box center [469, 263] width 939 height 527
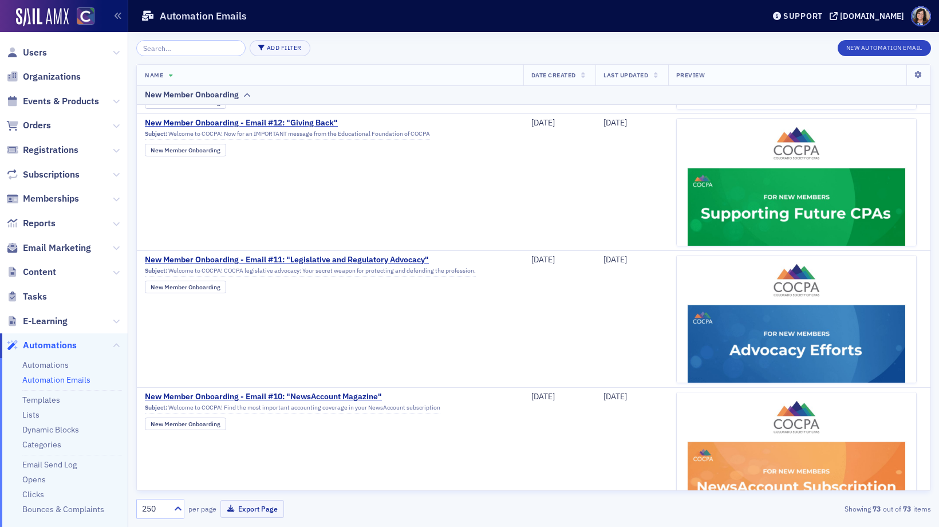
scroll to position [1641, 0]
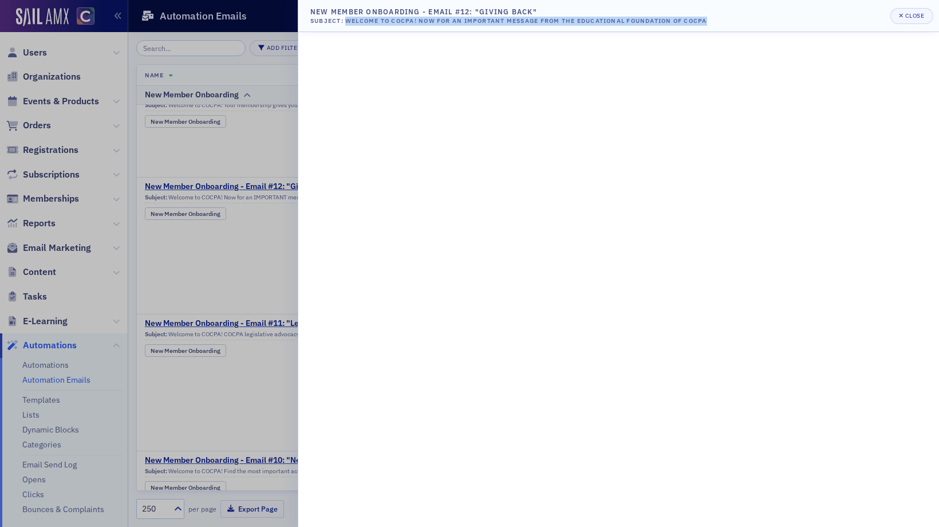
drag, startPoint x: 346, startPoint y: 23, endPoint x: 725, endPoint y: 25, distance: 379.5
click at [725, 25] on header "New Member Onboarding - Email #12: "Giving Back" Subject: Welcome to COCPA! Now…" at bounding box center [618, 16] width 640 height 32
click at [282, 287] on div at bounding box center [469, 263] width 939 height 527
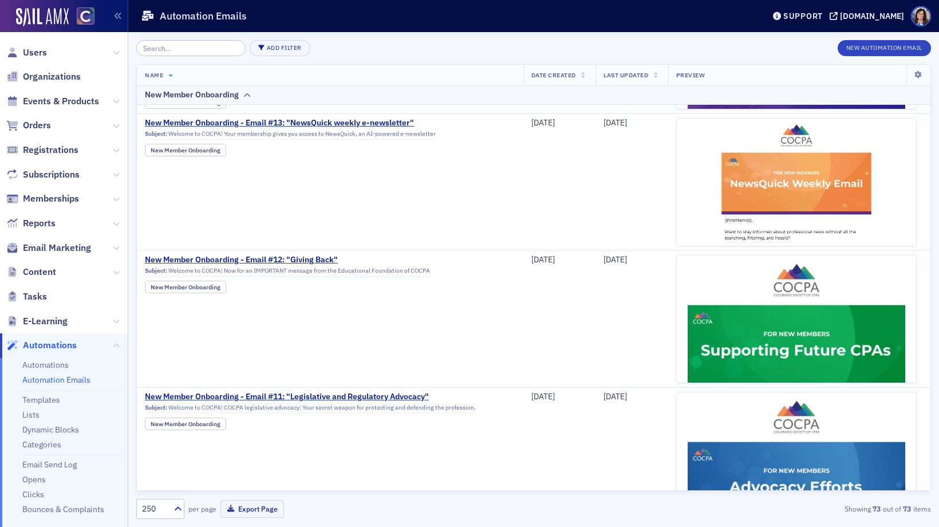
scroll to position [1567, 0]
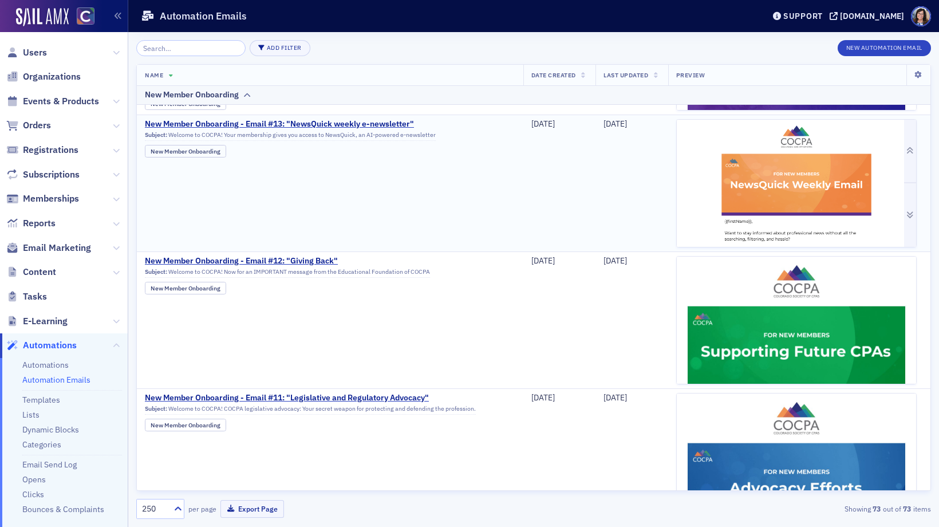
click at [767, 183] on img at bounding box center [795, 272] width 239 height 304
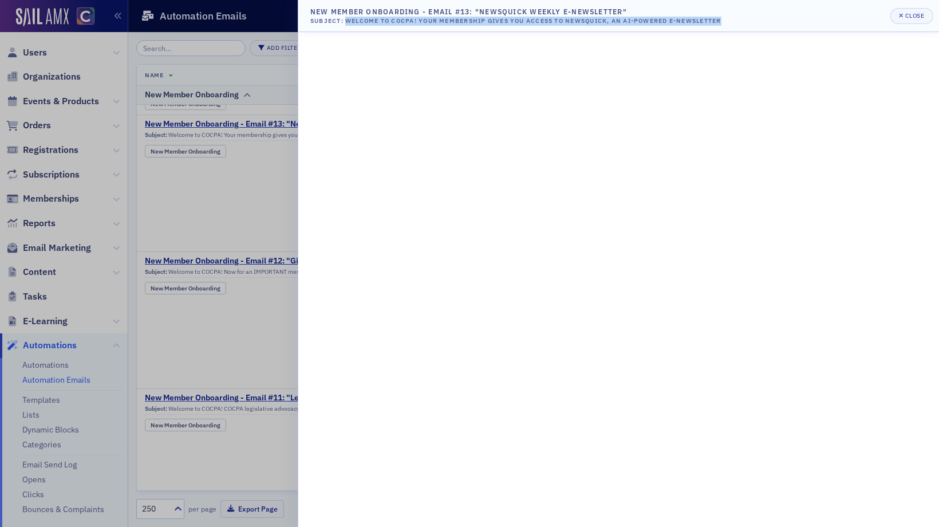
drag, startPoint x: 345, startPoint y: 22, endPoint x: 749, endPoint y: 27, distance: 404.1
click at [749, 27] on header "New Member Onboarding - Email #13: "NewsQuick weekly e-newsletter" Subject: Wel…" at bounding box center [618, 16] width 640 height 32
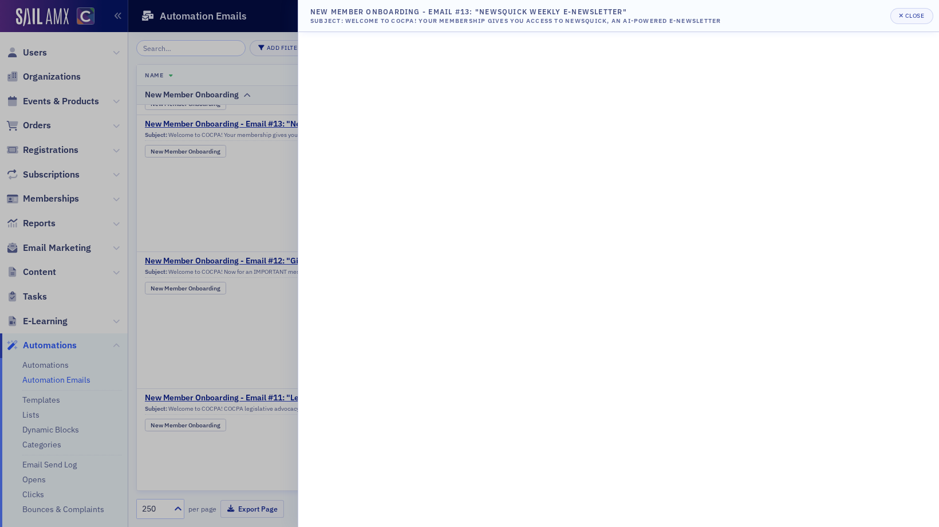
click at [250, 361] on div at bounding box center [469, 263] width 939 height 527
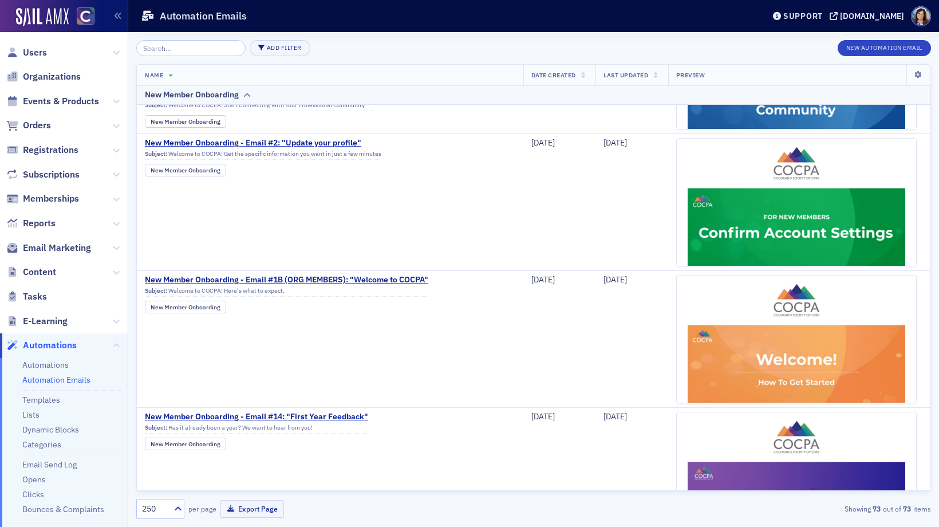
scroll to position [1143, 0]
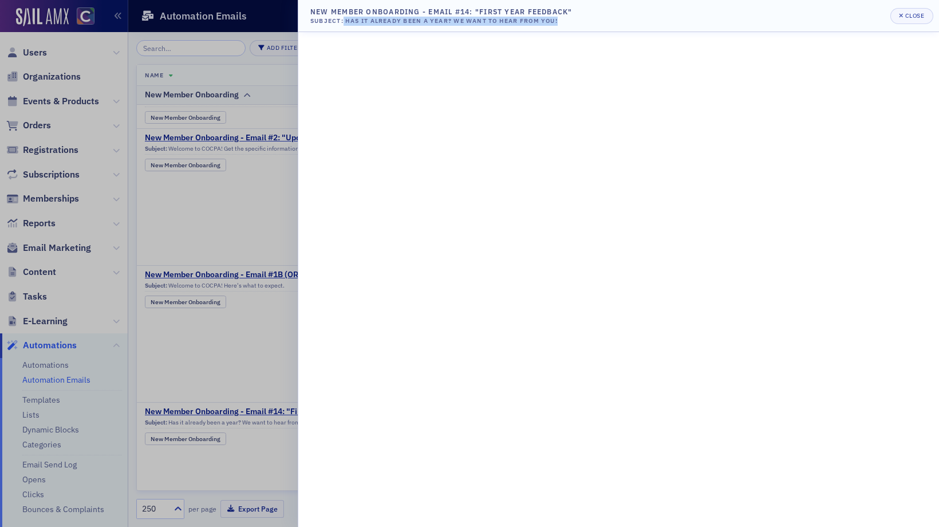
drag, startPoint x: 343, startPoint y: 21, endPoint x: 571, endPoint y: 22, distance: 227.2
click at [571, 22] on div "Subject: Has it already been a year? We want to hear from you!" at bounding box center [441, 21] width 262 height 9
click at [254, 243] on div at bounding box center [469, 263] width 939 height 527
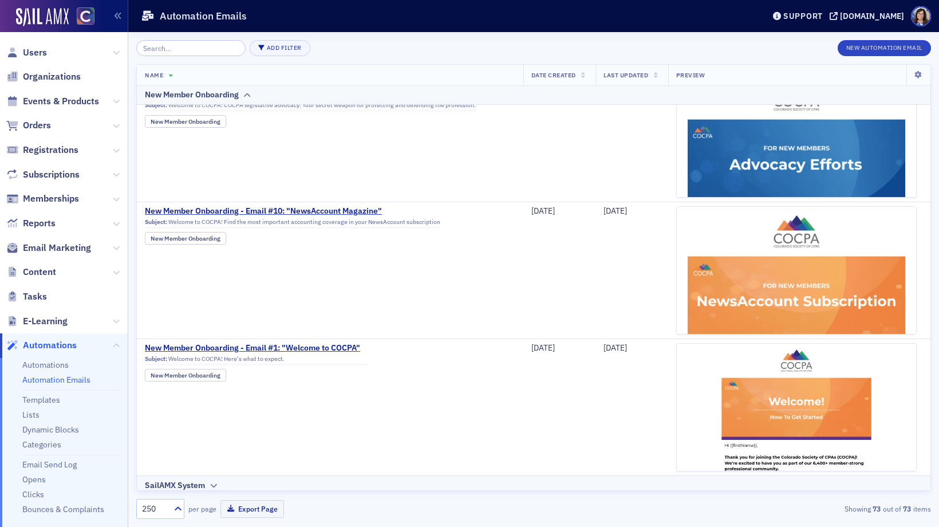
scroll to position [2015, 0]
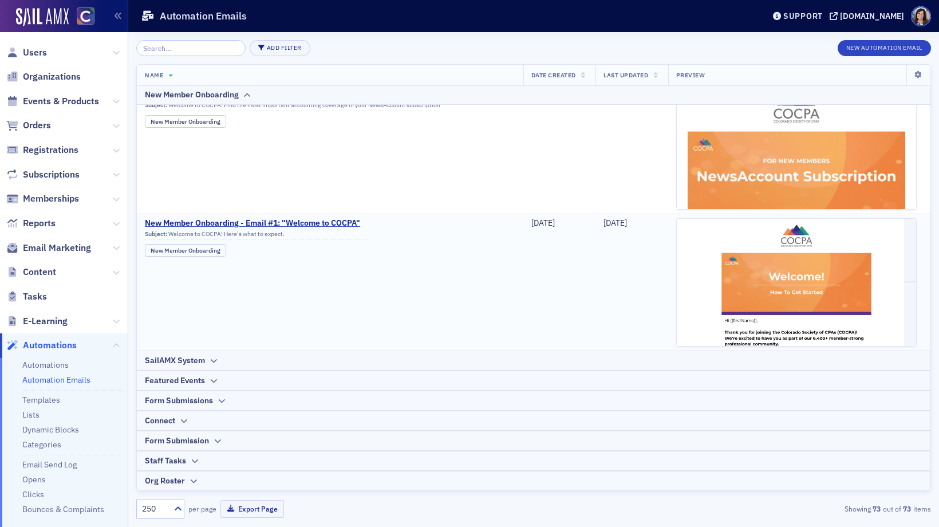
click at [288, 235] on div "Subject: Welcome to COCPA! Here's what to expect." at bounding box center [257, 235] width 224 height 10
click at [761, 276] on img at bounding box center [795, 385] width 239 height 333
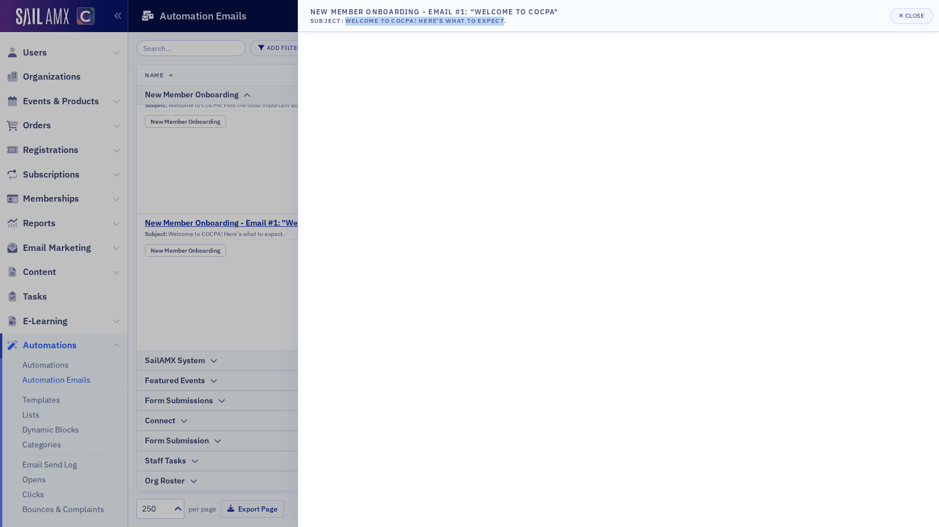
drag, startPoint x: 506, startPoint y: 20, endPoint x: 346, endPoint y: 22, distance: 160.3
click at [346, 22] on div "Subject: Welcome to COCPA! Here's what to expect." at bounding box center [434, 21] width 248 height 9
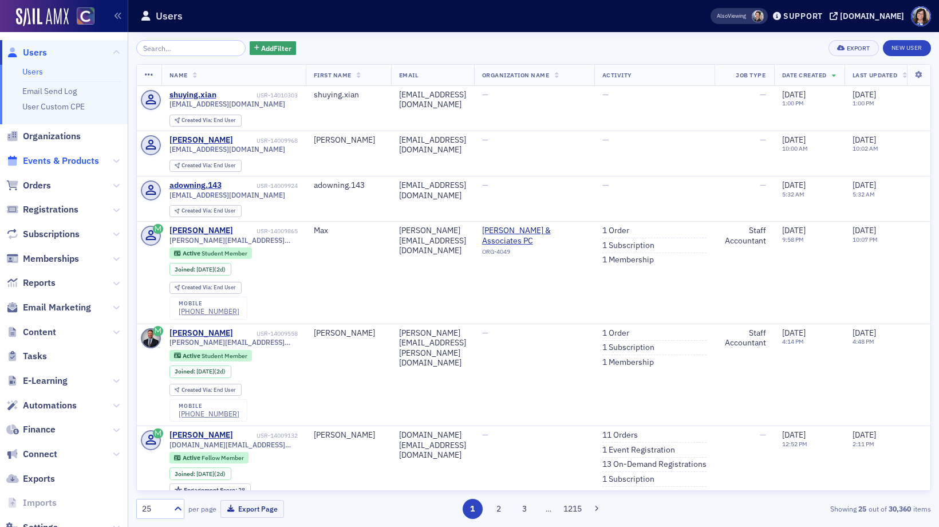
click at [82, 160] on span "Events & Products" at bounding box center [61, 161] width 76 height 13
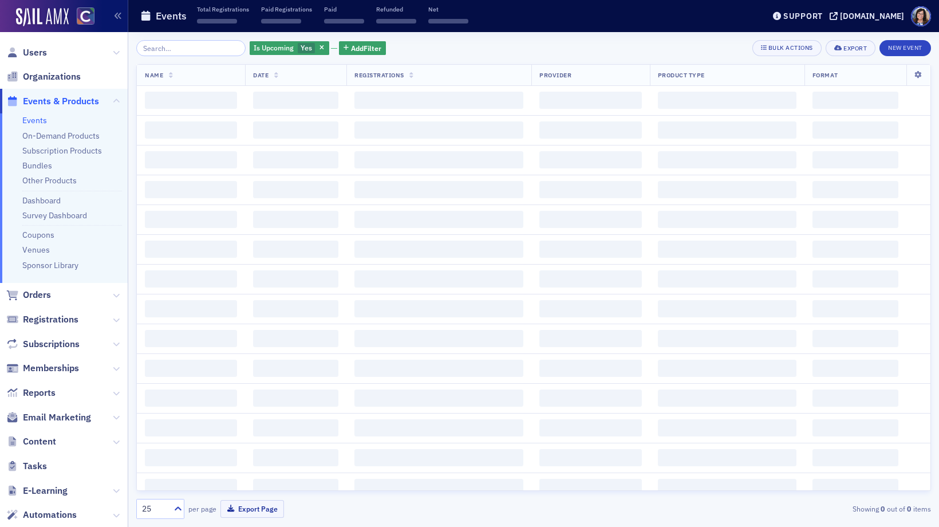
click at [187, 50] on input "search" at bounding box center [190, 48] width 109 height 16
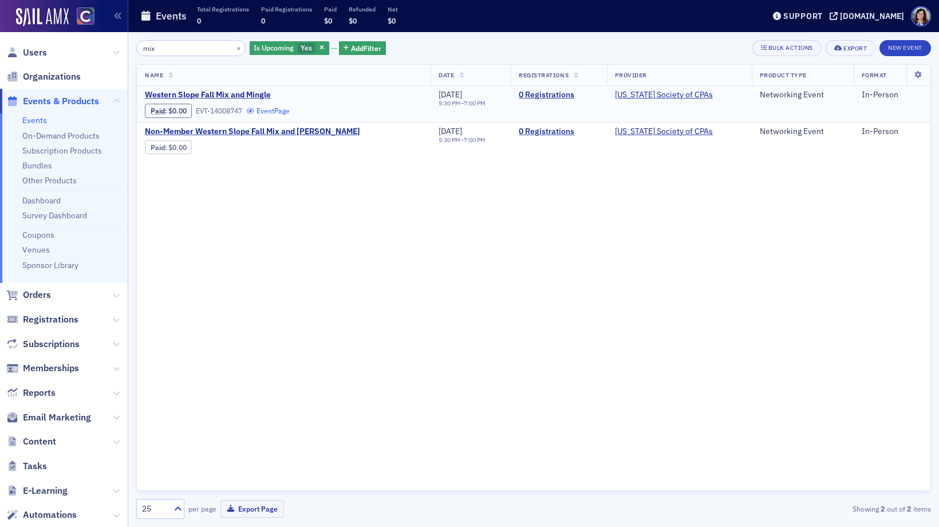
type input "mix"
click at [280, 112] on link "Event Page" at bounding box center [267, 110] width 43 height 9
click at [279, 149] on link "Event Page" at bounding box center [267, 147] width 43 height 9
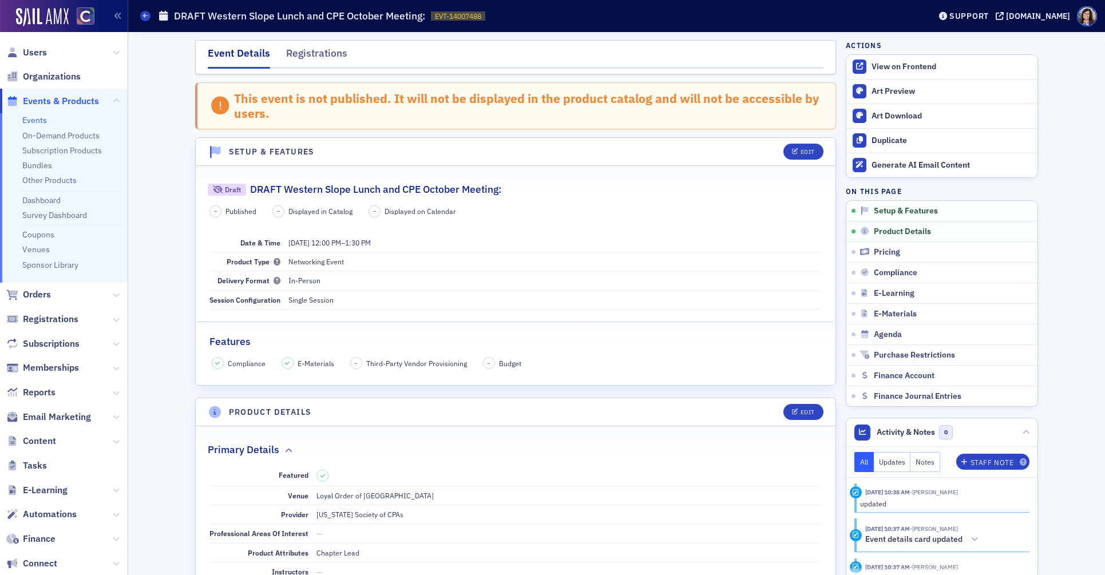
click at [64, 104] on span "Events & Products" at bounding box center [61, 101] width 76 height 13
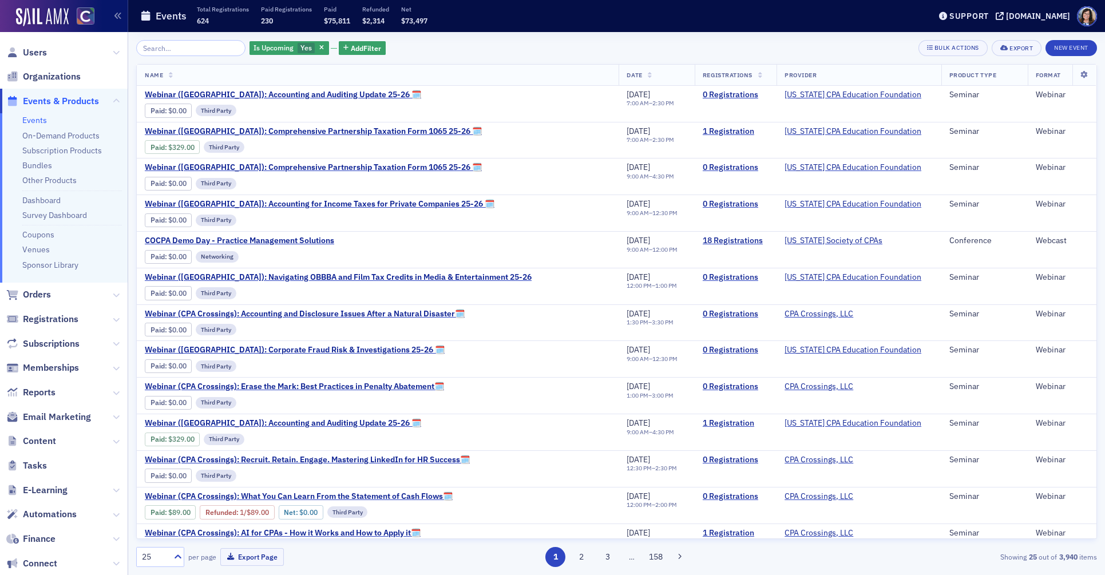
click at [178, 53] on input "search" at bounding box center [190, 48] width 109 height 16
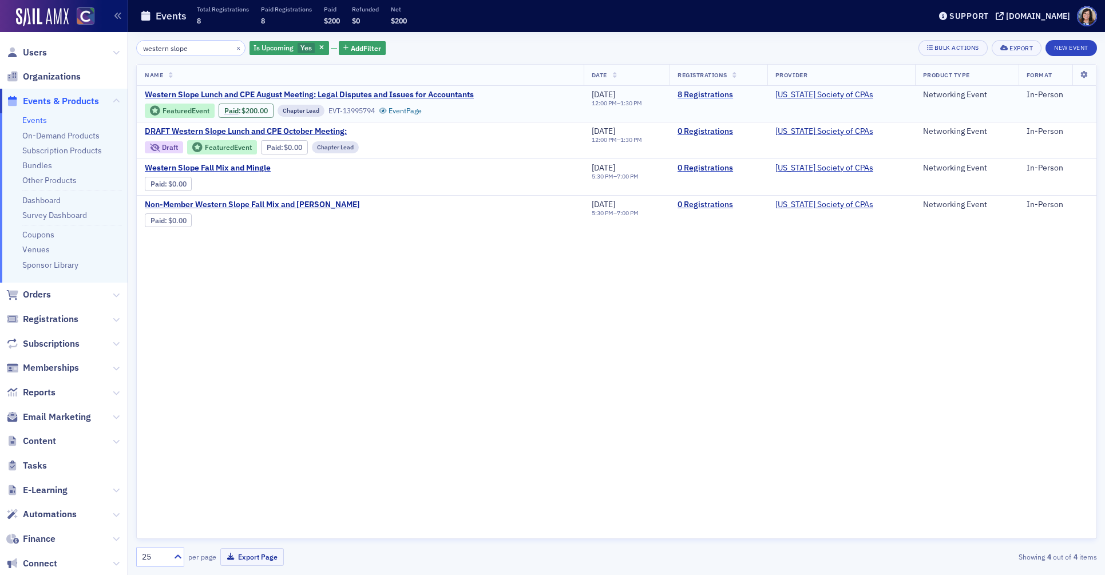
type input "western slope"
click at [720, 96] on link "8 Registrations" at bounding box center [719, 95] width 82 height 10
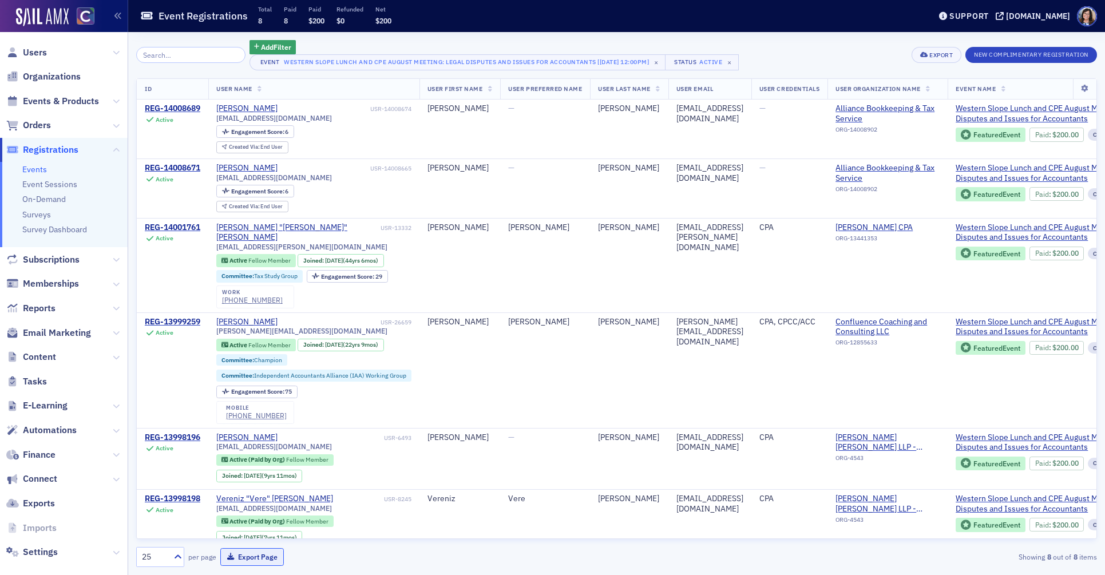
click at [267, 559] on button "Export Page" at bounding box center [252, 557] width 64 height 18
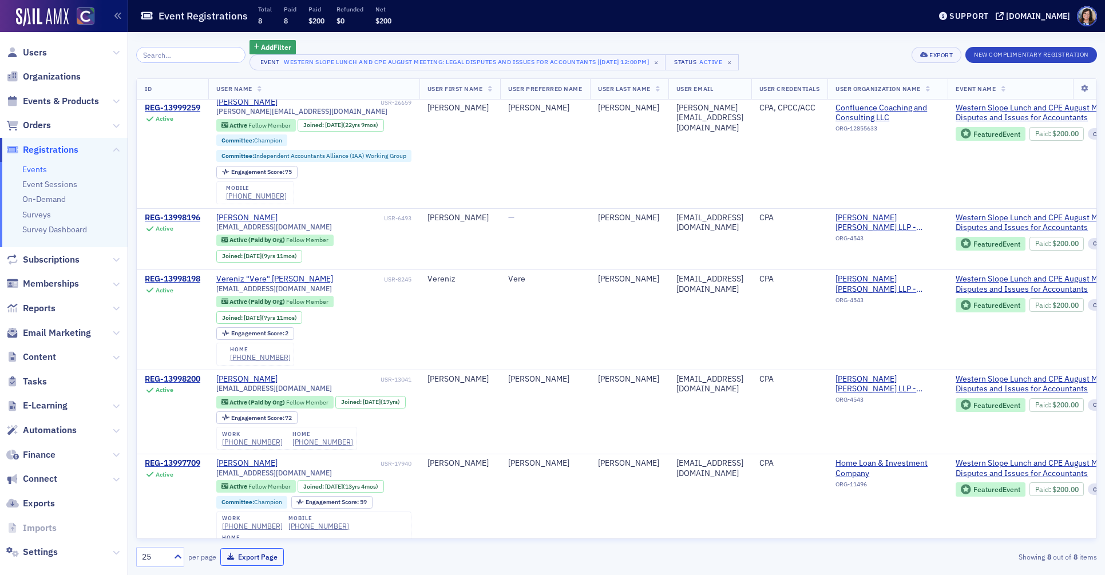
scroll to position [225, 0]
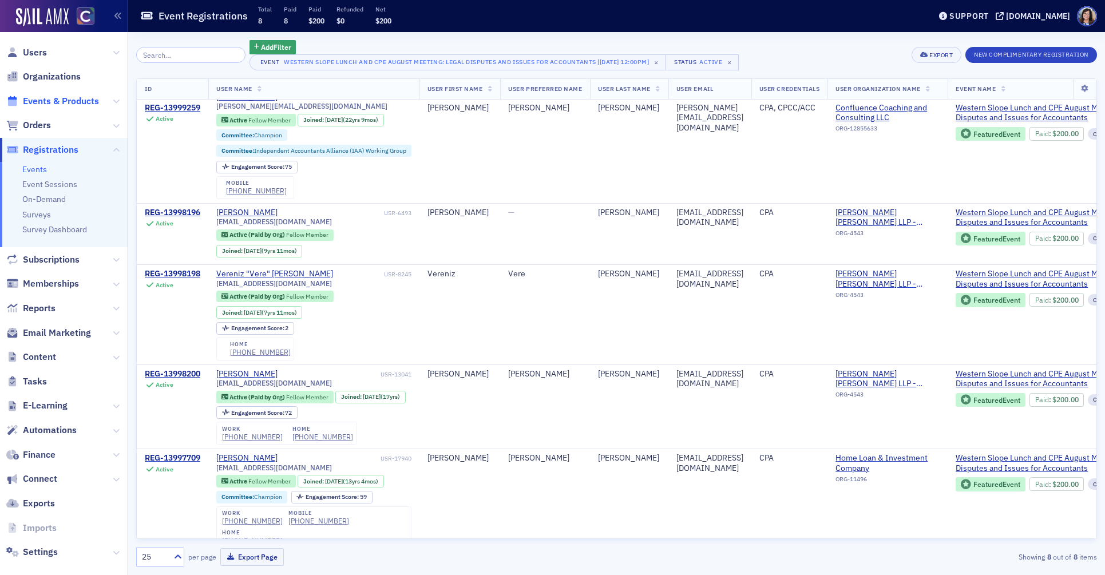
click at [57, 102] on span "Events & Products" at bounding box center [61, 101] width 76 height 13
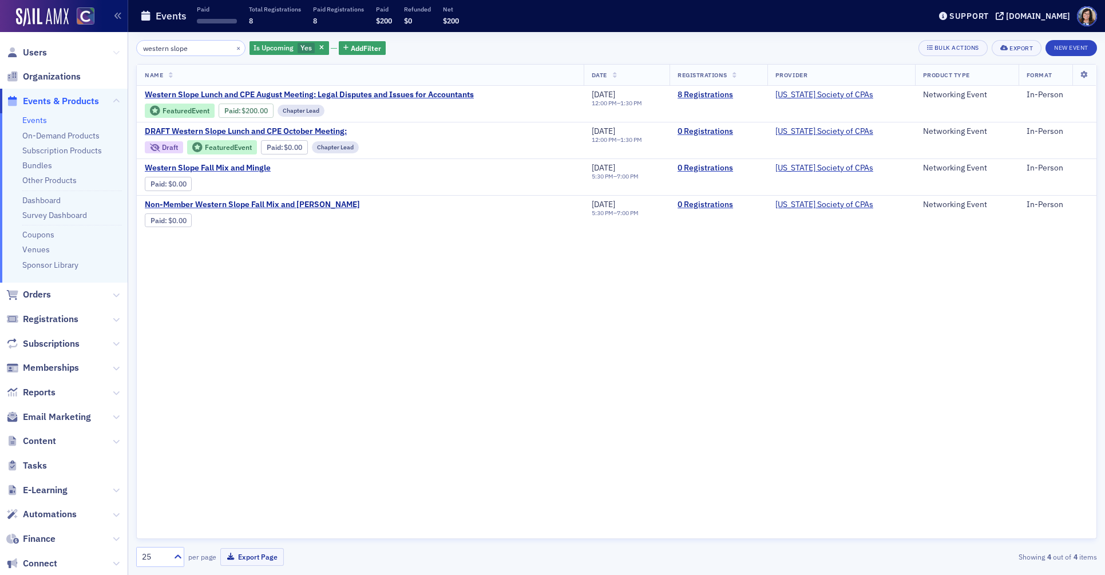
drag, startPoint x: 172, startPoint y: 51, endPoint x: 114, endPoint y: 50, distance: 57.8
click at [114, 50] on div "Users Organizations Events & Products Events On-Demand Products Subscription Pr…" at bounding box center [552, 287] width 1105 height 575
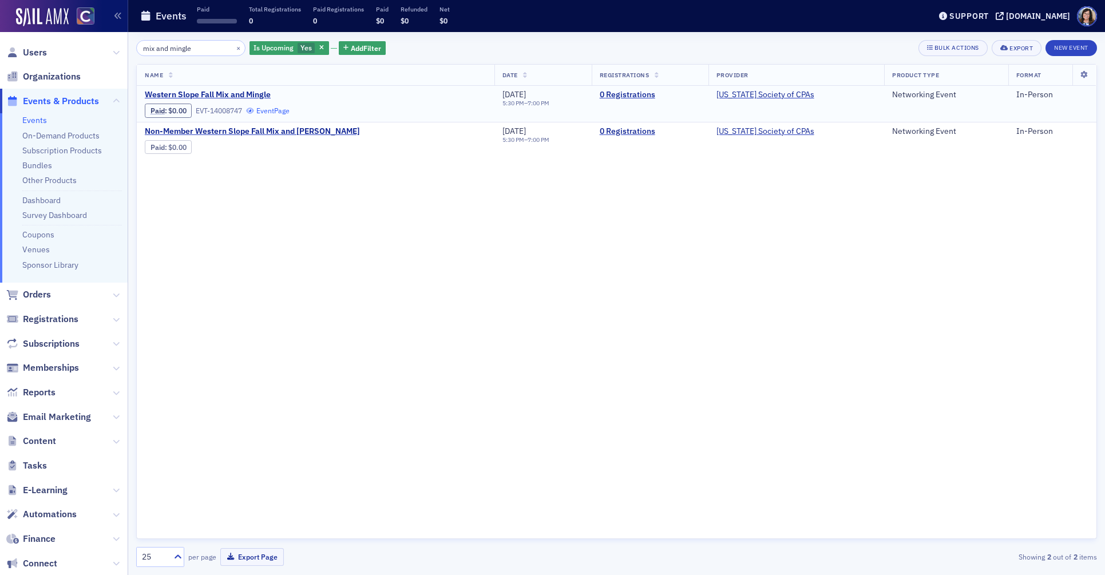
type input "mix and mingle"
click at [274, 110] on link "Event Page" at bounding box center [267, 110] width 43 height 9
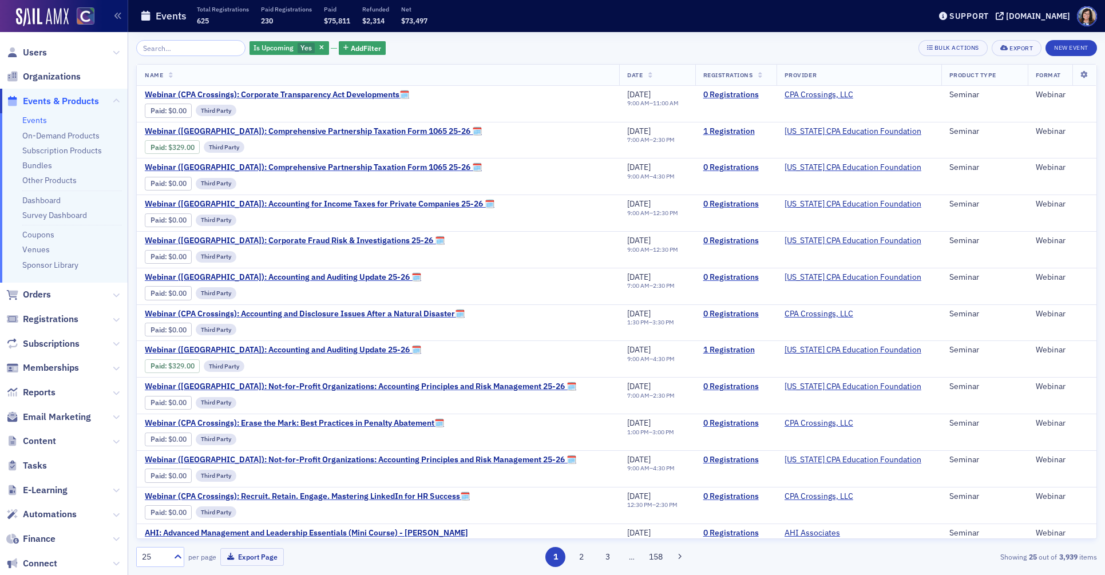
click at [177, 48] on input "search" at bounding box center [190, 48] width 109 height 16
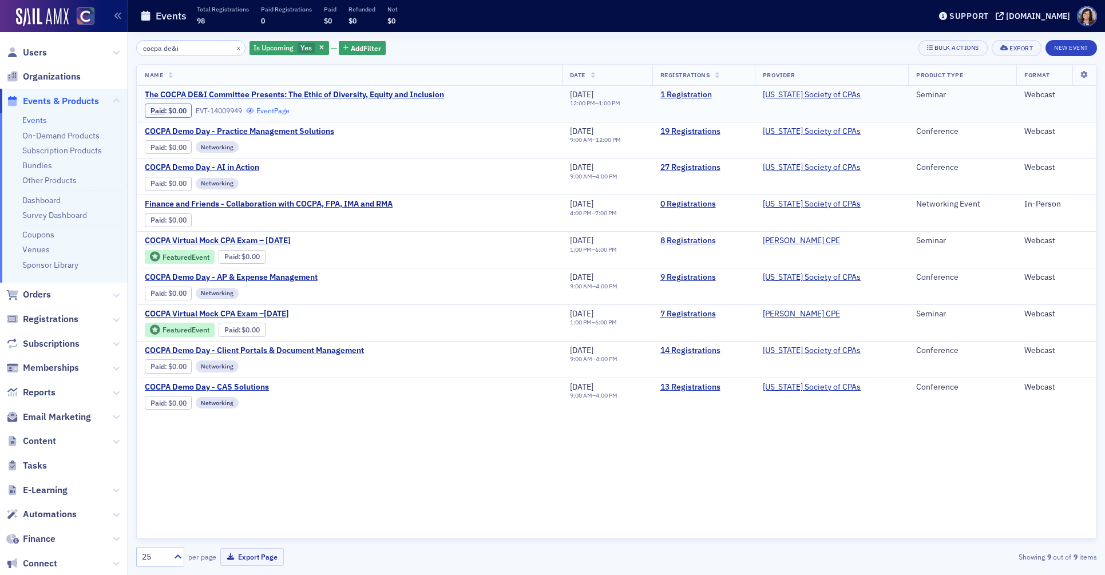
type input "cocpa de&i"
click at [281, 110] on link "Event Page" at bounding box center [267, 110] width 43 height 9
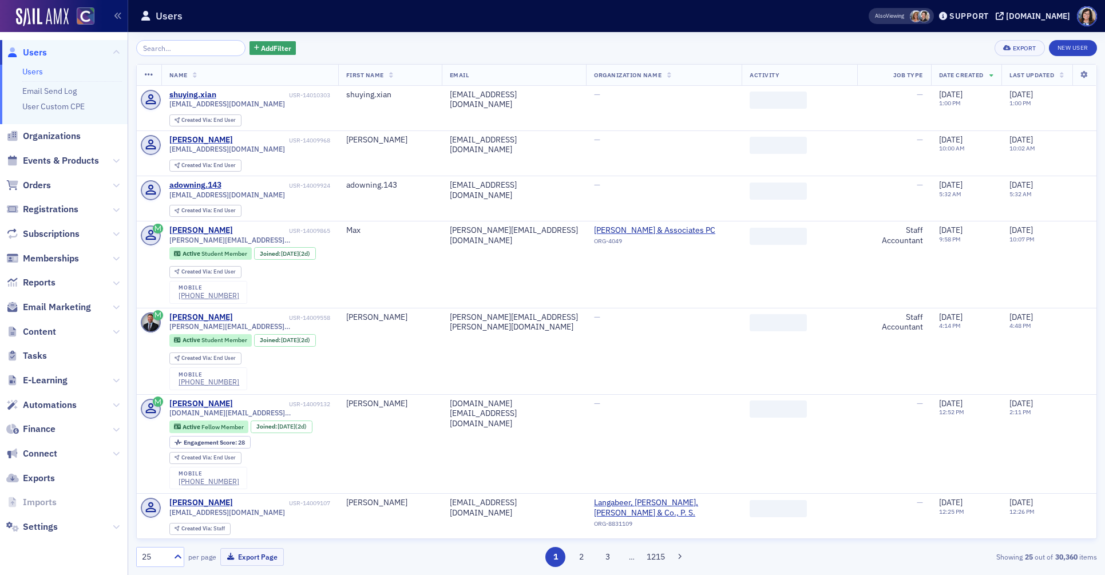
click at [167, 48] on input "search" at bounding box center [190, 48] width 109 height 16
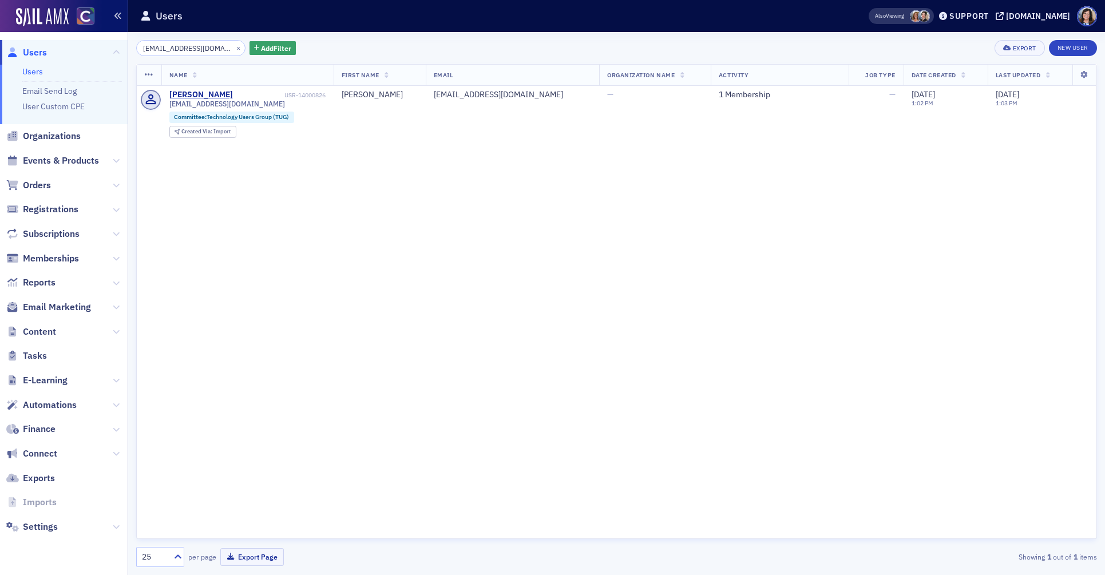
type input "mlechman@mmia.net"
click at [719, 91] on link "1 Membership" at bounding box center [745, 95] width 52 height 10
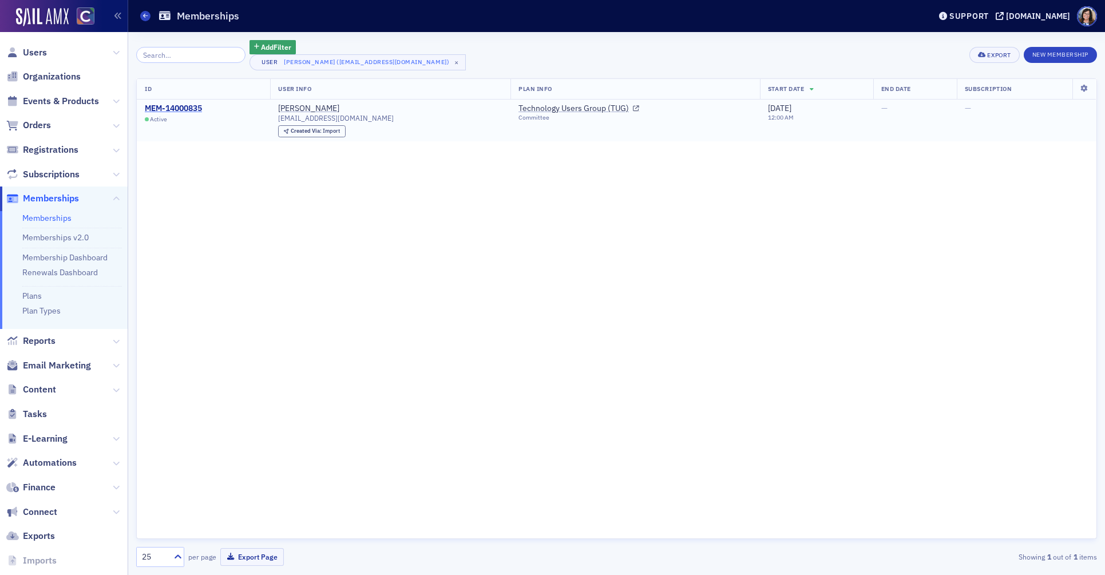
click at [155, 110] on div "MEM-14000835" at bounding box center [173, 109] width 57 height 10
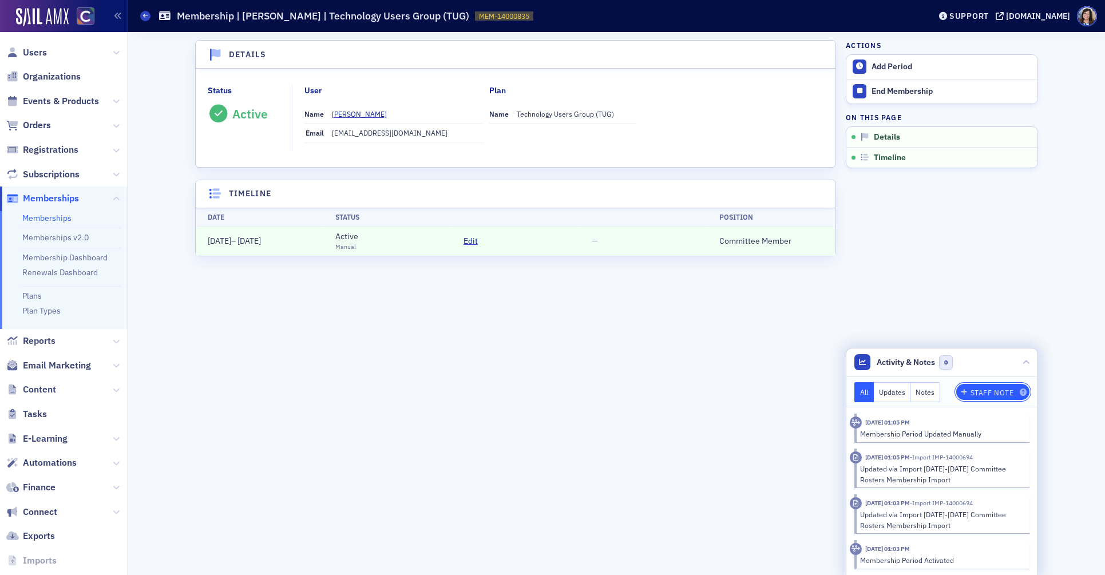
click at [985, 391] on div "Staff Note" at bounding box center [992, 393] width 43 height 6
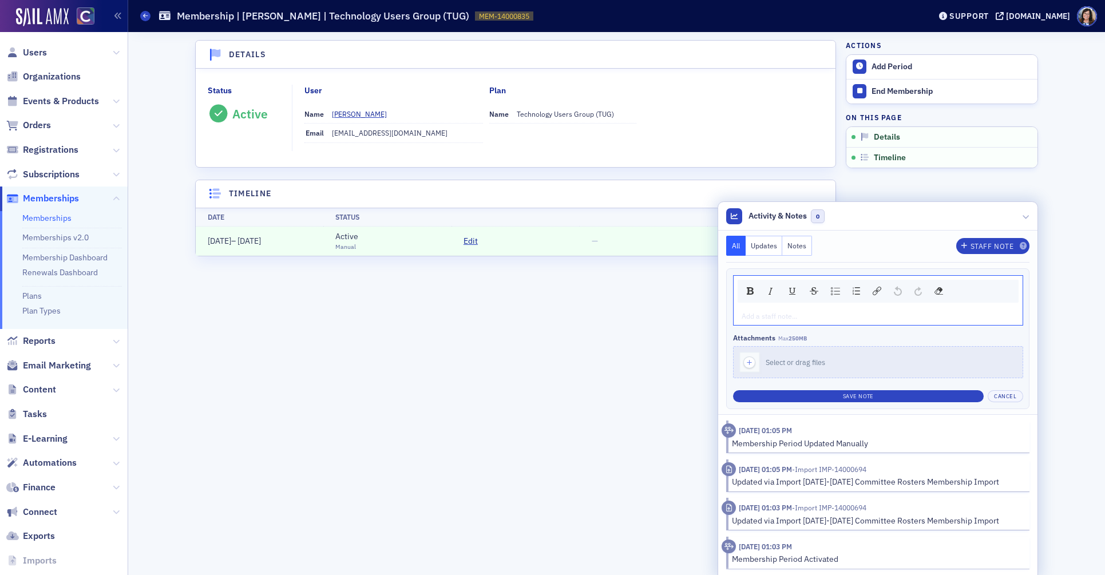
click at [779, 314] on div "rdw-editor" at bounding box center [878, 316] width 272 height 10
click at [854, 391] on button "Save Note" at bounding box center [858, 396] width 251 height 12
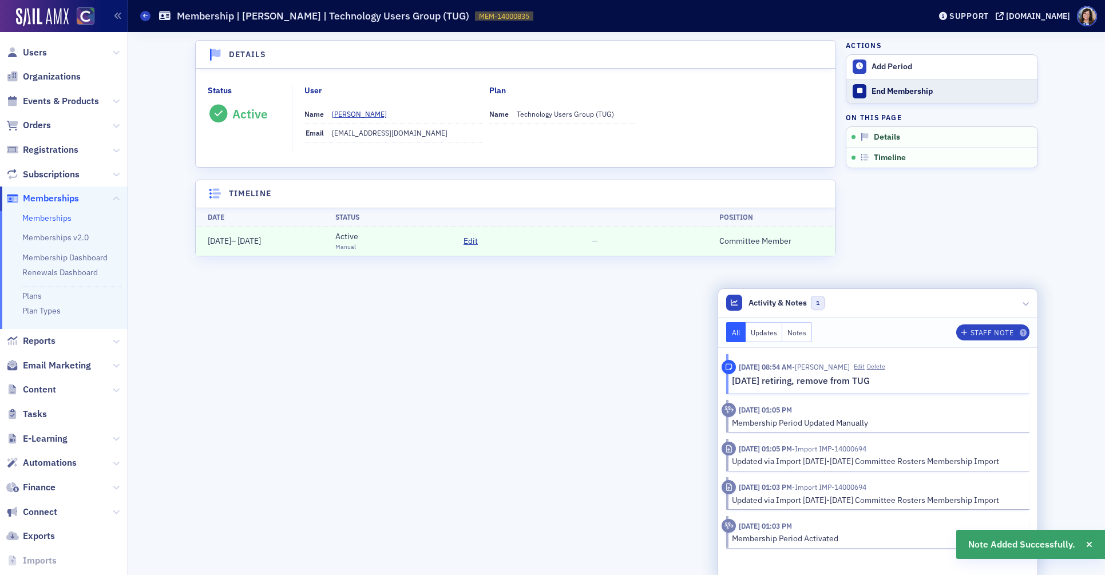
click at [897, 93] on div "End Membership" at bounding box center [952, 91] width 160 height 10
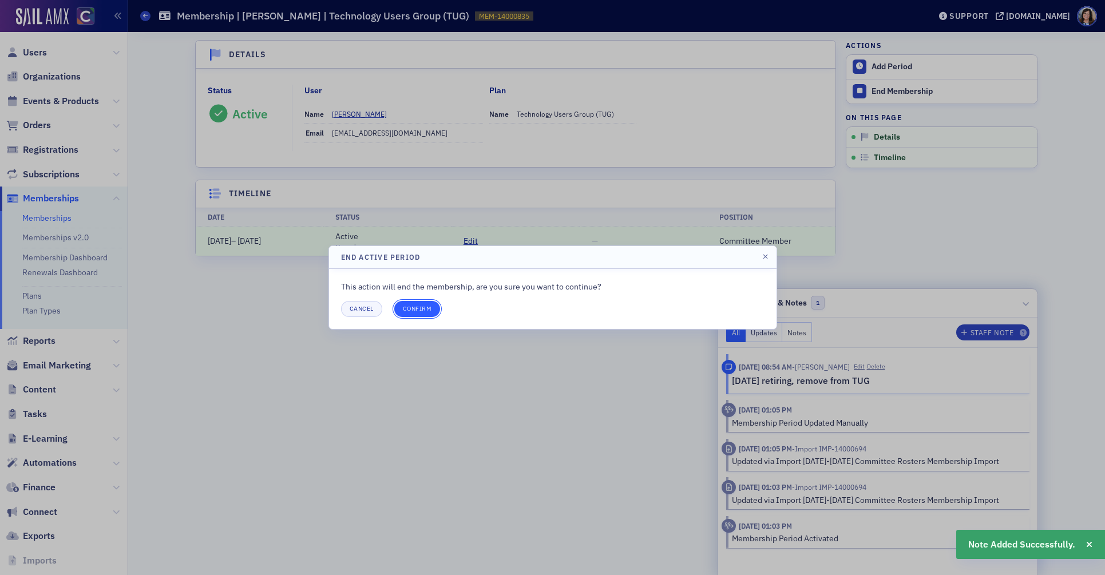
click at [421, 313] on button "Confirm" at bounding box center [417, 309] width 46 height 16
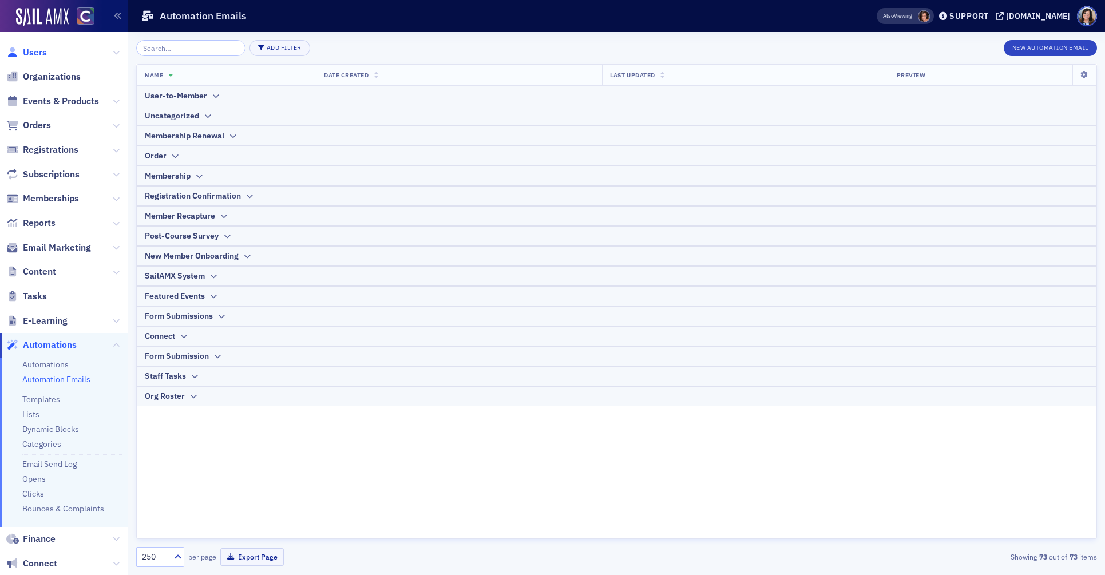
click at [33, 53] on span "Users" at bounding box center [35, 52] width 24 height 13
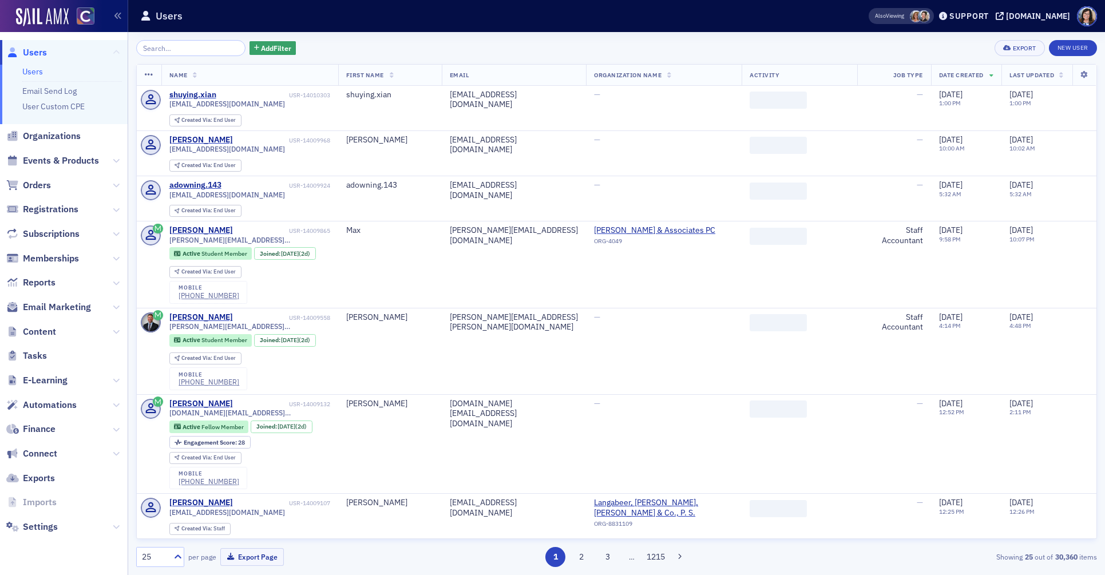
click at [170, 49] on input "search" at bounding box center [190, 48] width 109 height 16
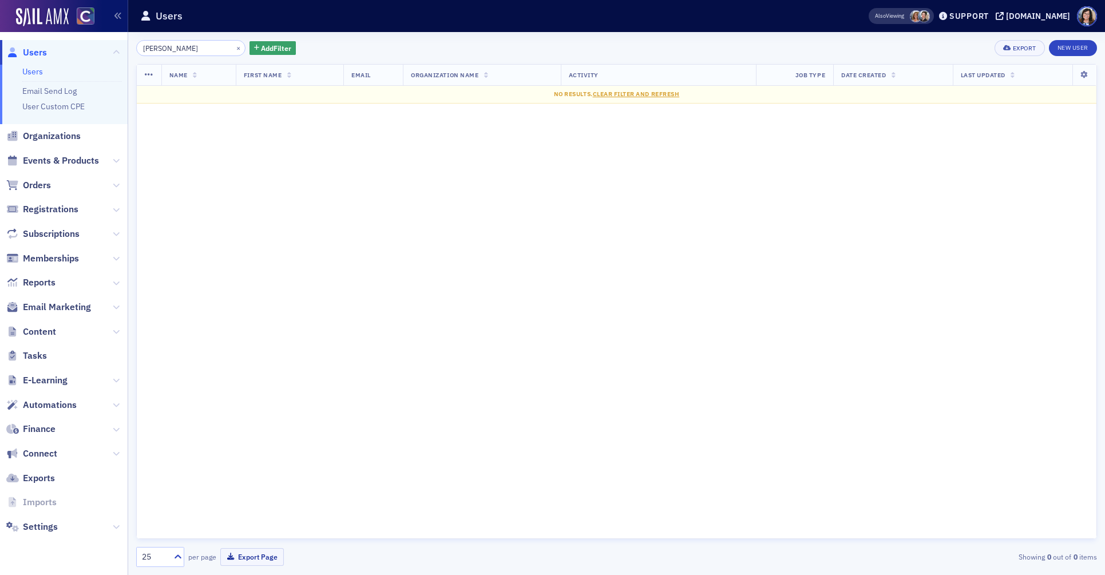
click at [164, 50] on input "[PERSON_NAME]" at bounding box center [190, 48] width 109 height 16
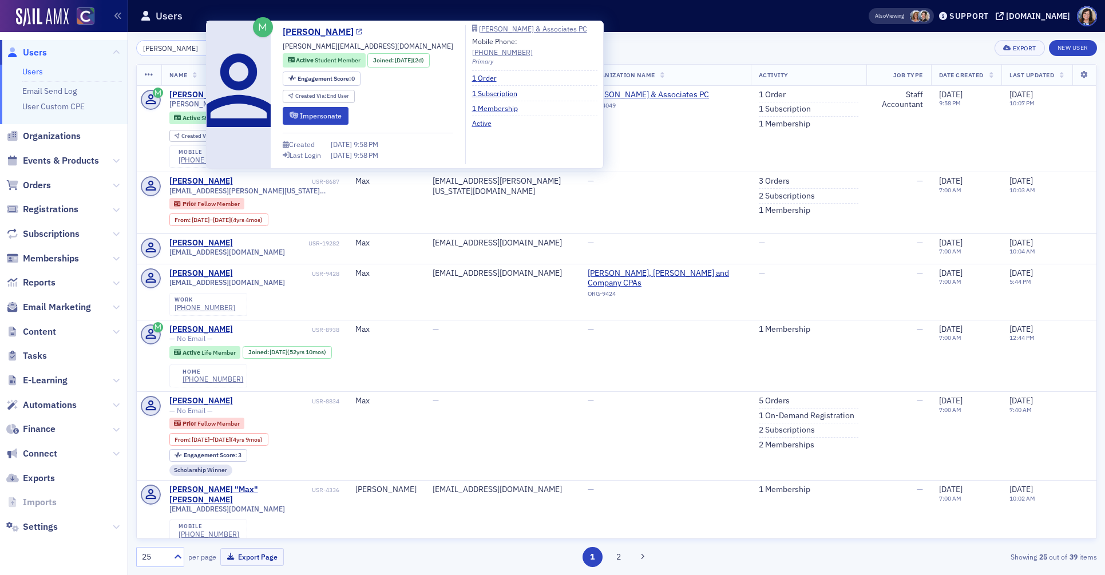
type input "[PERSON_NAME]"
click at [356, 31] on icon at bounding box center [359, 32] width 6 height 6
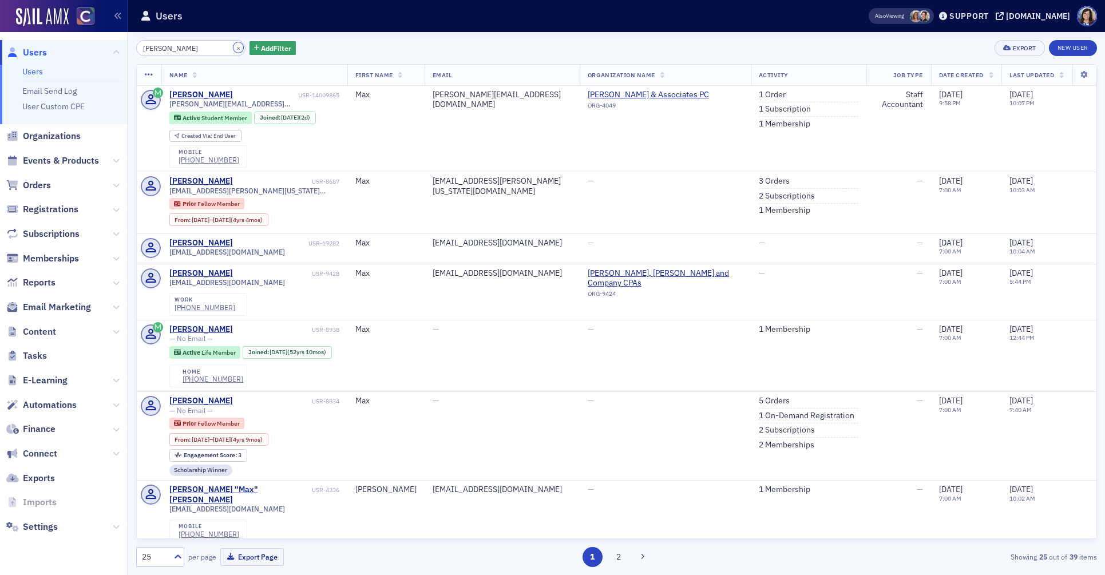
drag, startPoint x: 224, startPoint y: 47, endPoint x: 204, endPoint y: 48, distance: 20.6
click at [234, 47] on button "×" at bounding box center [239, 47] width 10 height 10
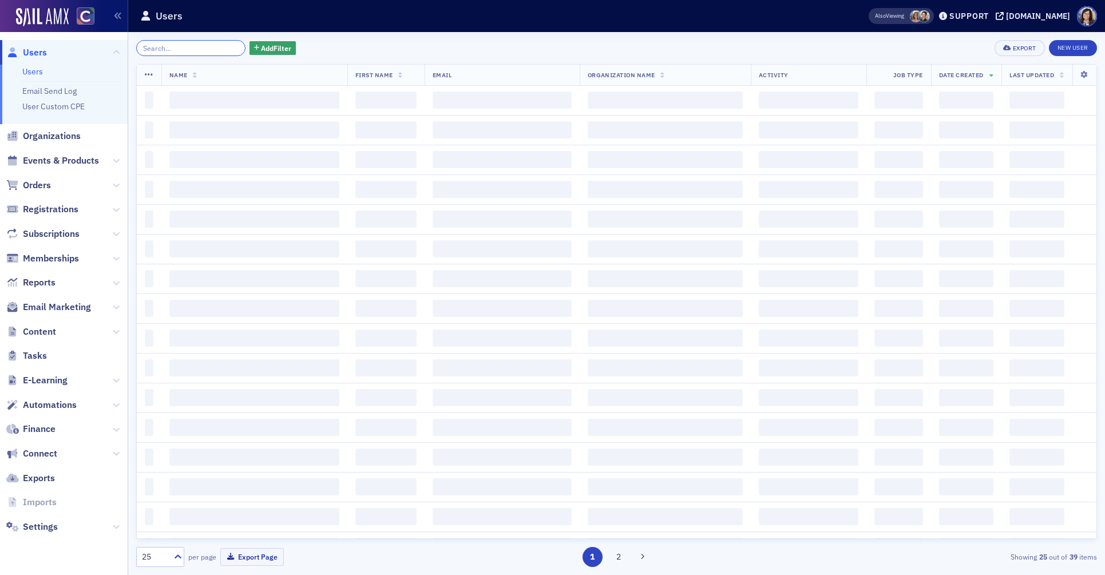
click at [204, 48] on input "search" at bounding box center [190, 48] width 109 height 16
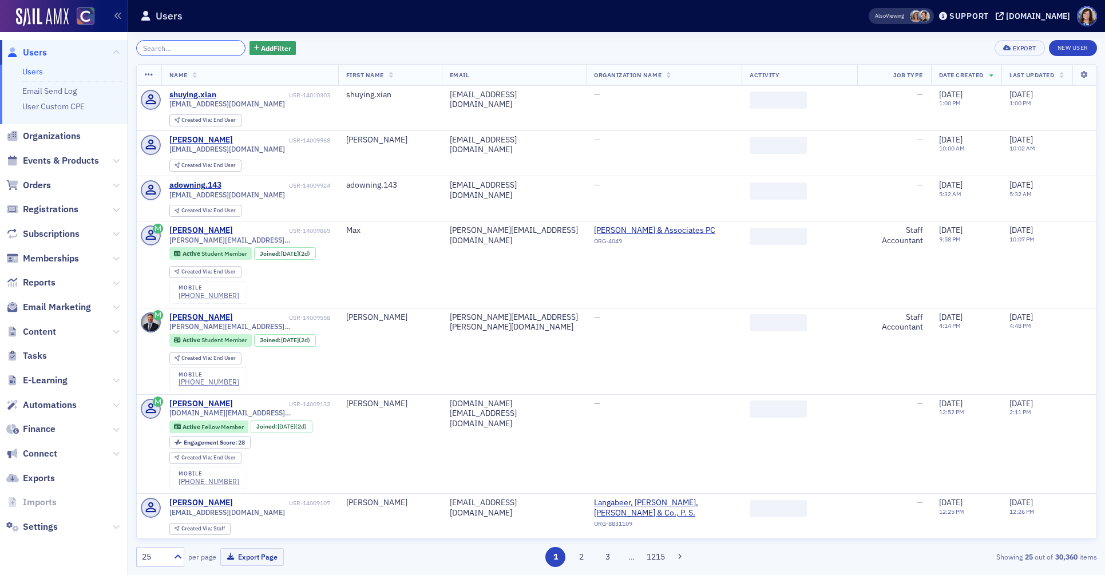
paste input "Armando Encinias"
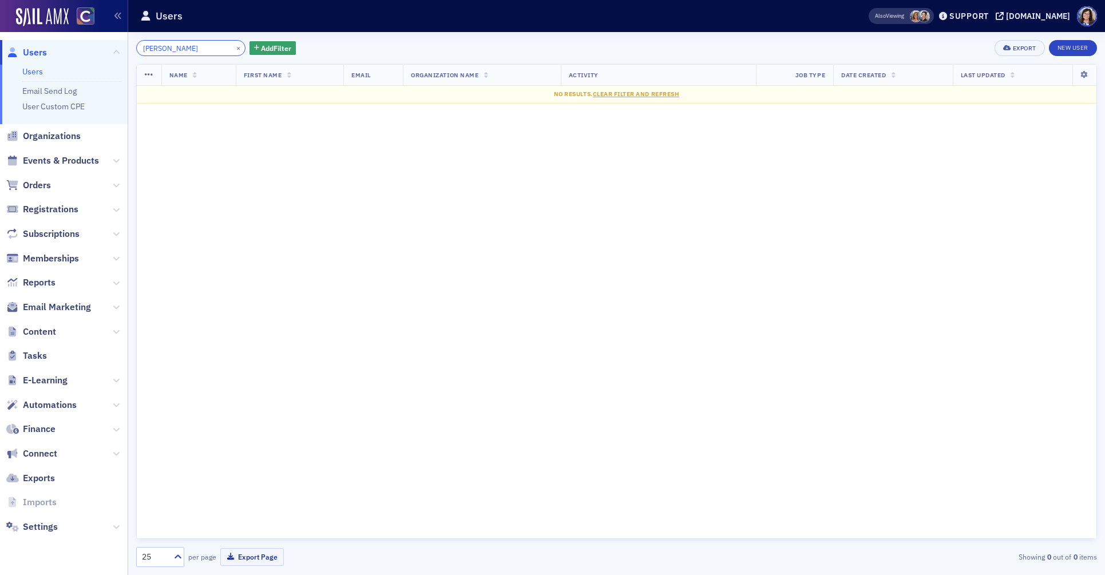
click at [176, 50] on input "Armando Encinias" at bounding box center [190, 48] width 109 height 16
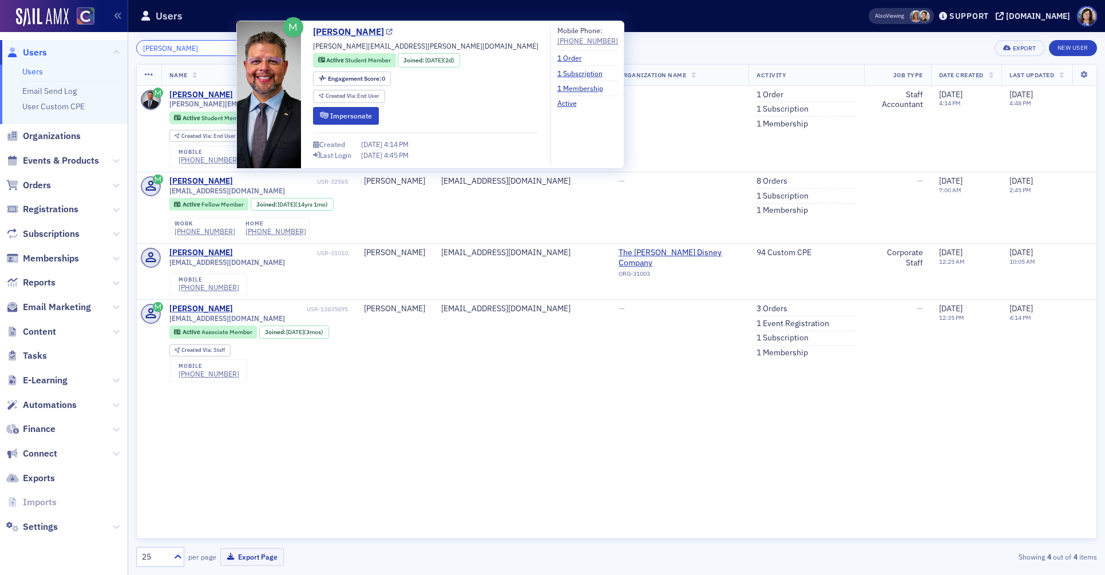
type input "[PERSON_NAME]"
click at [392, 33] on icon at bounding box center [389, 32] width 6 height 6
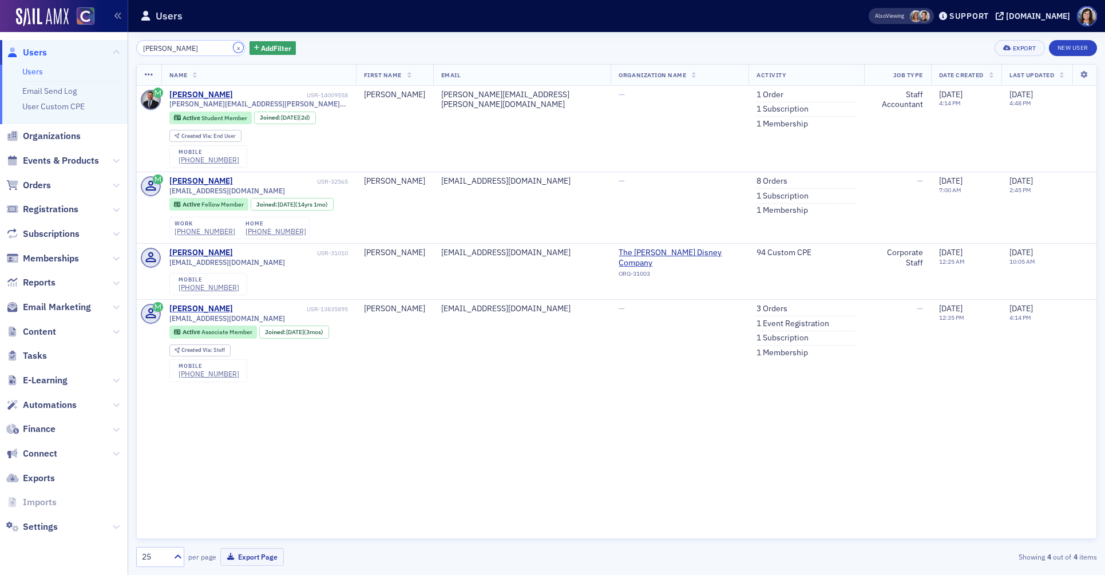
drag, startPoint x: 225, startPoint y: 48, endPoint x: 211, endPoint y: 48, distance: 13.7
click at [234, 48] on button "×" at bounding box center [239, 47] width 10 height 10
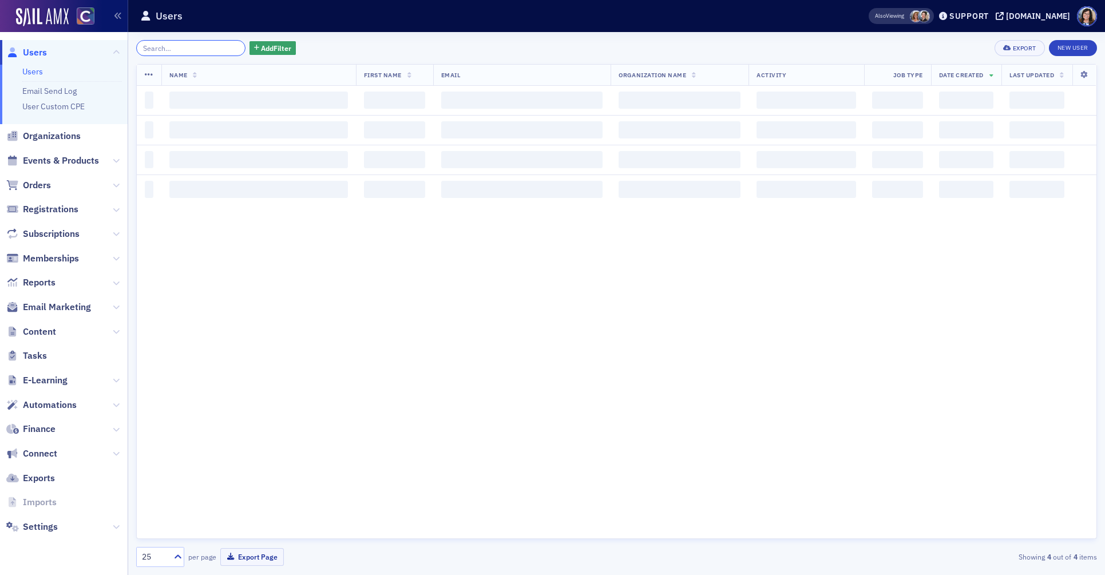
click at [211, 48] on input "search" at bounding box center [190, 48] width 109 height 16
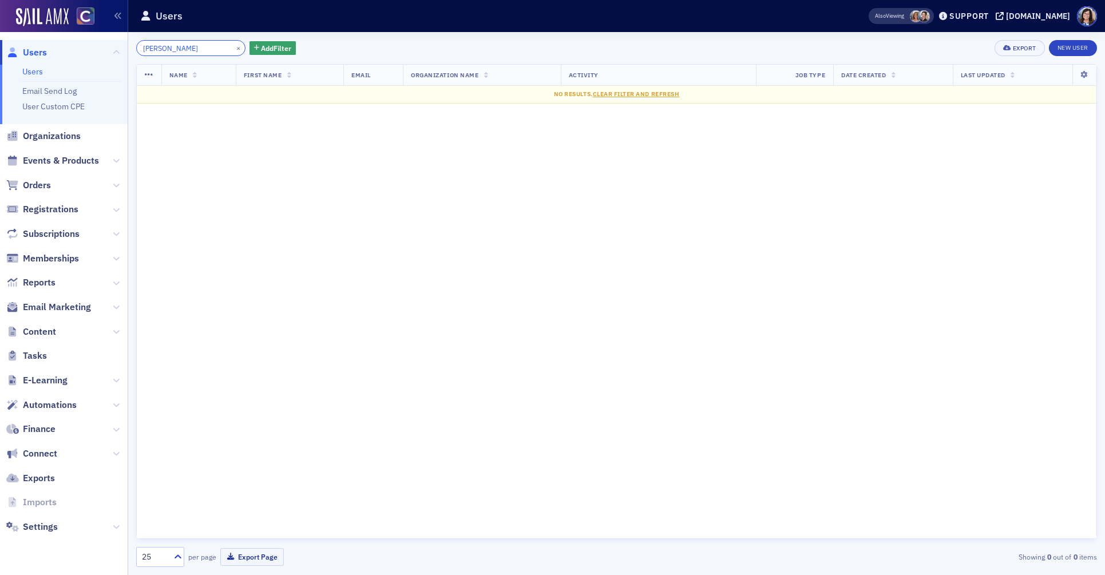
click at [163, 50] on input "Laura Gonzalez" at bounding box center [190, 48] width 109 height 16
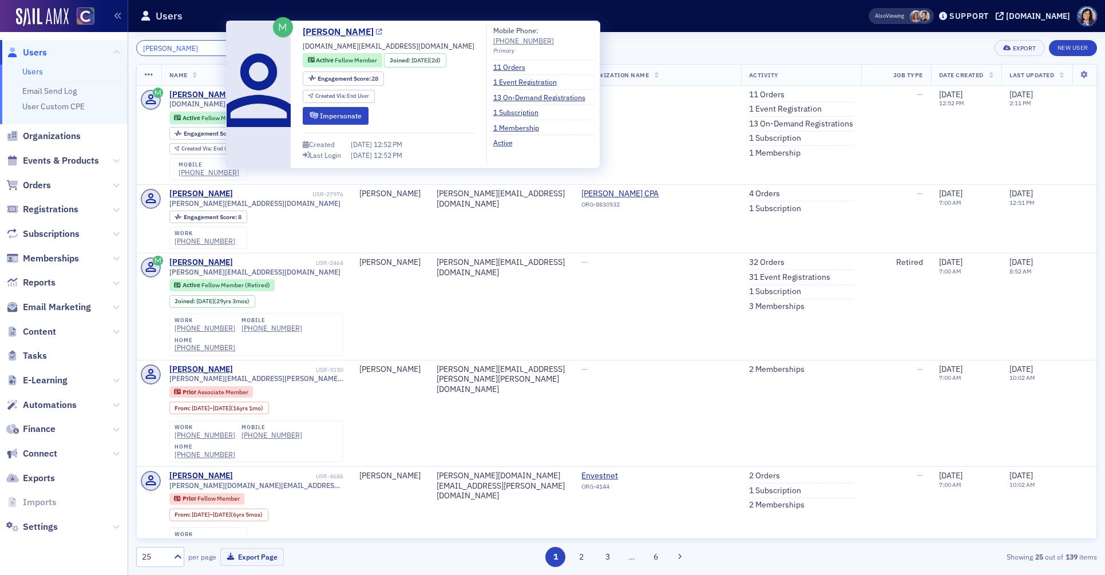
type input "[PERSON_NAME]"
click at [376, 34] on icon at bounding box center [379, 32] width 6 height 6
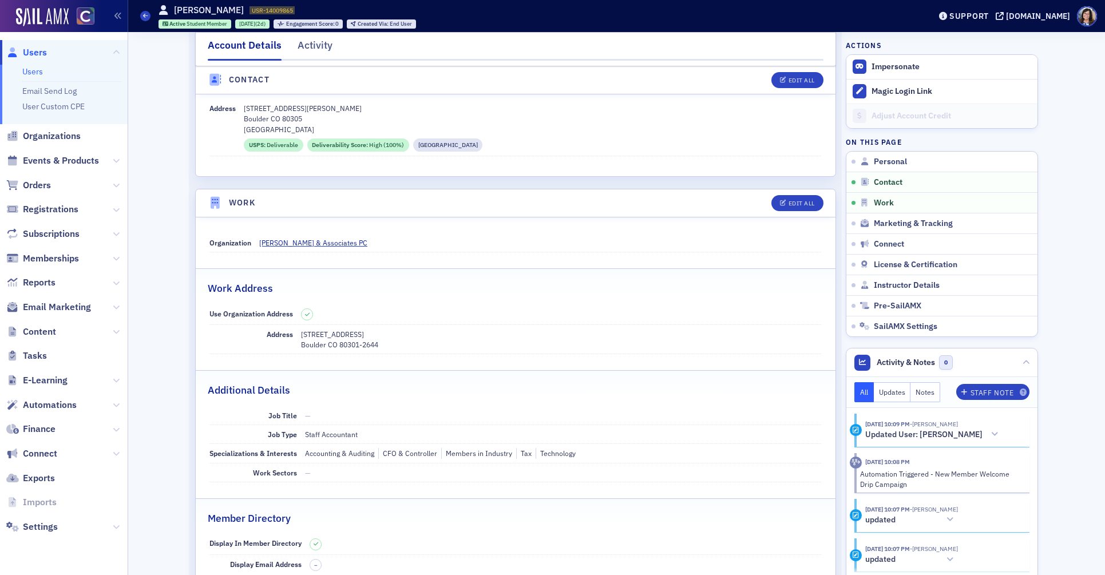
scroll to position [611, 0]
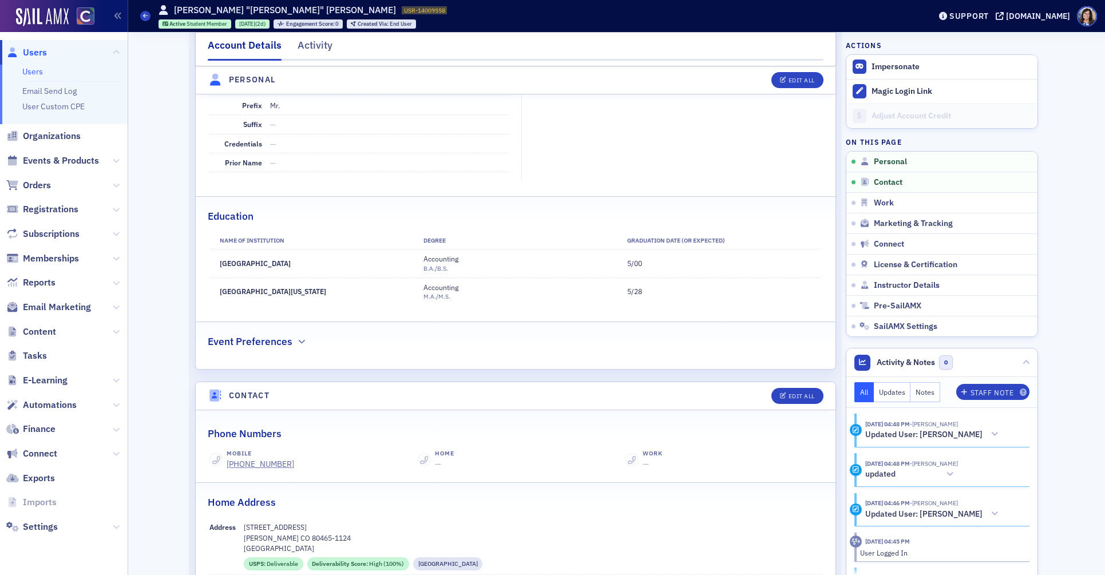
scroll to position [118, 0]
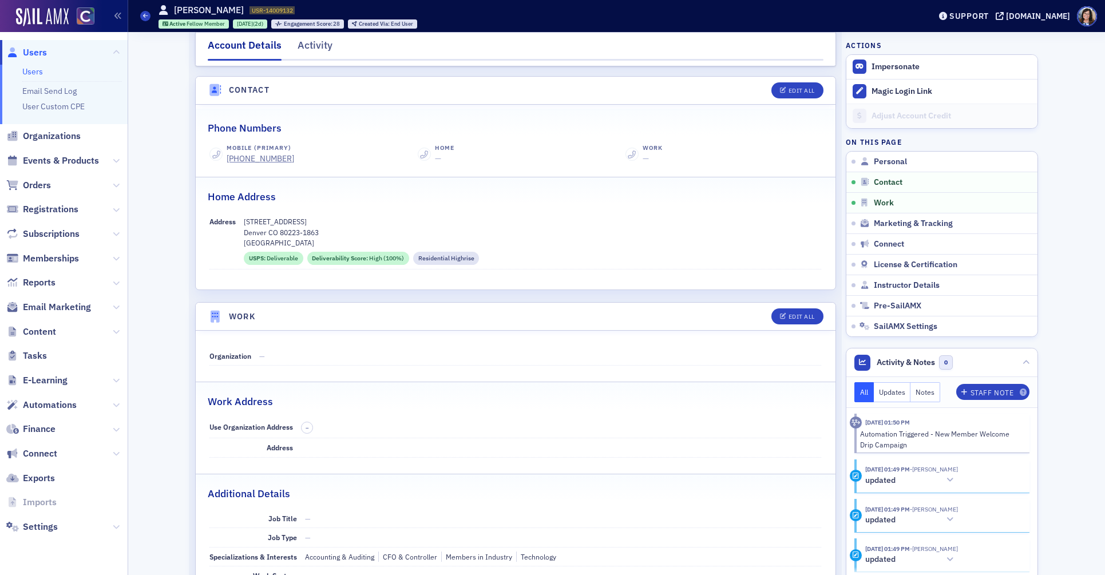
scroll to position [450, 0]
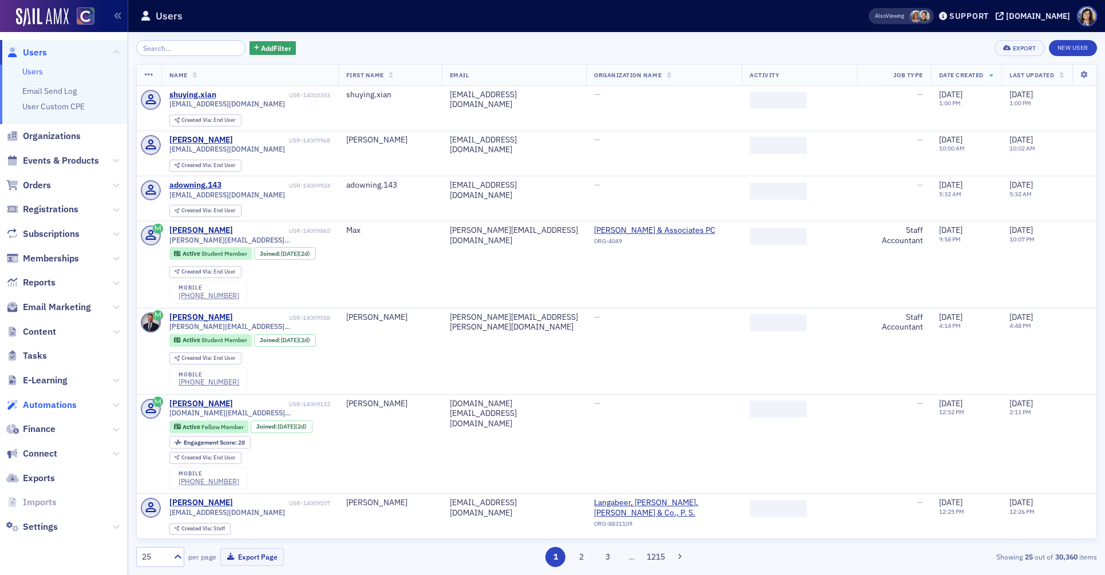
click at [48, 403] on span "Automations" at bounding box center [50, 405] width 54 height 13
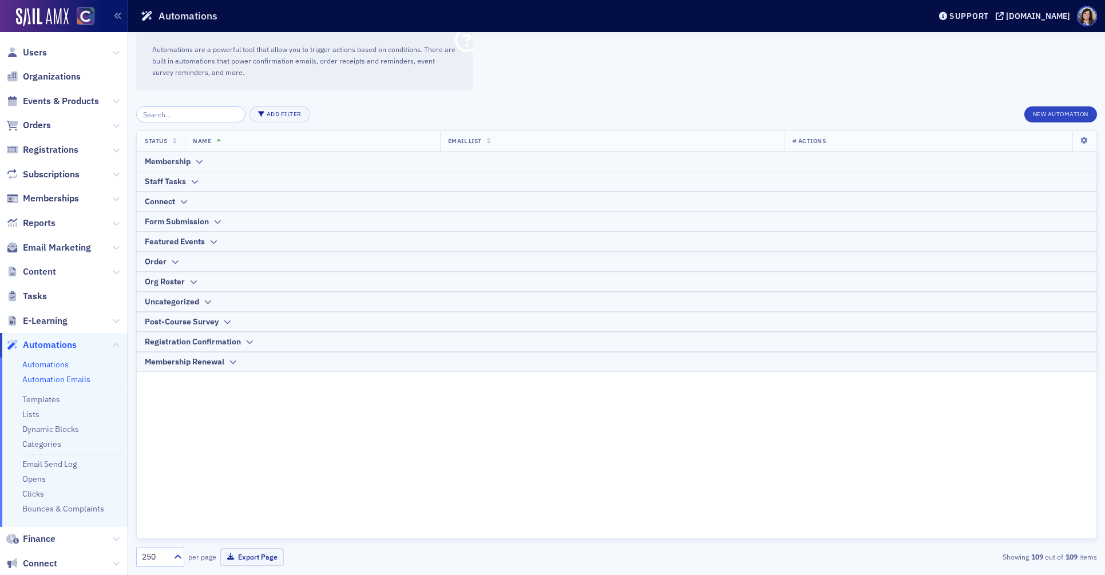
click at [45, 377] on link "Automation Emails" at bounding box center [56, 379] width 68 height 10
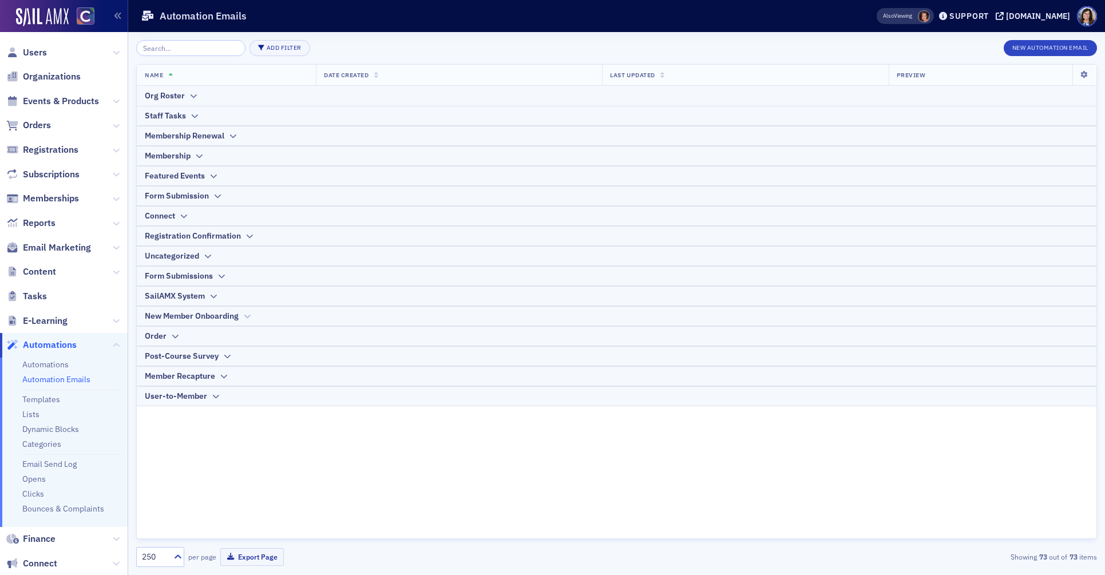
click at [239, 314] on div "New Member Onboarding" at bounding box center [192, 316] width 94 height 12
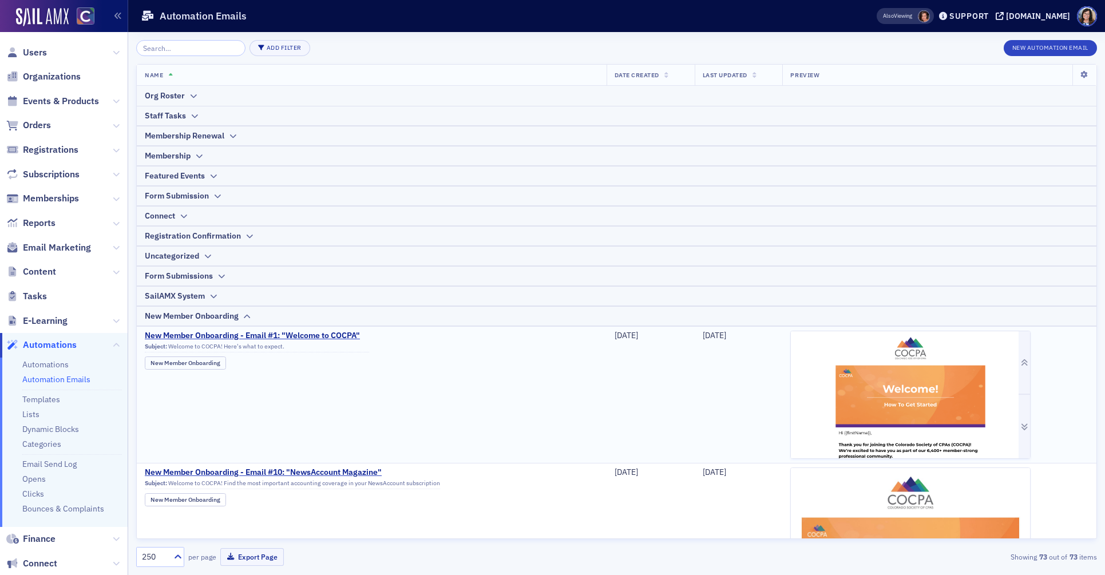
click at [908, 414] on img at bounding box center [910, 497] width 239 height 333
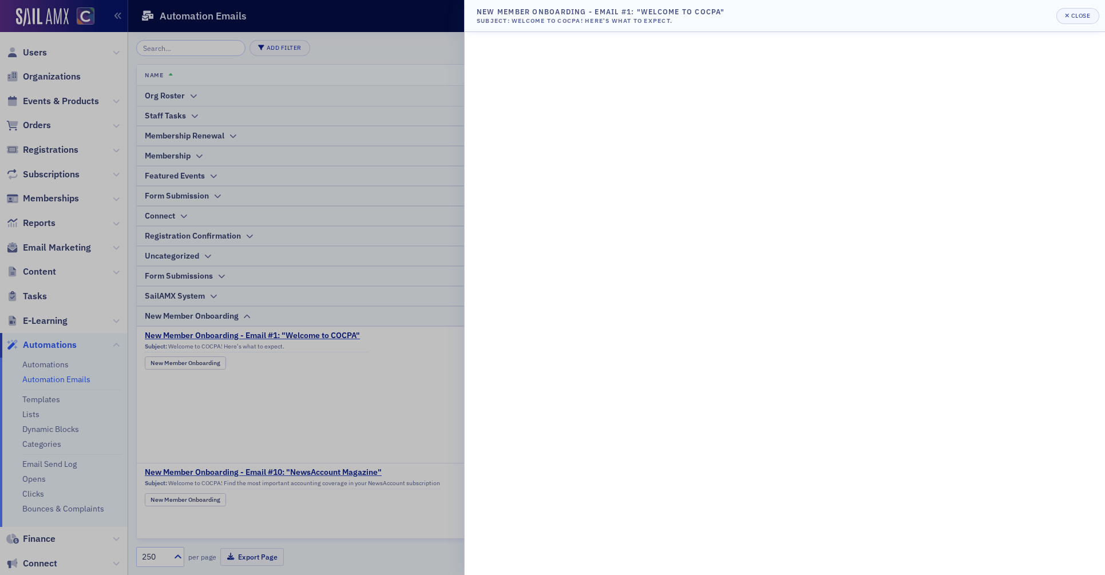
click at [400, 198] on div at bounding box center [552, 287] width 1105 height 575
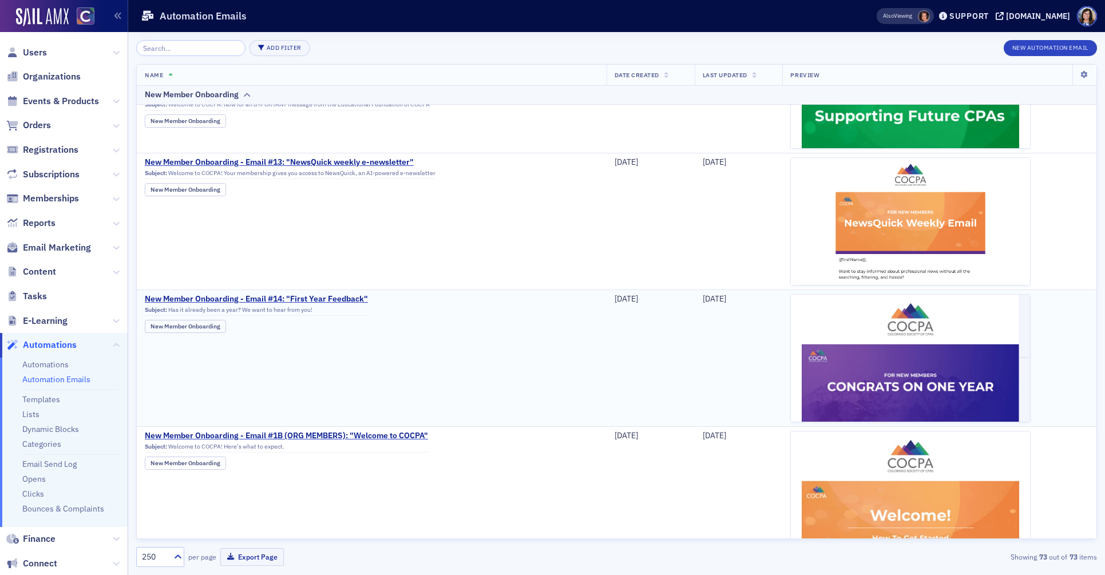
scroll to position [726, 0]
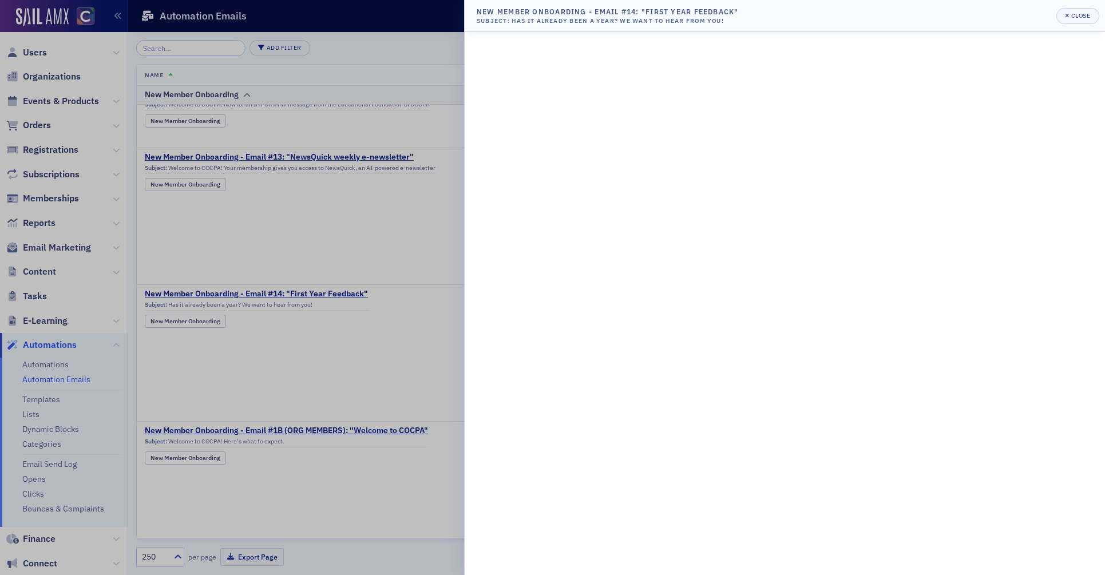
click at [401, 316] on div at bounding box center [552, 287] width 1105 height 575
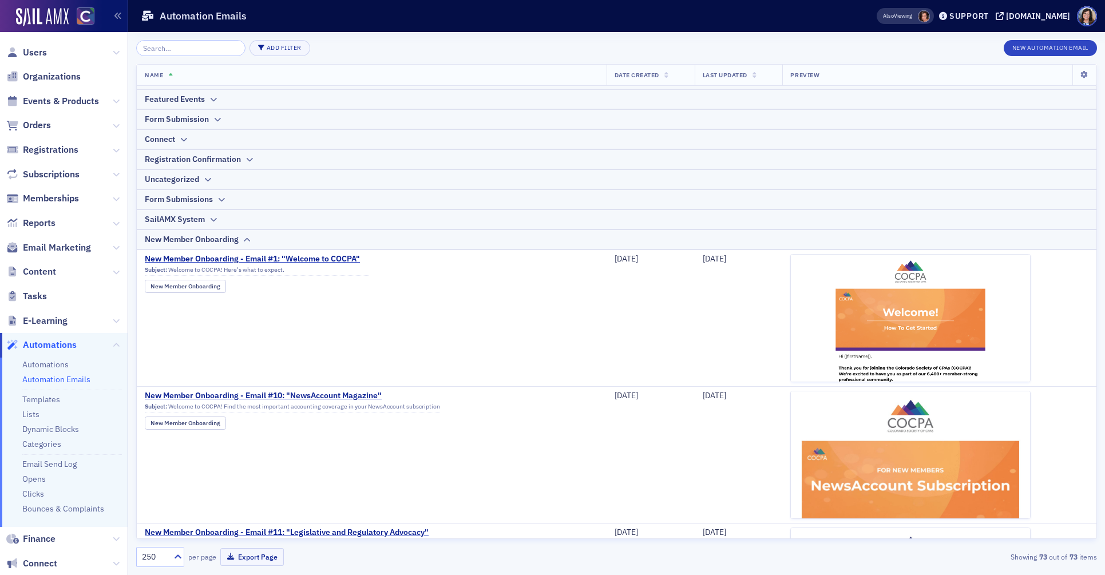
scroll to position [132, 0]
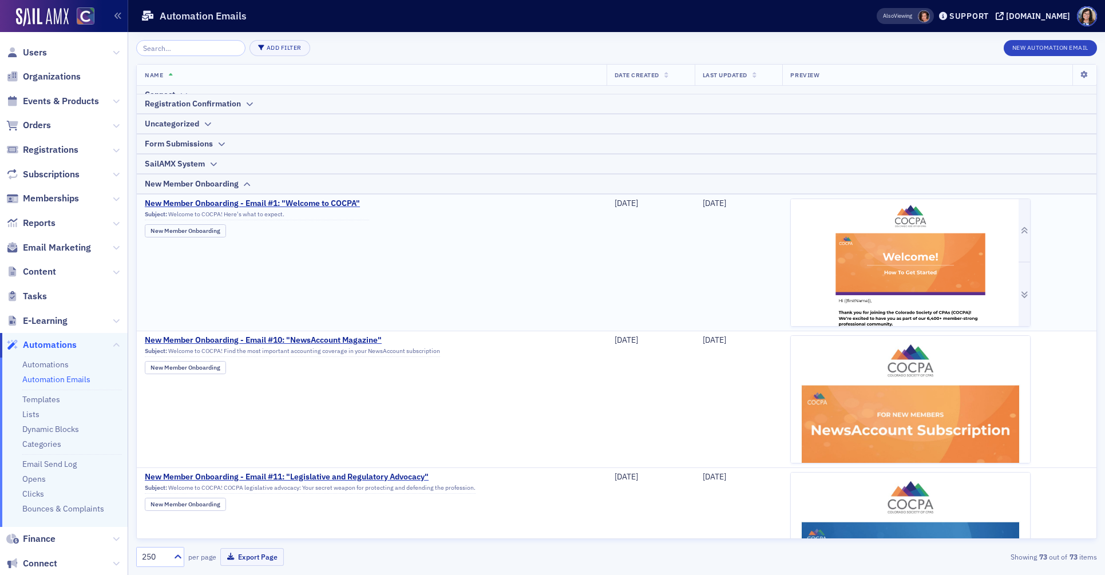
click at [881, 270] on img at bounding box center [910, 365] width 239 height 333
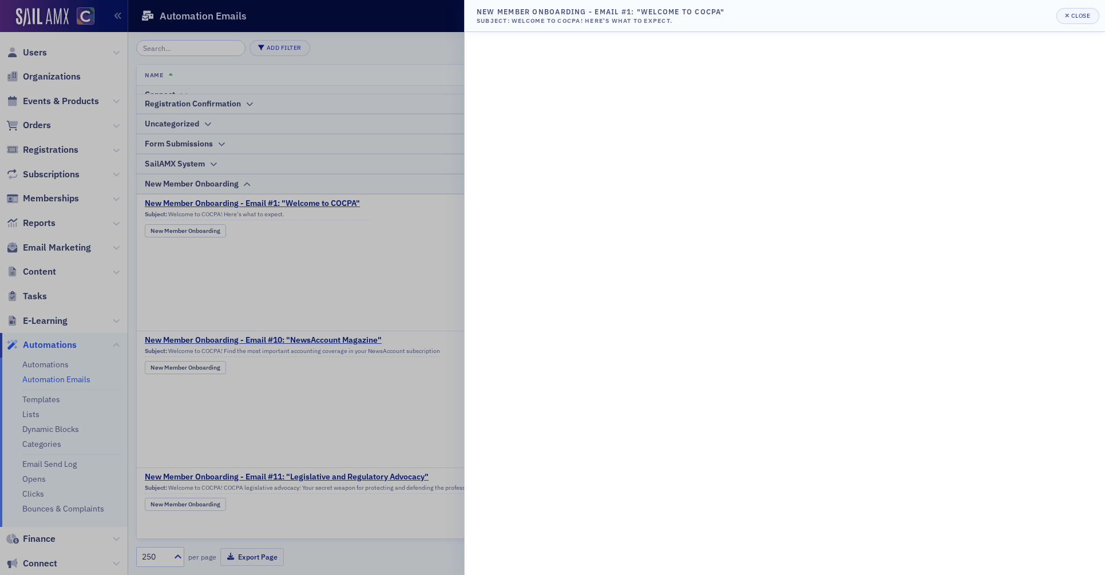
click at [256, 314] on div at bounding box center [552, 287] width 1105 height 575
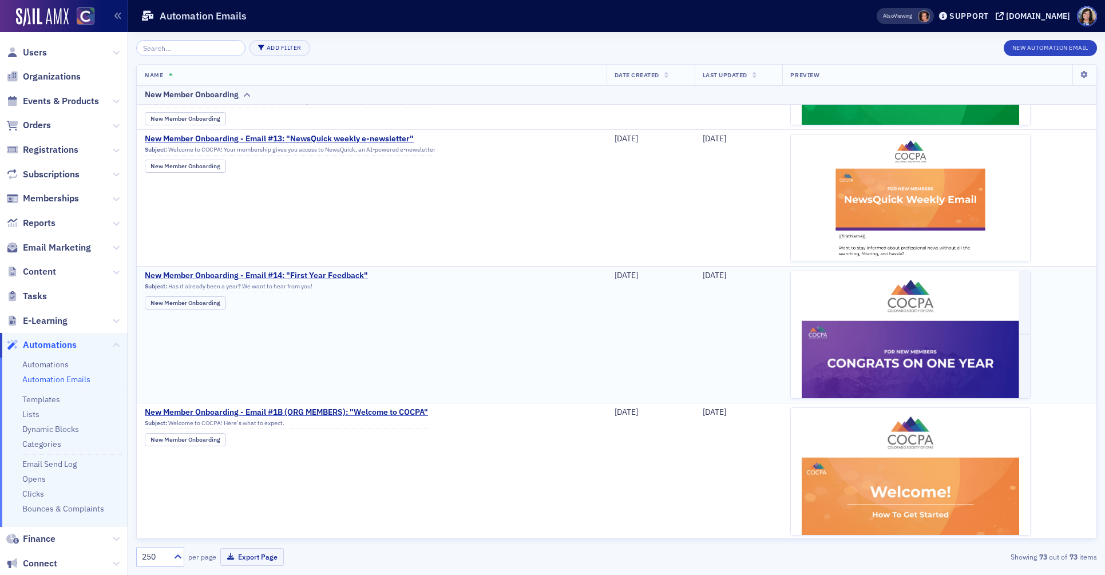
scroll to position [752, 0]
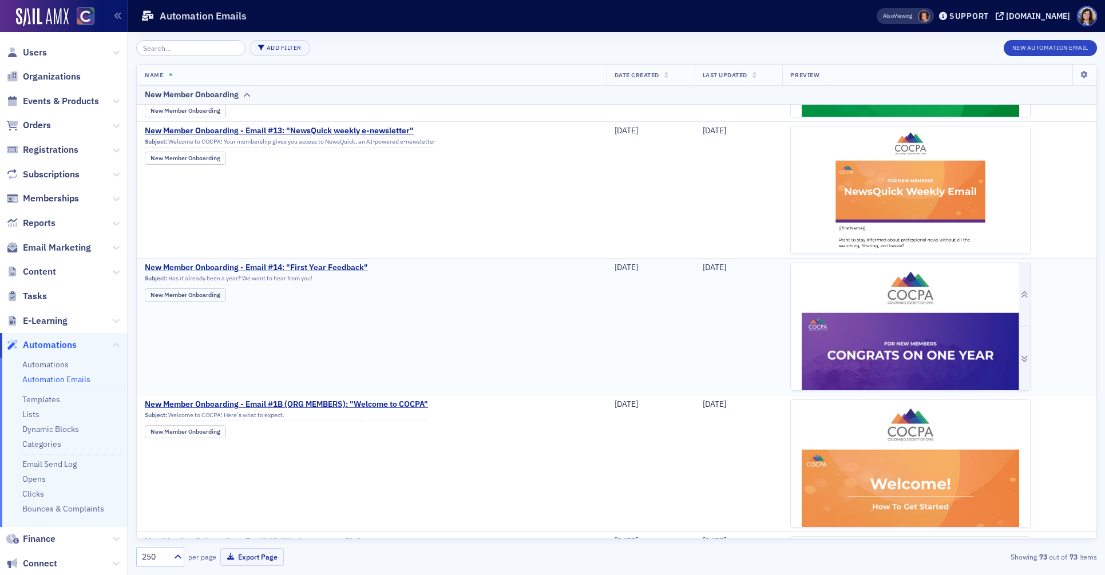
click at [838, 317] on img at bounding box center [910, 575] width 239 height 624
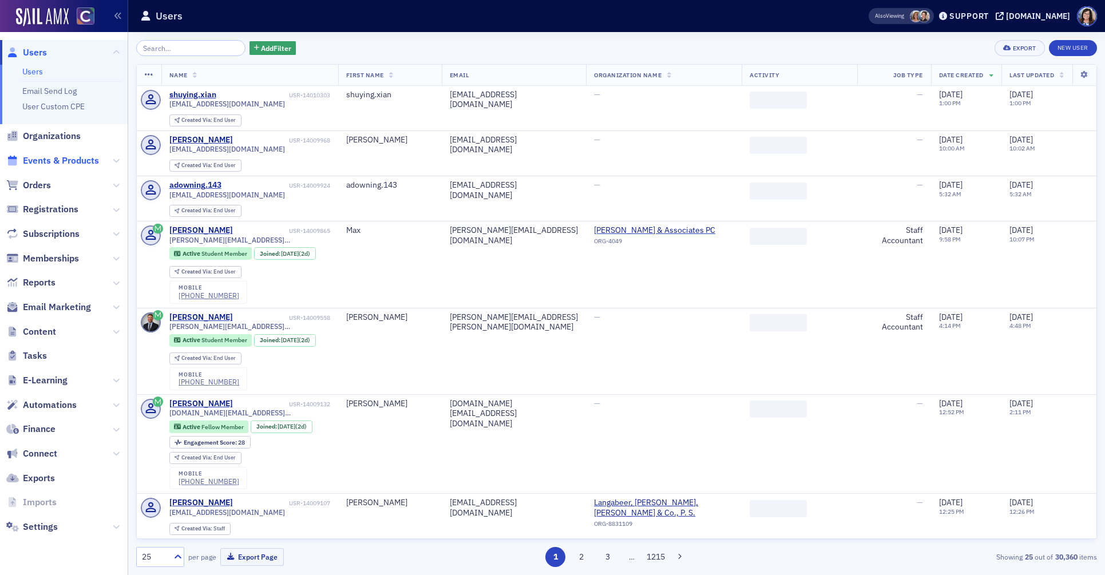
click at [72, 159] on span "Events & Products" at bounding box center [61, 161] width 76 height 13
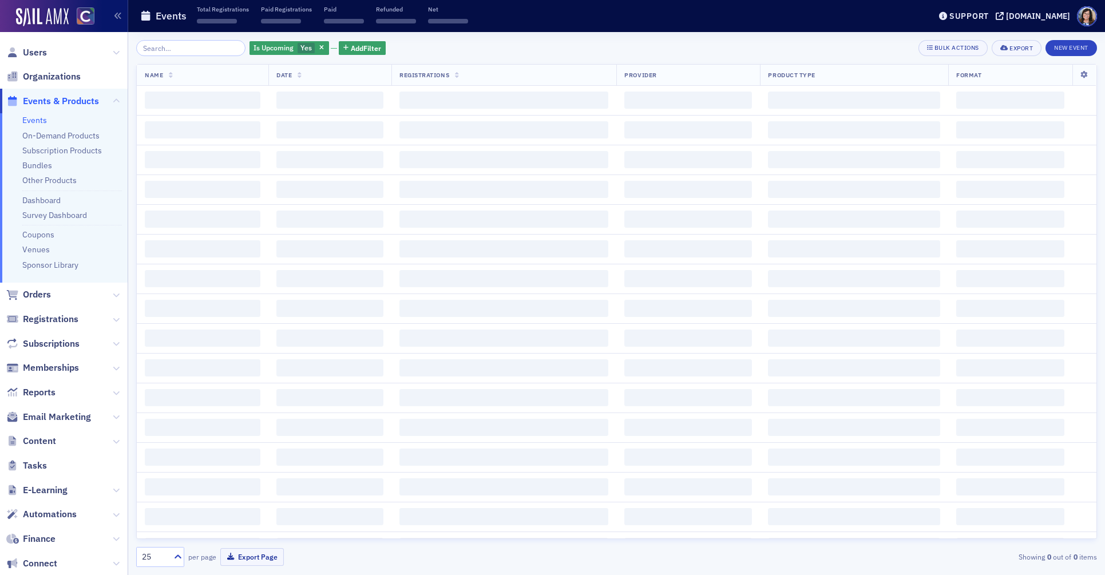
click at [181, 46] on input "search" at bounding box center [190, 48] width 109 height 16
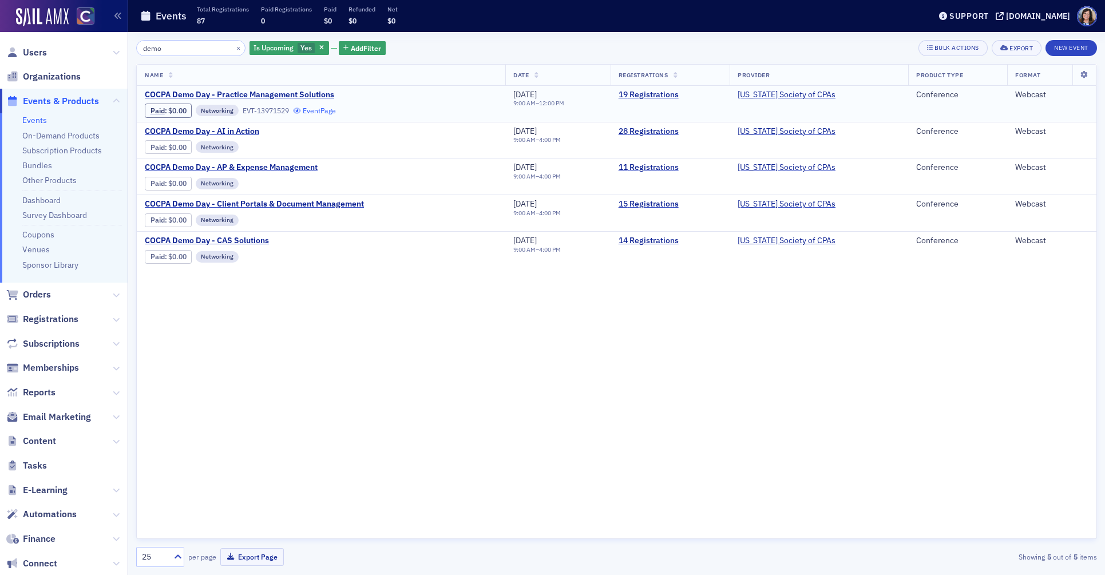
type input "demo"
click at [314, 112] on link "Event Page" at bounding box center [314, 110] width 43 height 9
click at [654, 95] on link "20 Registrations" at bounding box center [670, 95] width 103 height 10
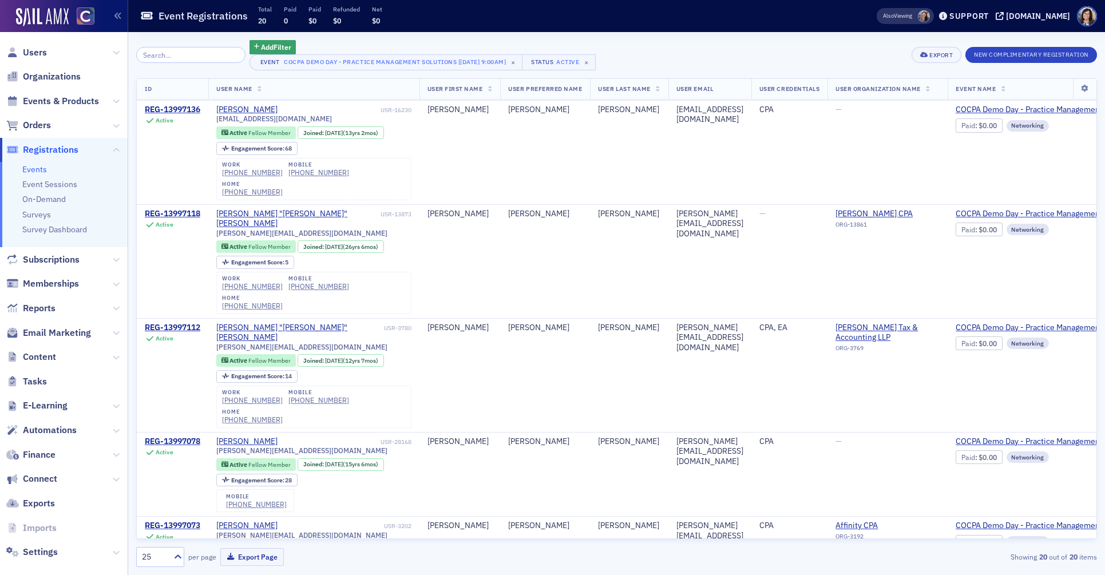
scroll to position [1562, 0]
